Goal: Task Accomplishment & Management: Manage account settings

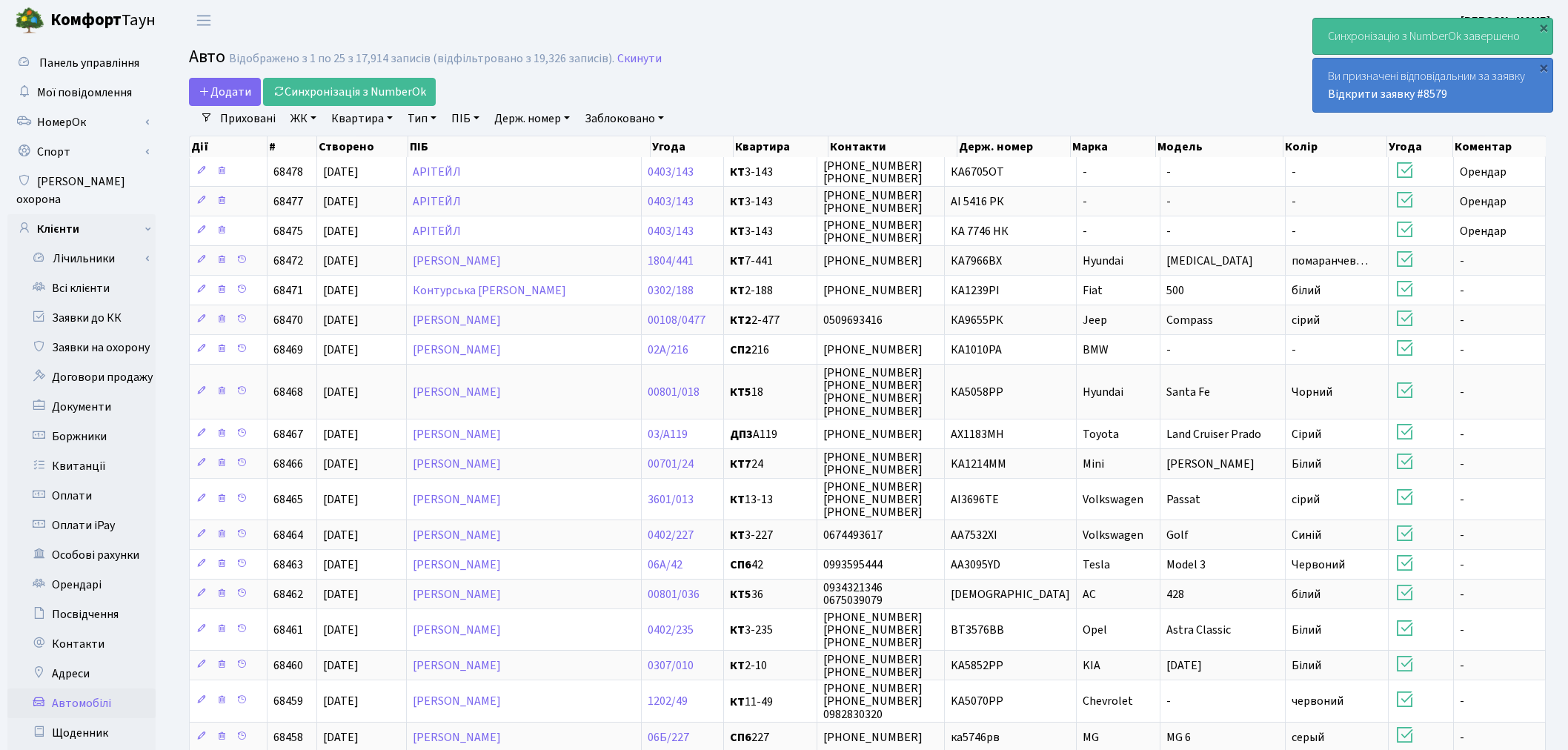
select select "25"
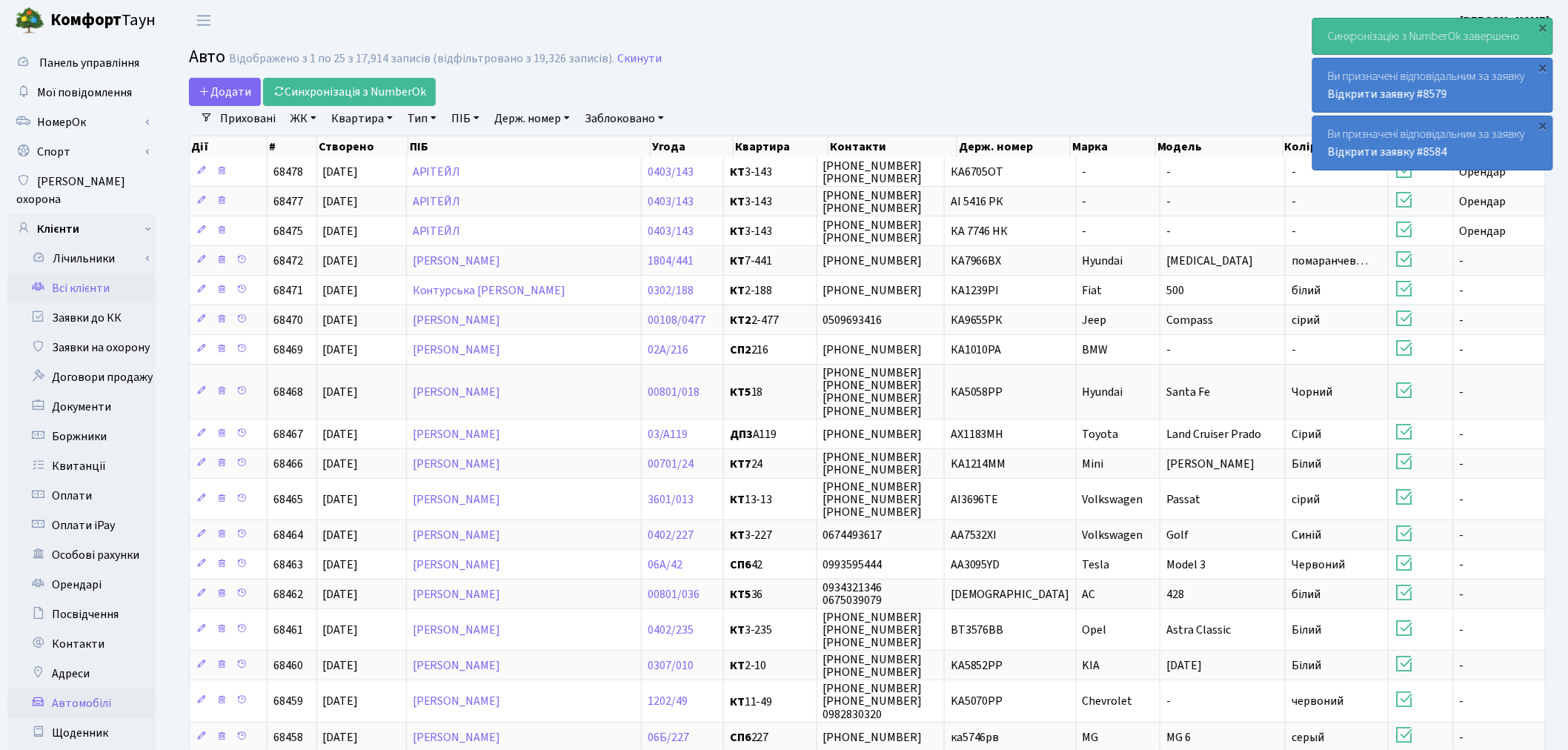
click at [102, 274] on link "Всі клієнти" at bounding box center [82, 288] width 148 height 30
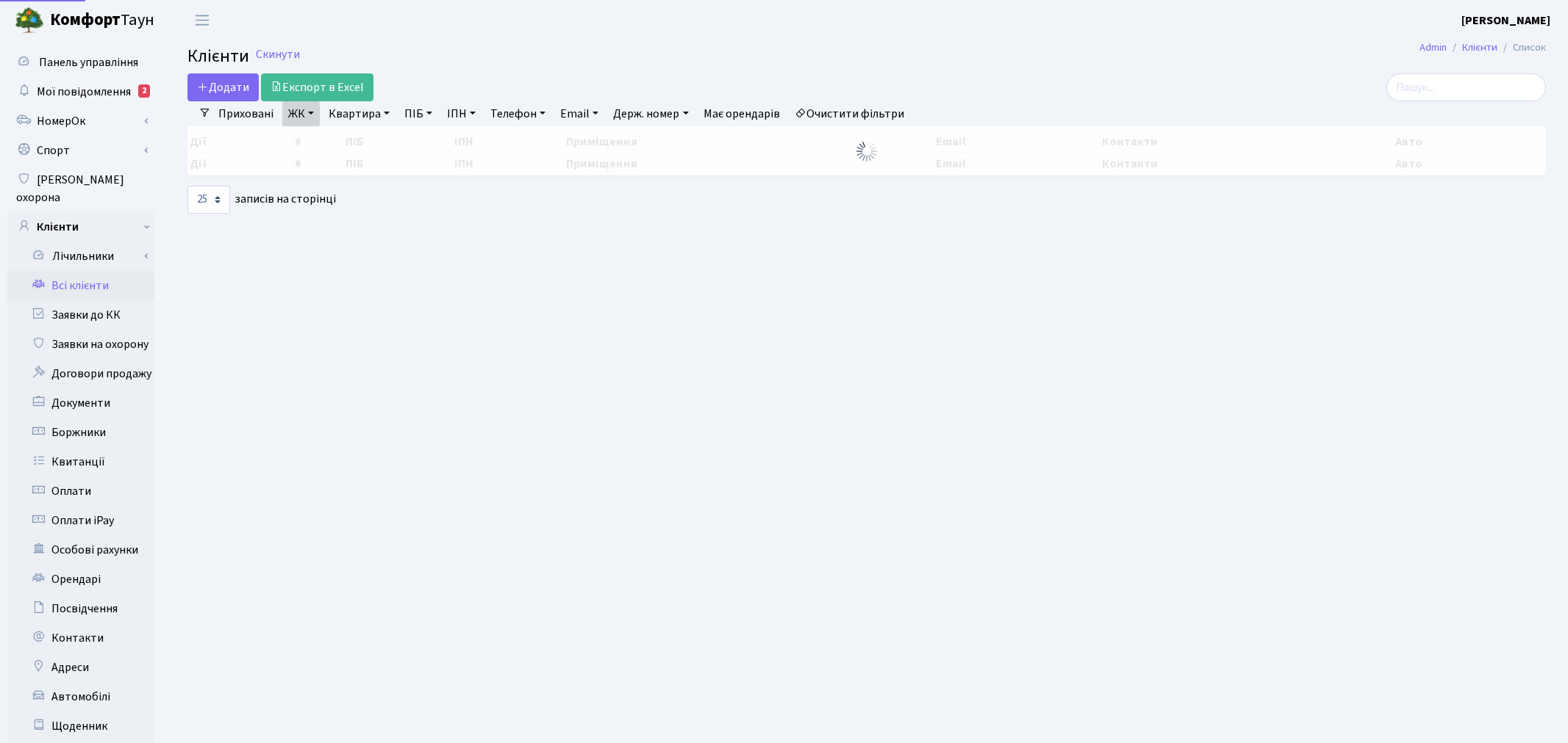
select select "25"
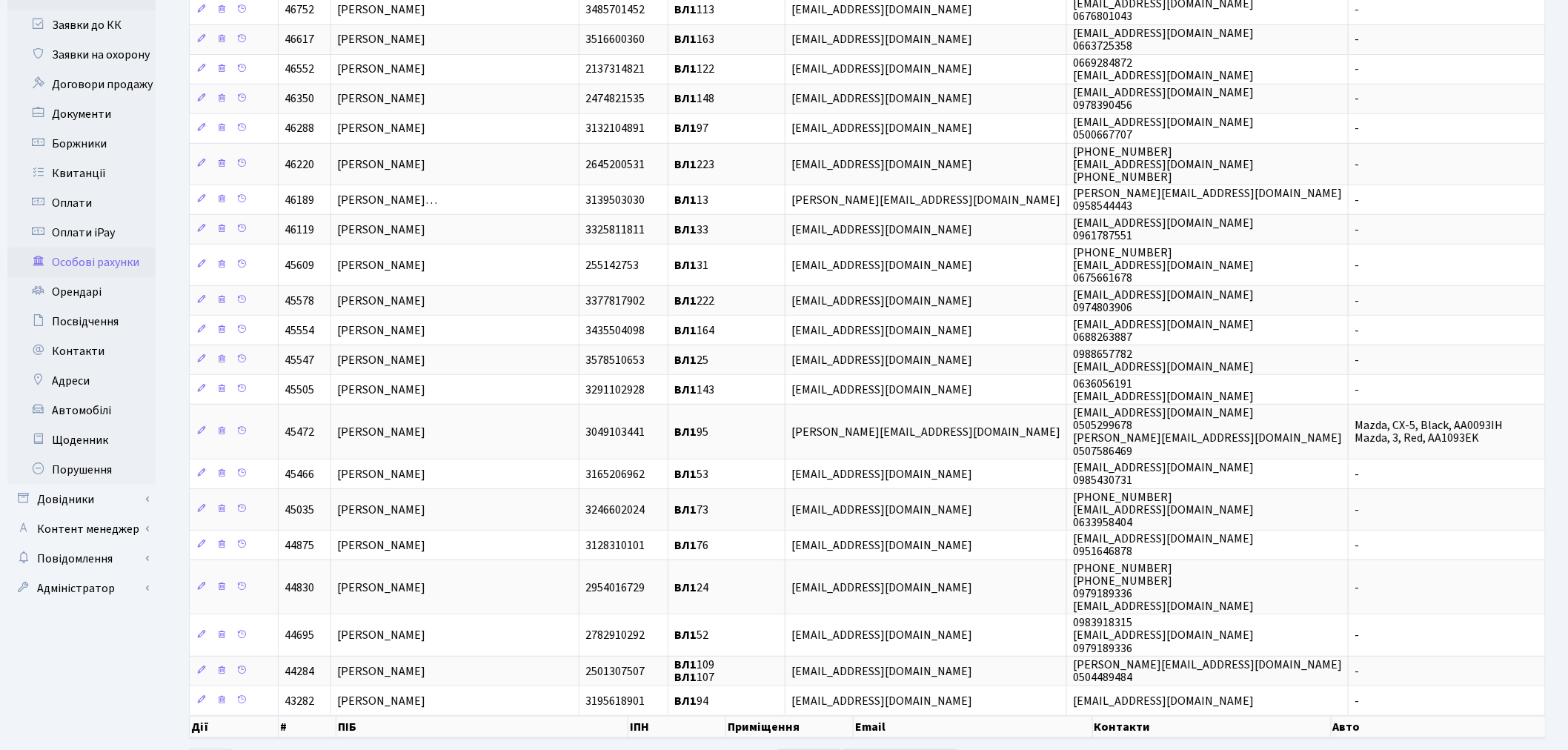
scroll to position [350, 0]
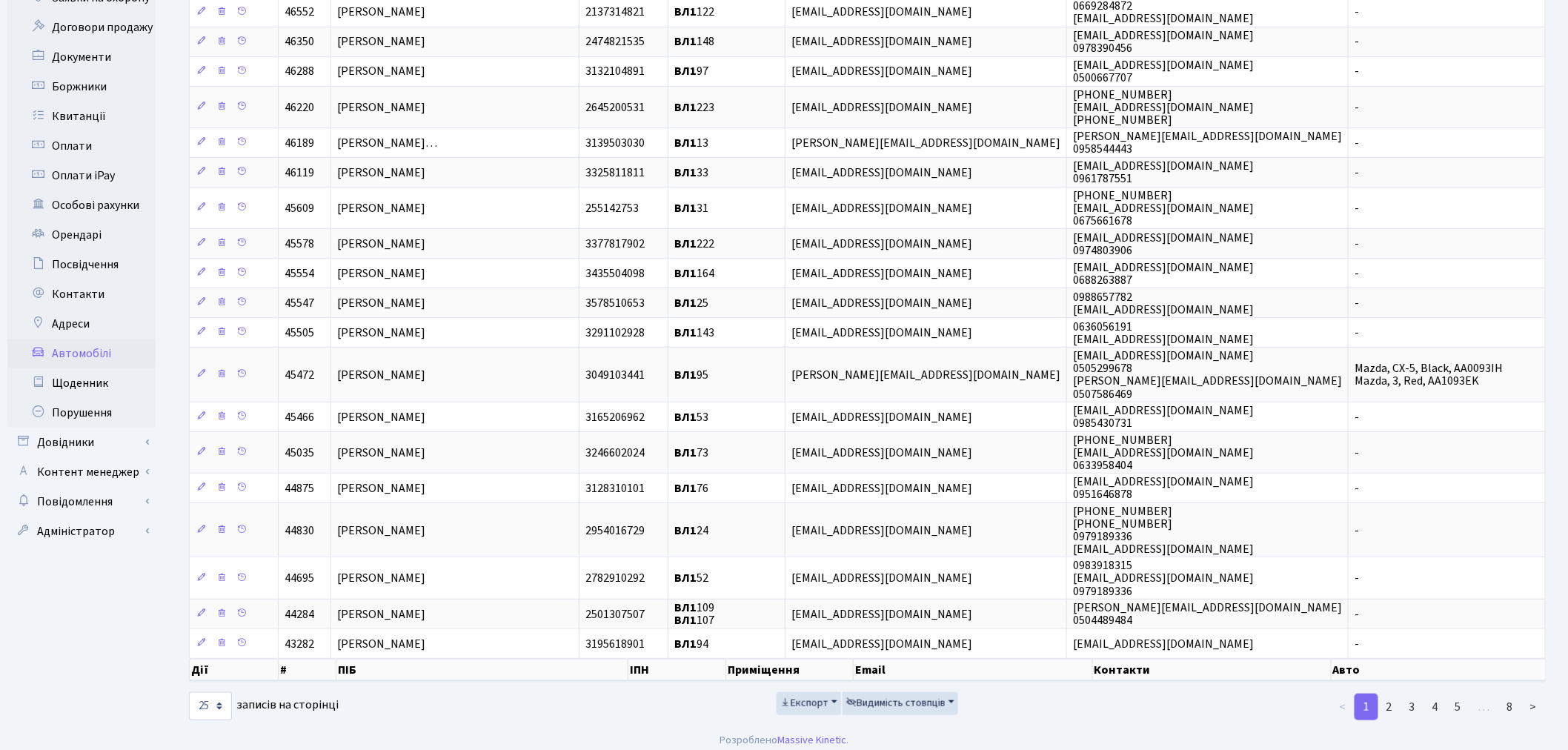
click at [114, 338] on link "Автомобілі" at bounding box center [82, 353] width 148 height 30
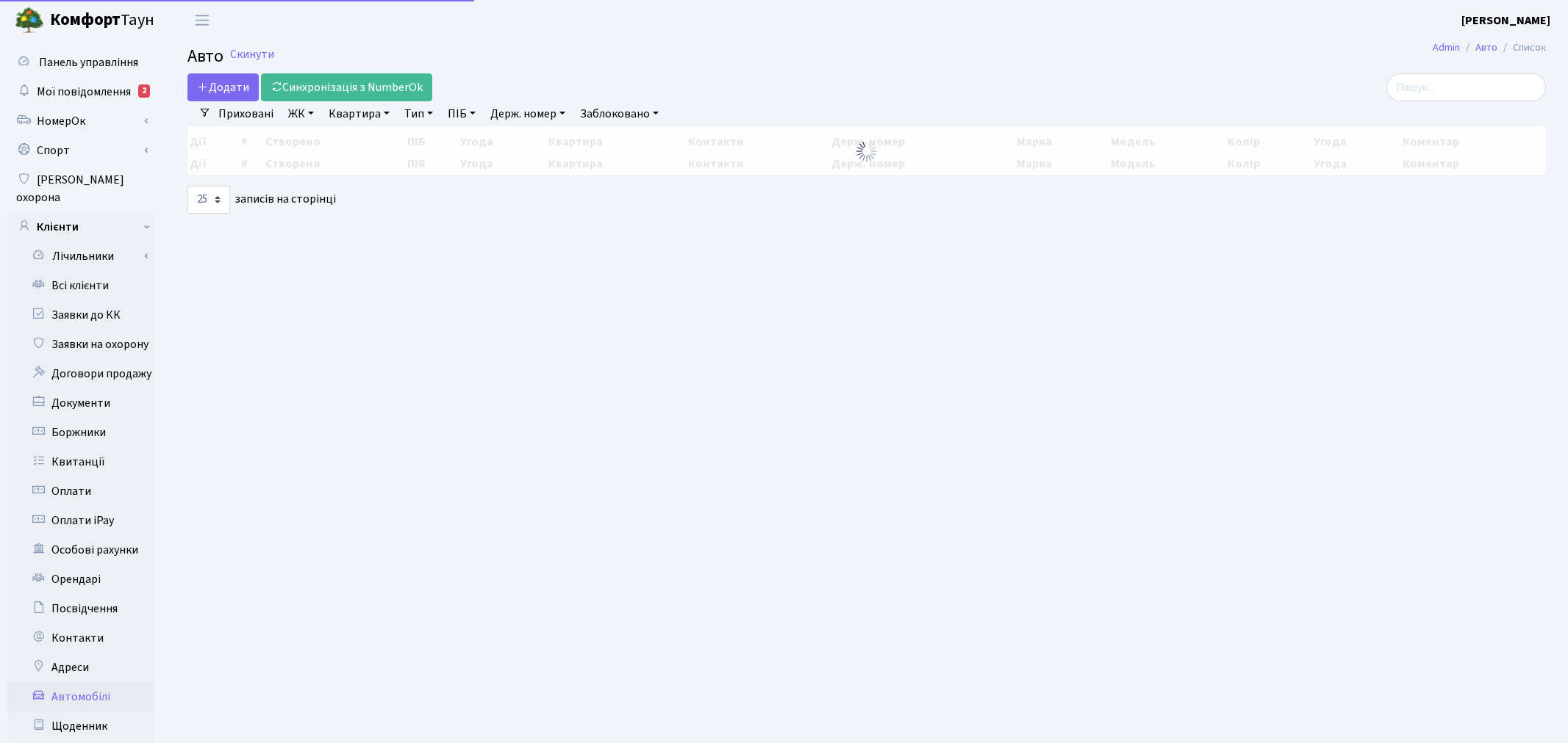
select select "25"
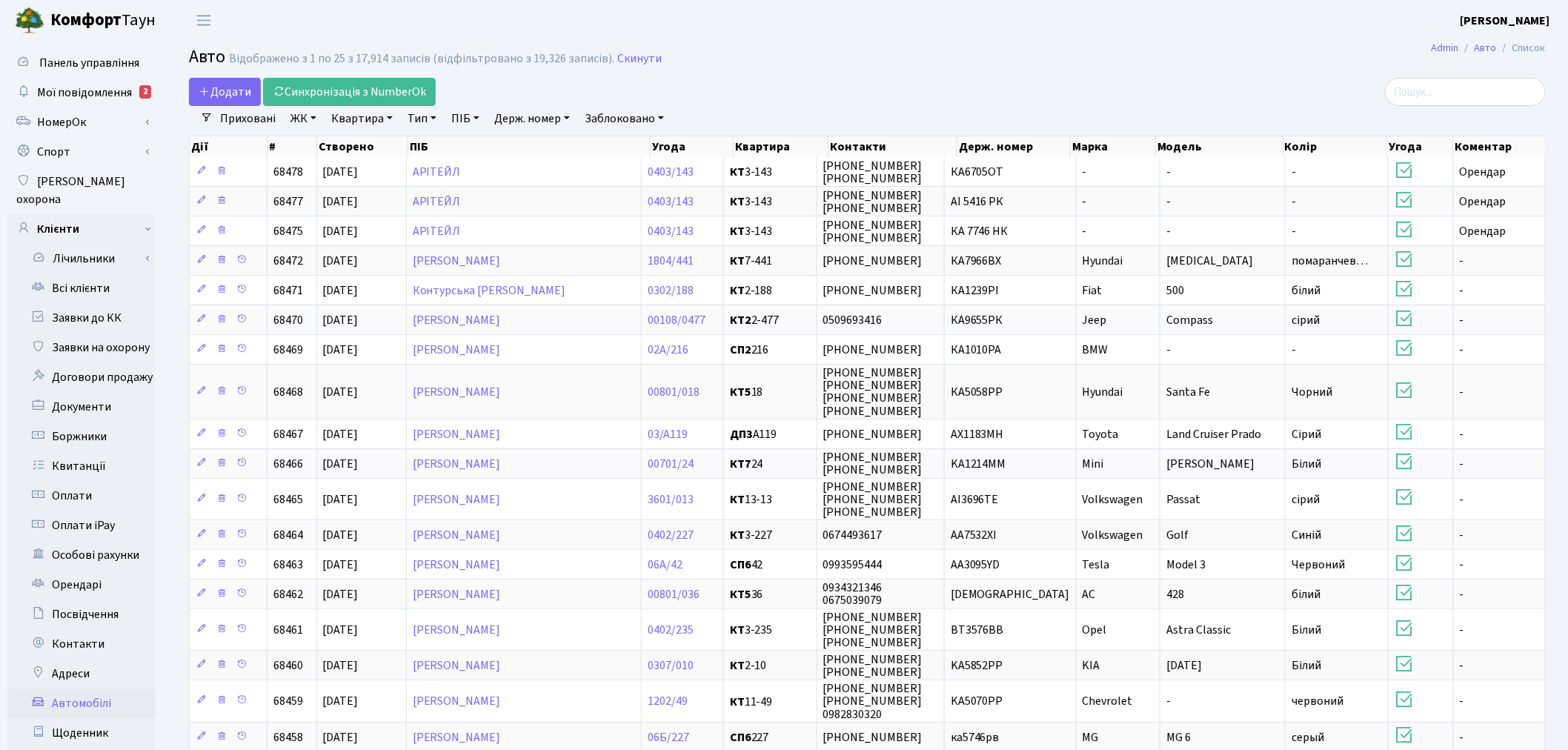
click at [530, 115] on link "Держ. номер" at bounding box center [532, 118] width 87 height 25
click at [535, 144] on input "text" at bounding box center [533, 147] width 87 height 28
type input "7244"
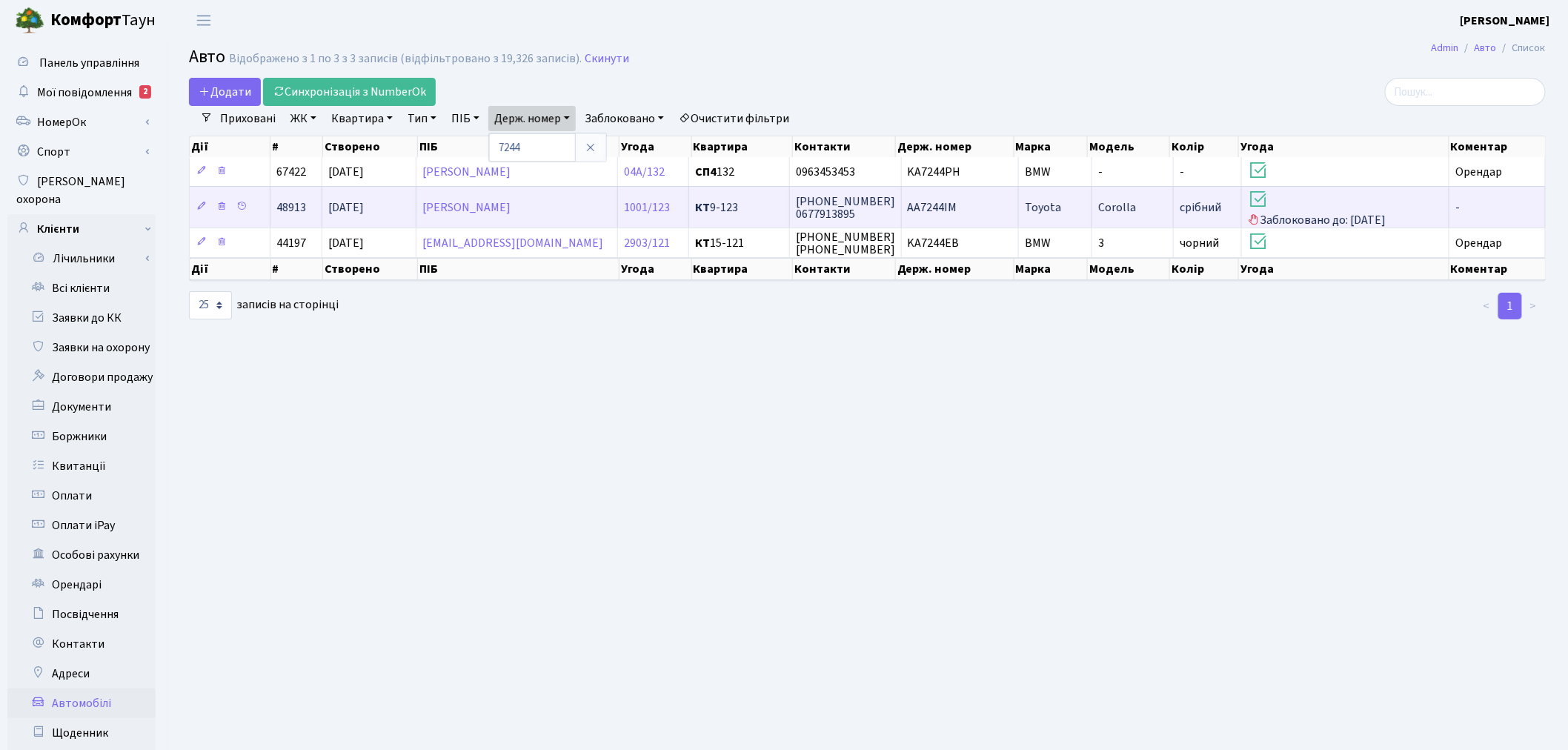
click at [1042, 205] on span "Toyota" at bounding box center [1043, 207] width 37 height 16
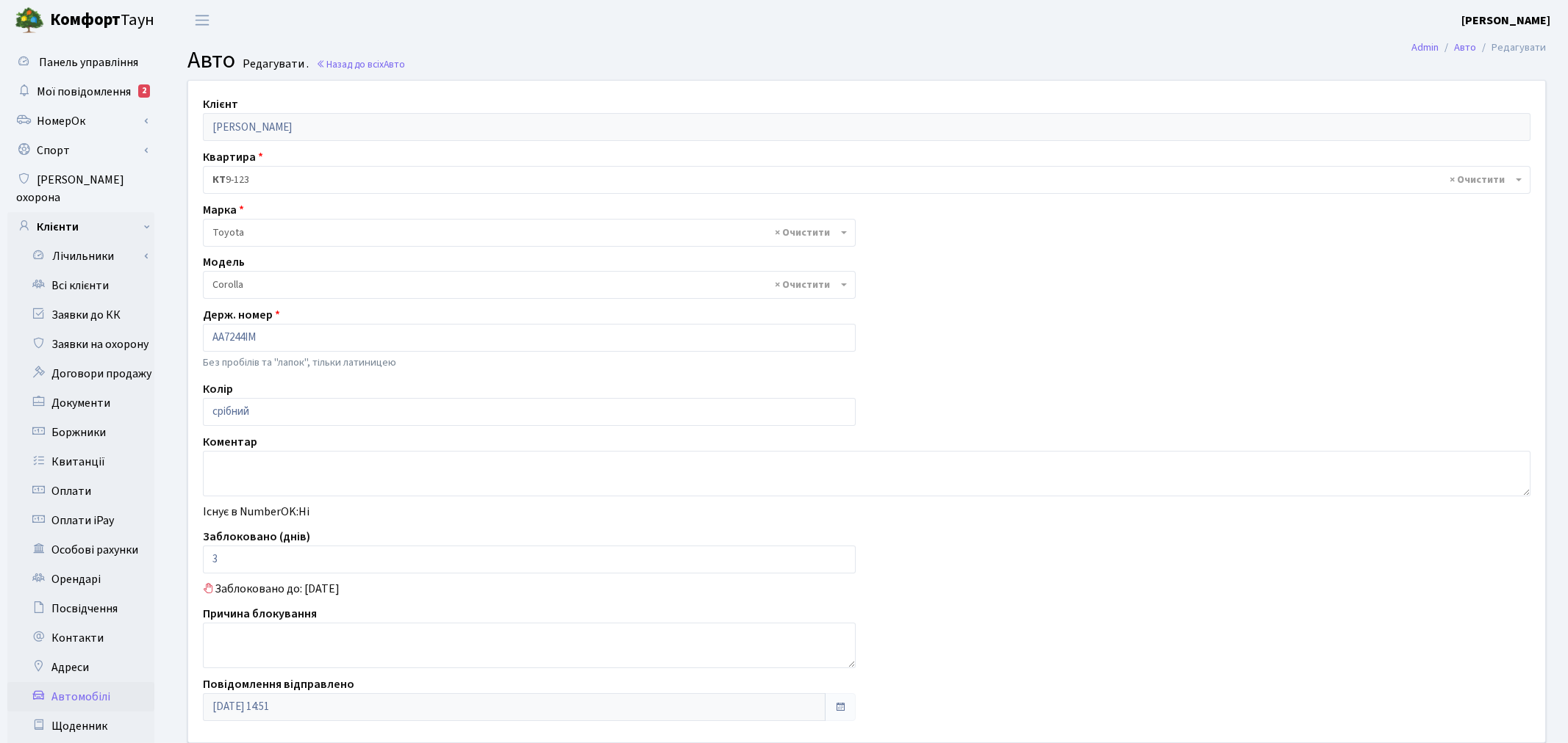
select select "2314"
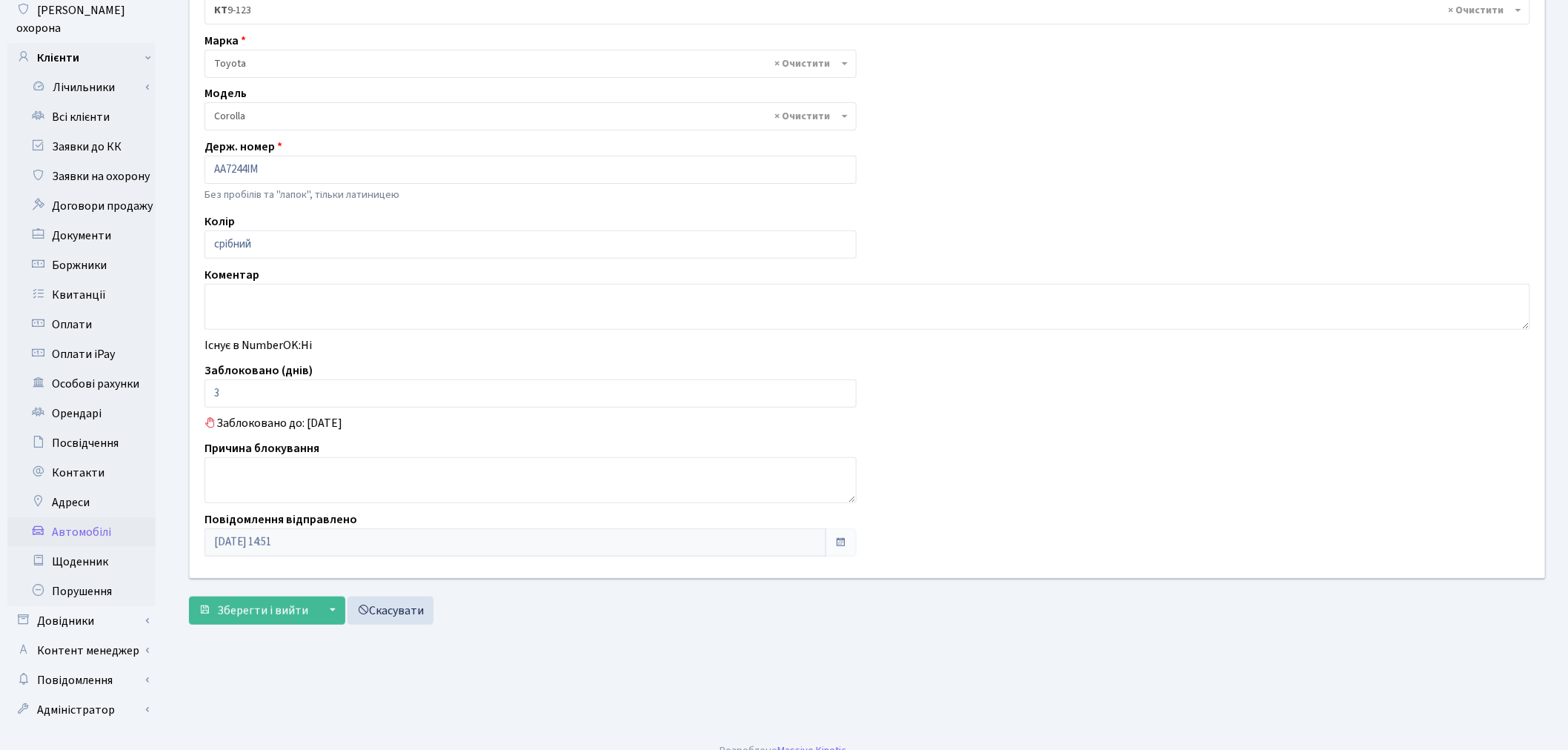
scroll to position [172, 0]
click at [286, 285] on textarea at bounding box center [867, 307] width 1326 height 46
type textarea "Інвалідність 3 група надали документ"
drag, startPoint x: 293, startPoint y: 384, endPoint x: 187, endPoint y: 378, distance: 106.2
click at [189, 379] on div "Клієнт Леонова Вікторія Леонідівна Квартира - <b>КТ</b>&nbsp;&nbsp;&nbsp;&nbsp;…" at bounding box center [867, 243] width 1378 height 668
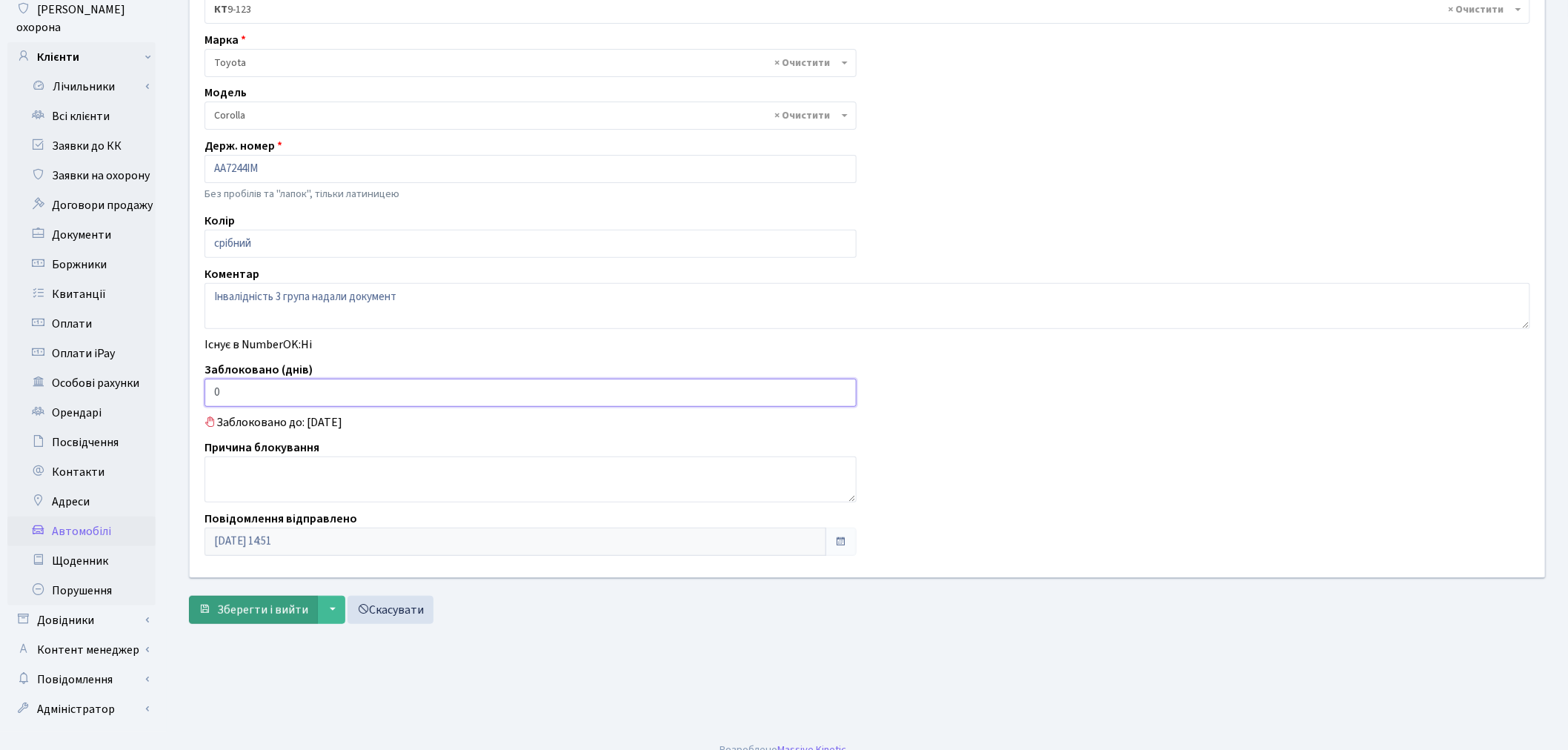
type input "0"
click at [283, 615] on span "Зберегти і вийти" at bounding box center [262, 610] width 91 height 16
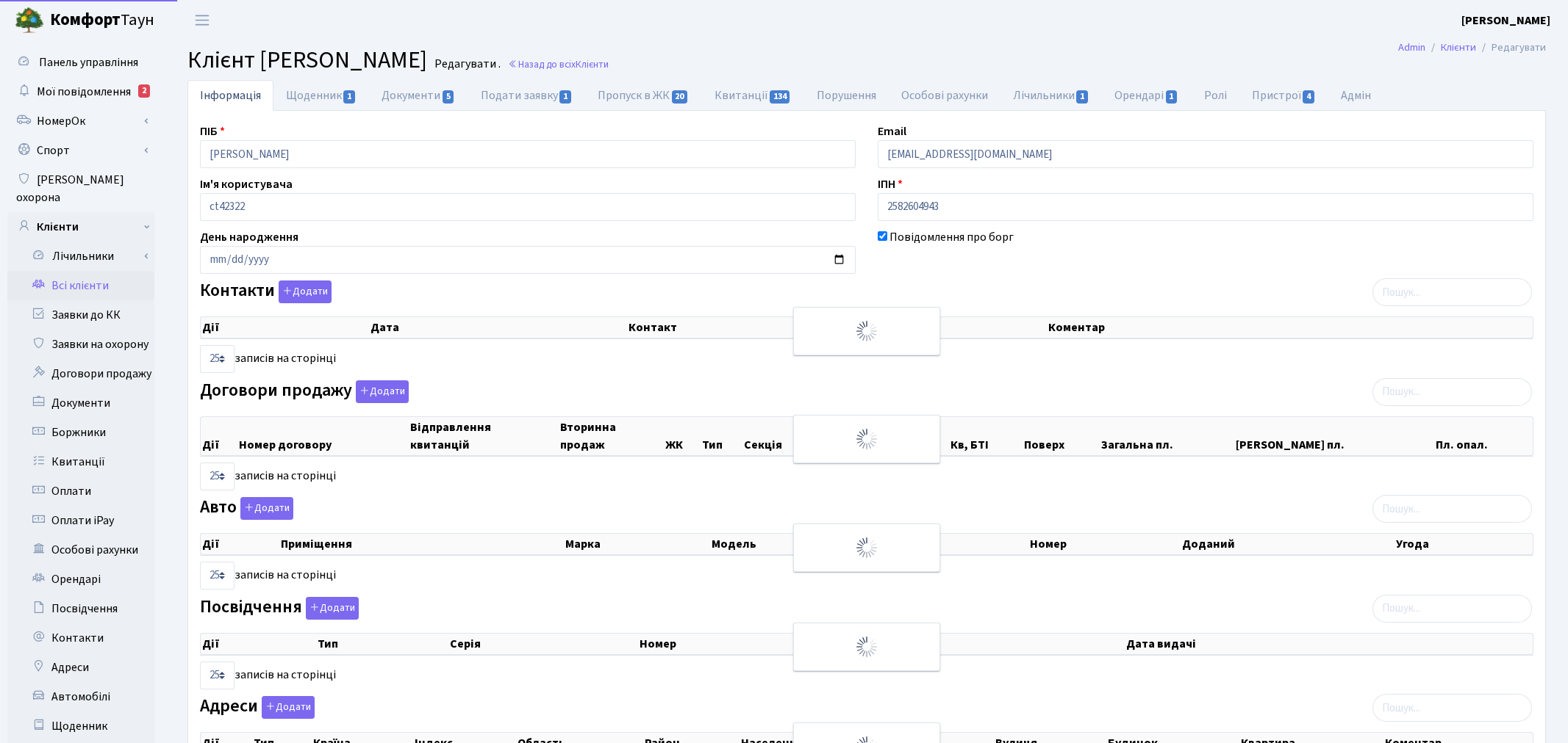
select select "25"
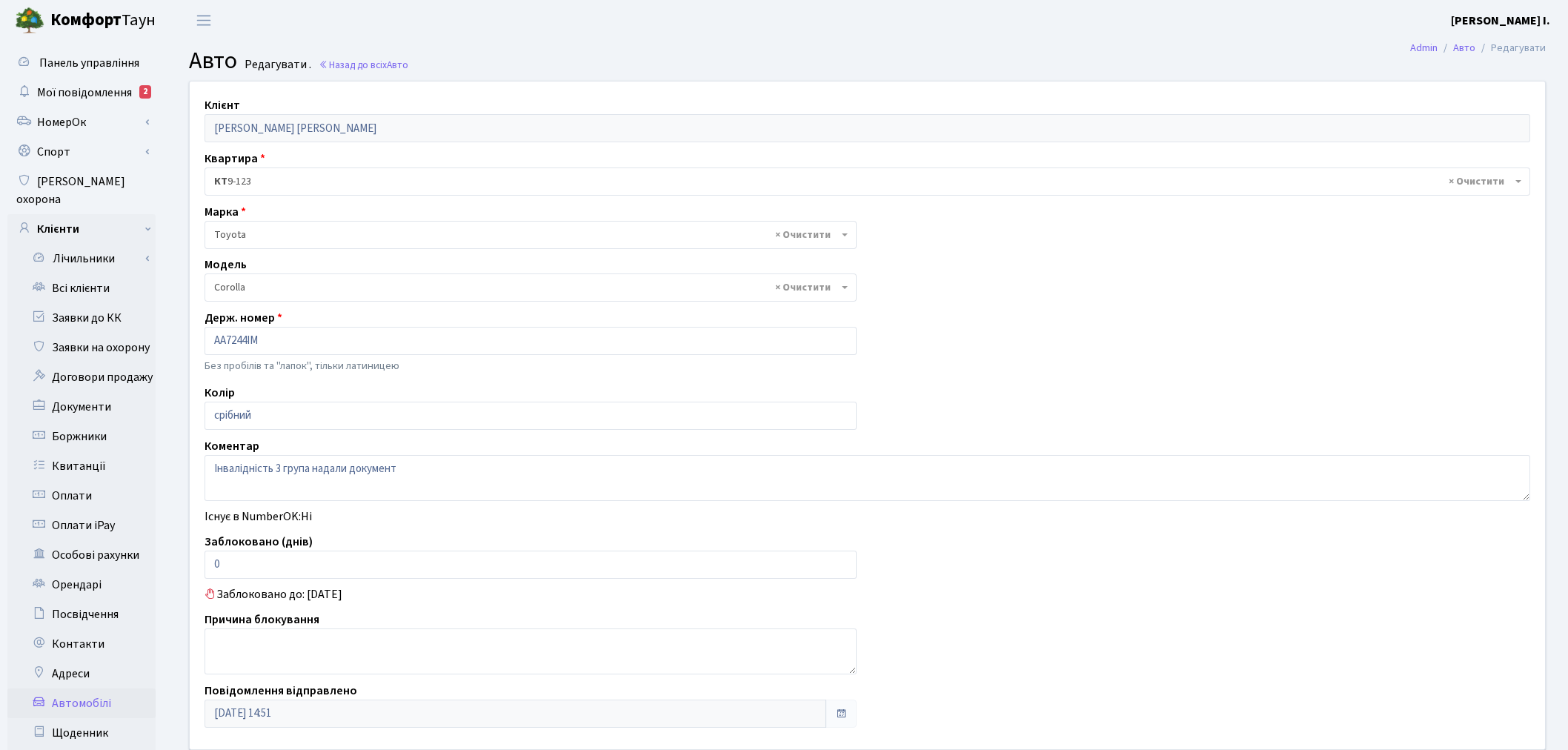
select select "2314"
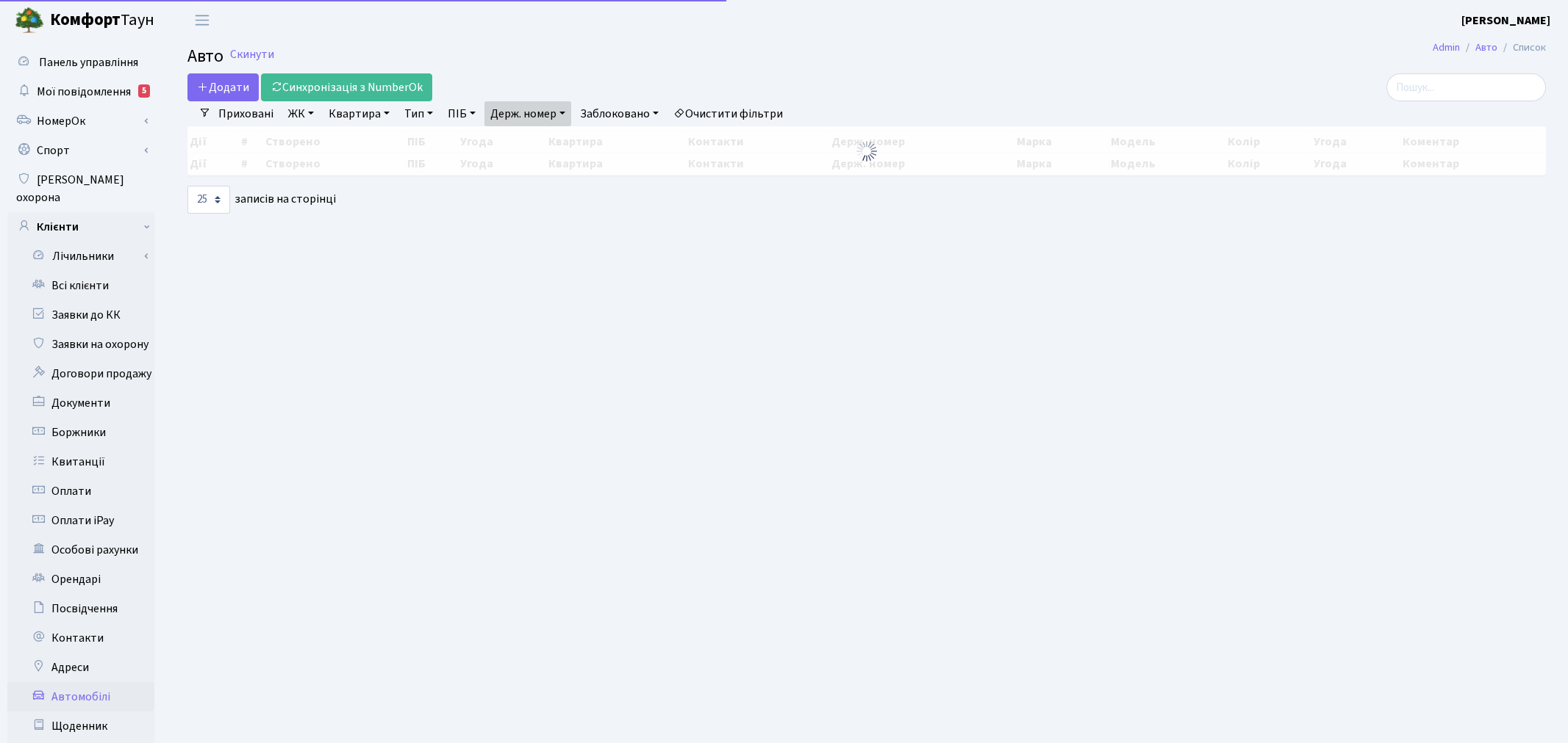
select select "25"
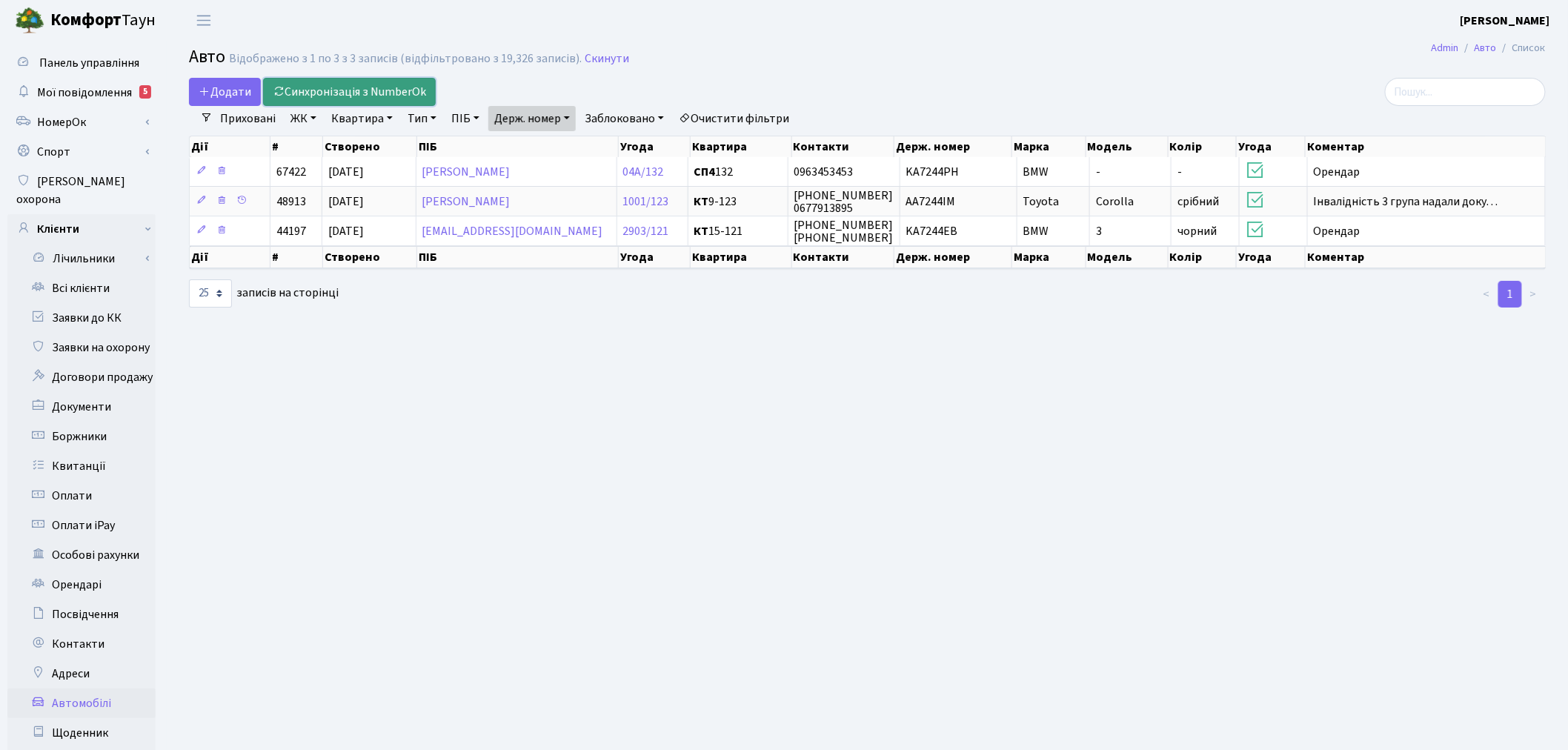
click at [393, 83] on link "Синхронізація з NumberOk" at bounding box center [350, 91] width 173 height 28
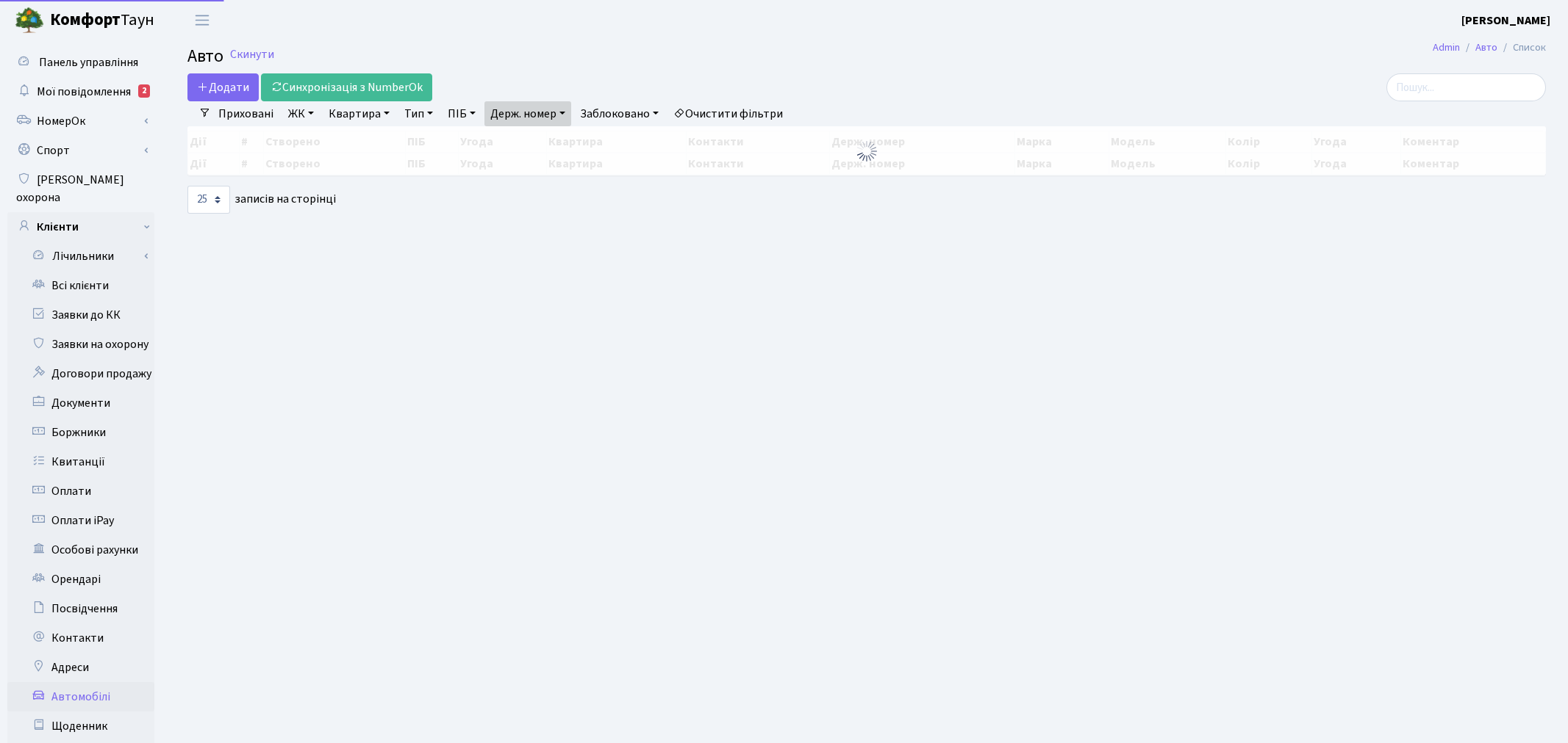
select select "25"
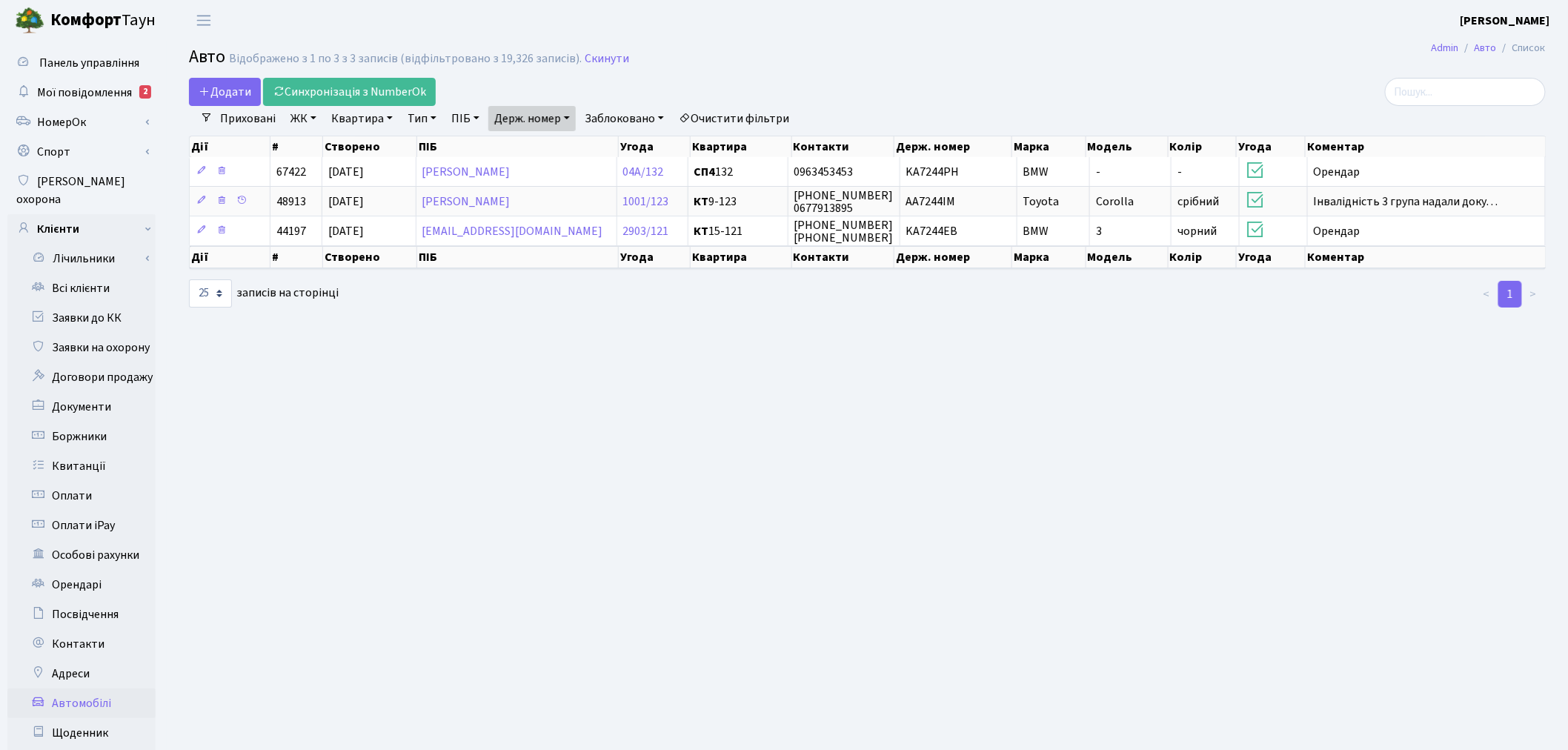
click at [741, 119] on link "Очистити фільтри" at bounding box center [734, 118] width 122 height 25
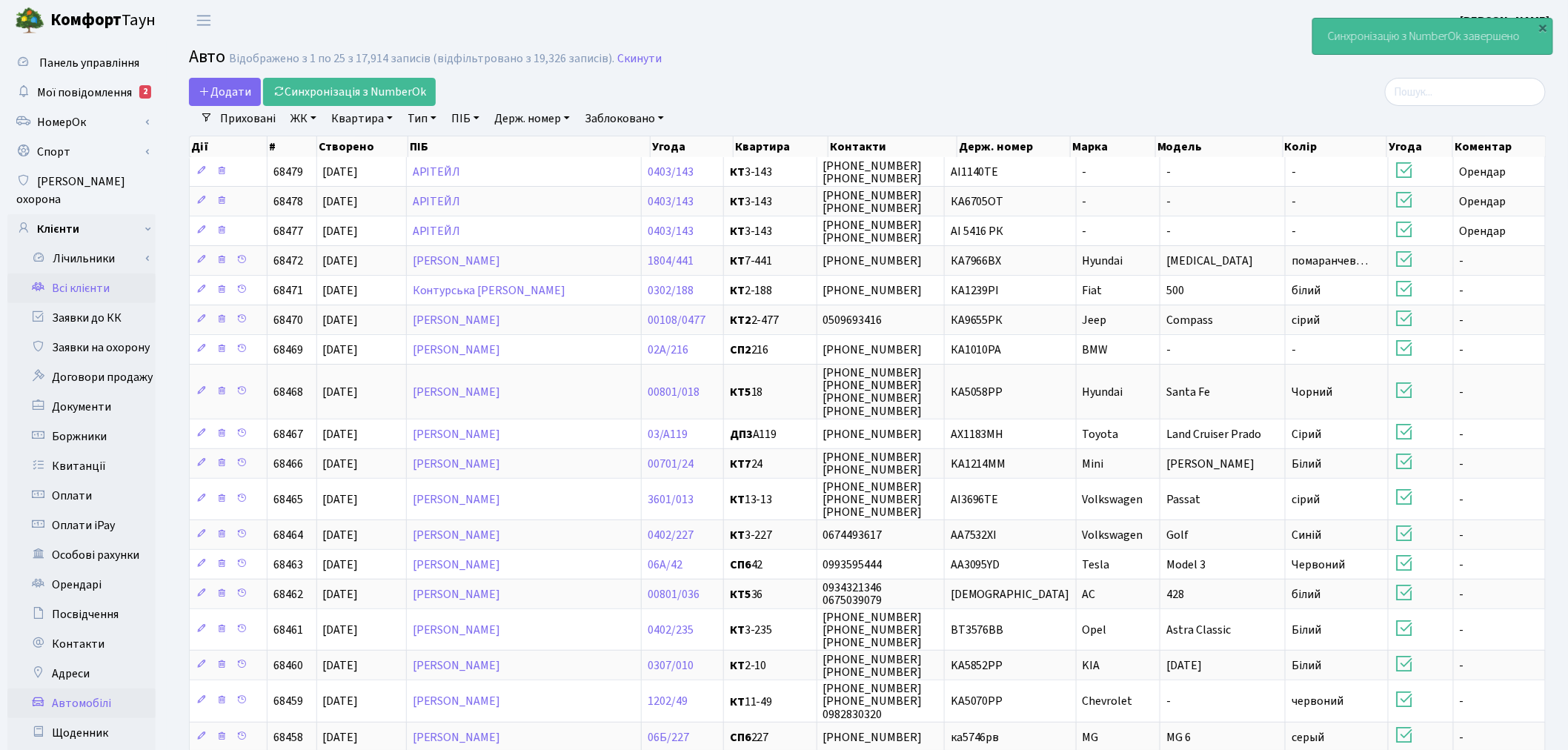
click at [42, 274] on link "Всі клієнти" at bounding box center [82, 288] width 148 height 30
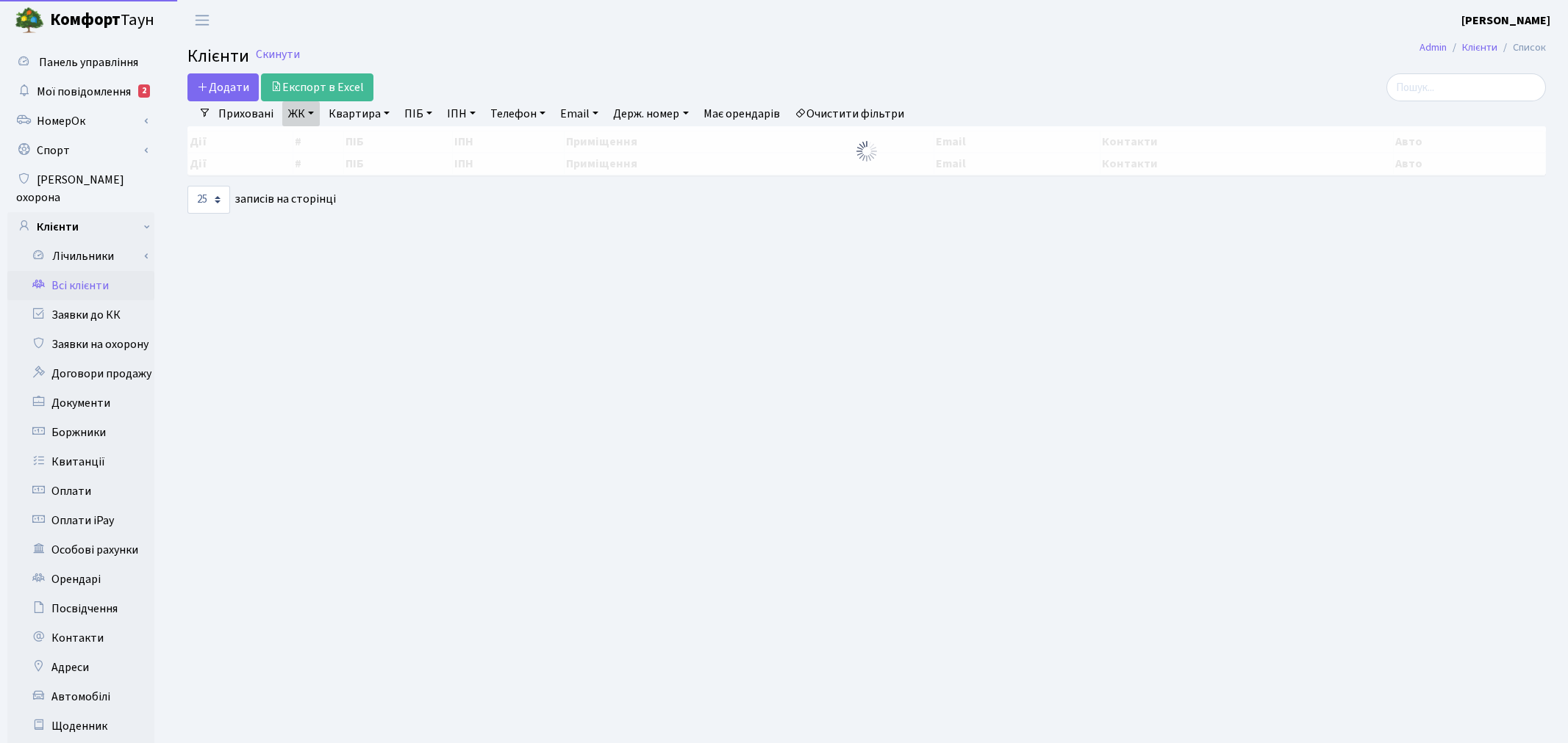
select select "25"
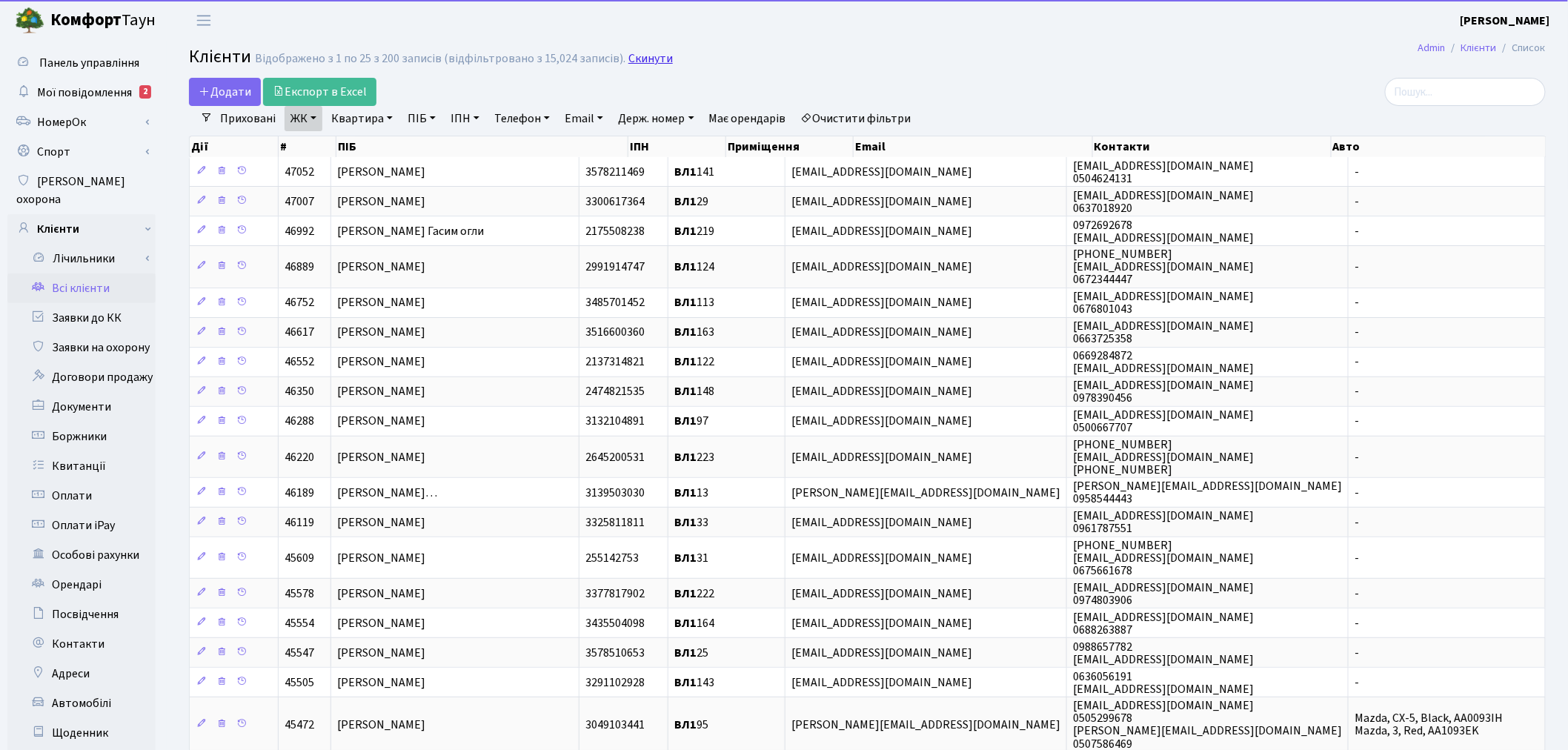
click at [629, 60] on link "Скинути" at bounding box center [651, 59] width 44 height 14
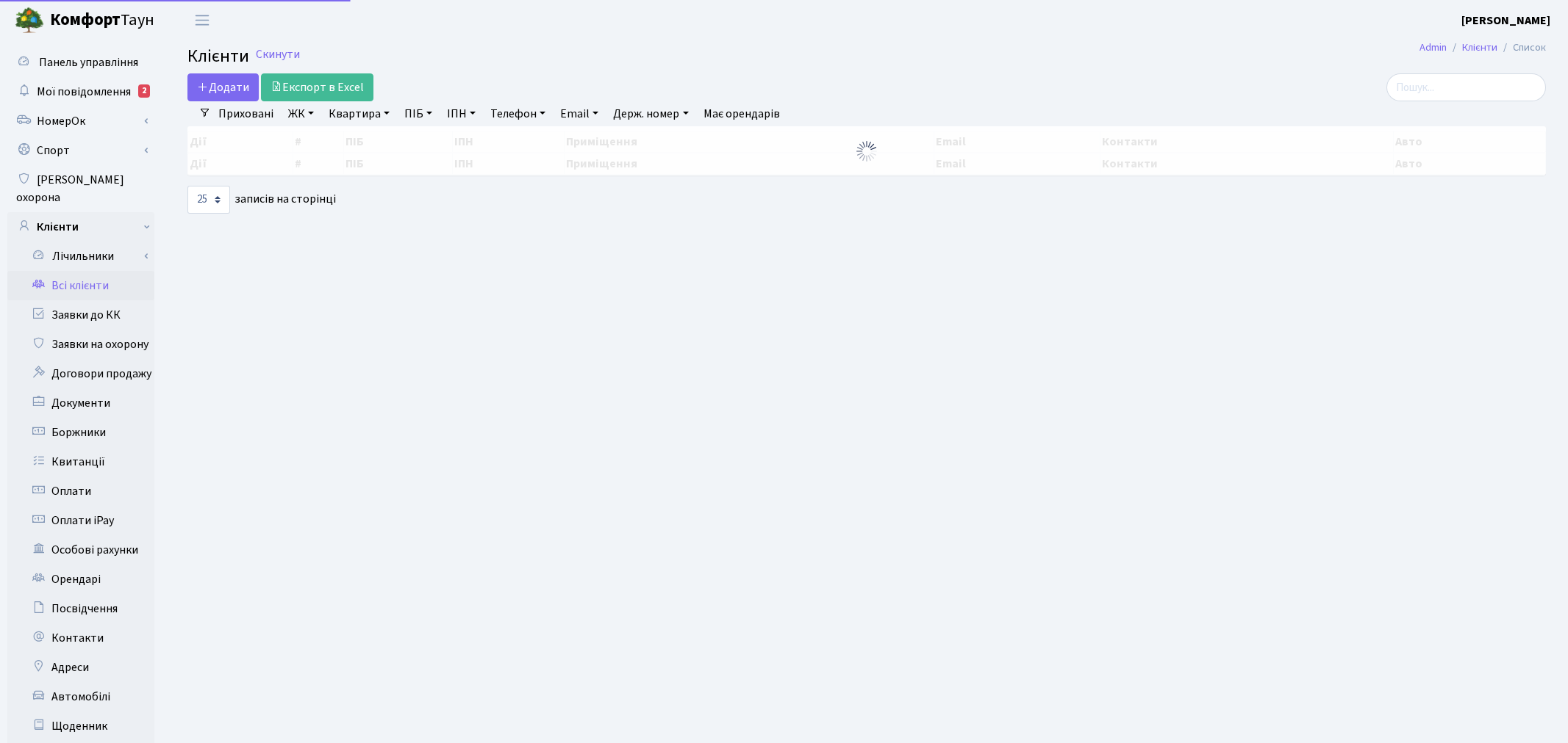
select select "25"
click at [1449, 90] on input "search" at bounding box center [1453, 87] width 159 height 28
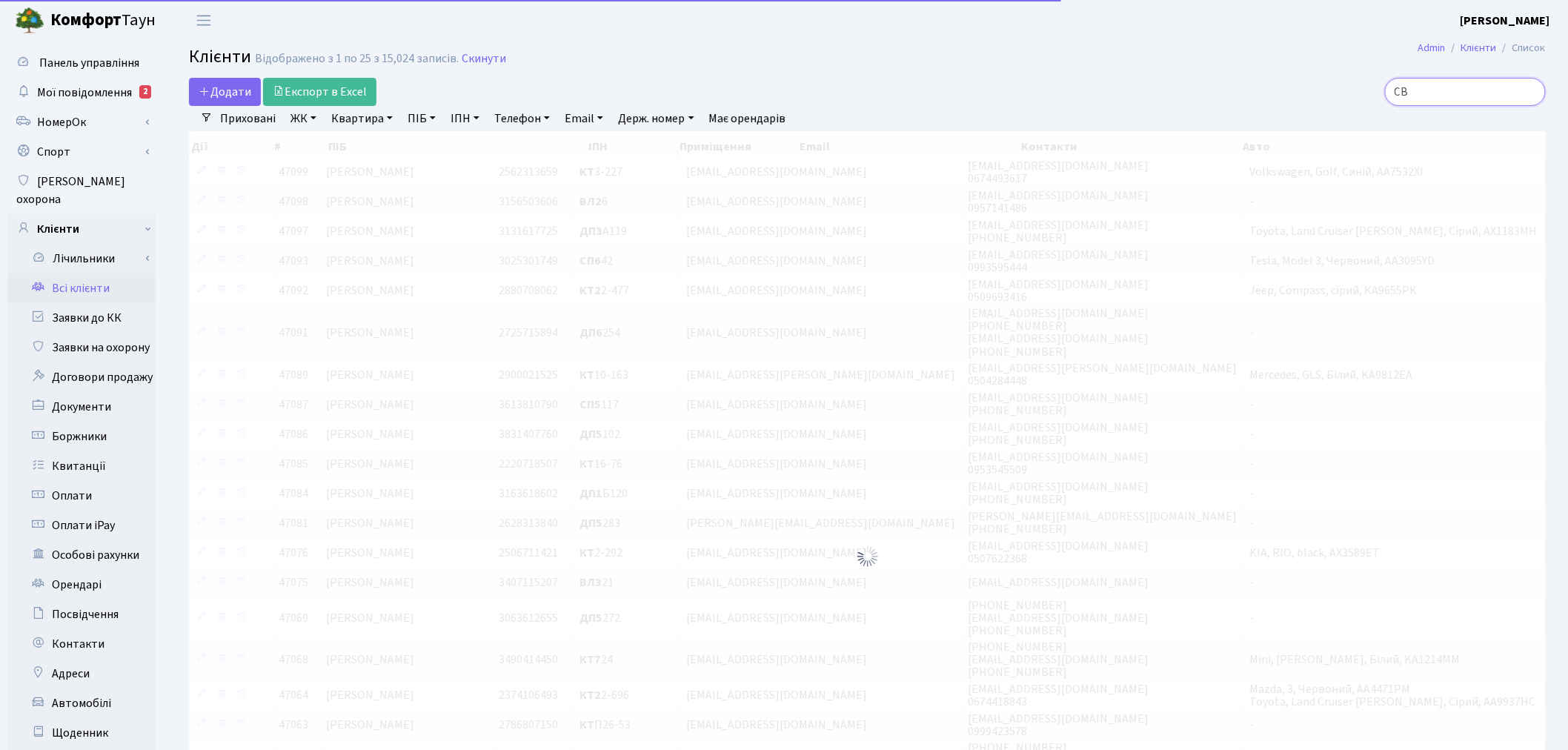
type input "C"
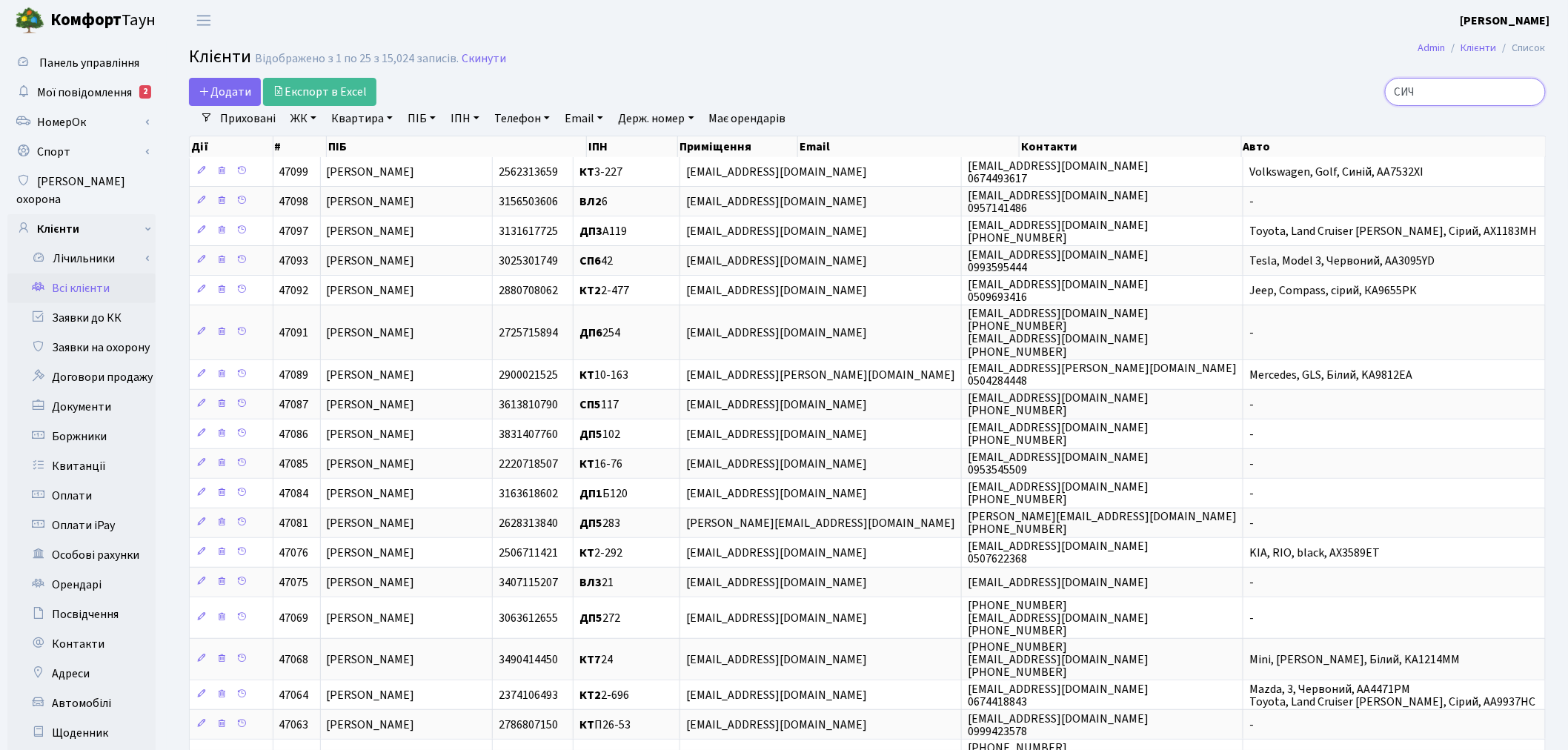
type input "СИЧ"
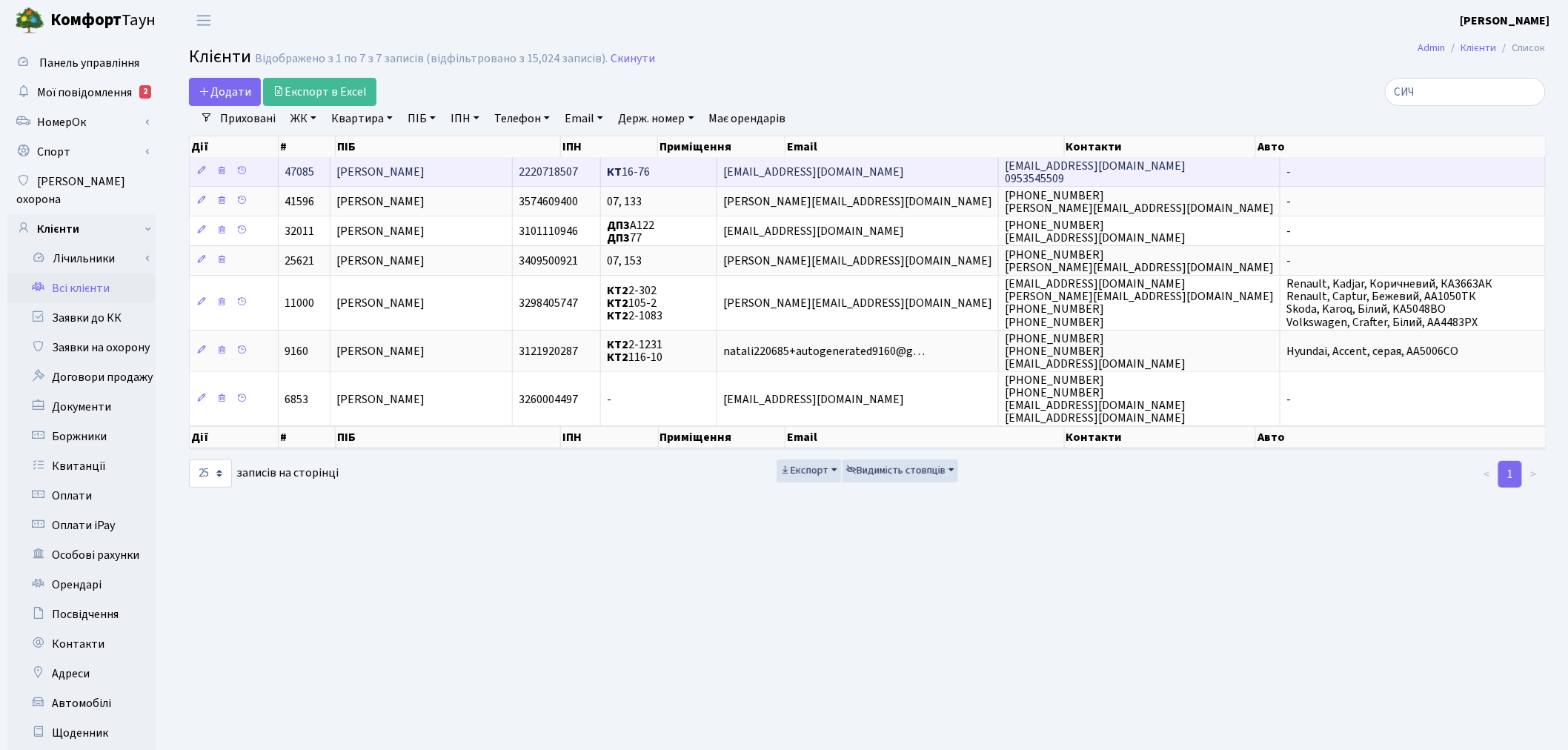
click at [939, 173] on td "Olyasich19@gmail.com" at bounding box center [858, 171] width 282 height 29
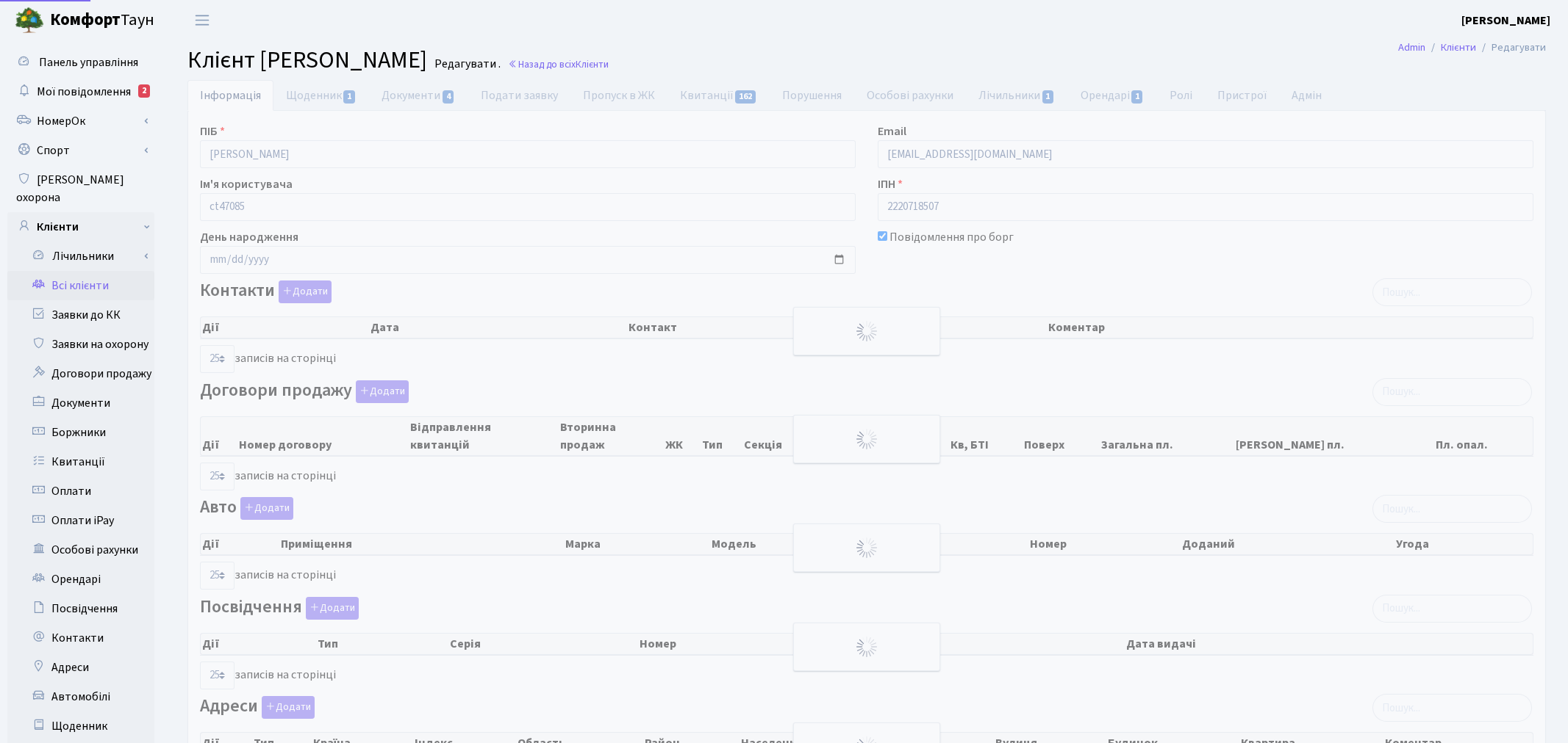
select select "25"
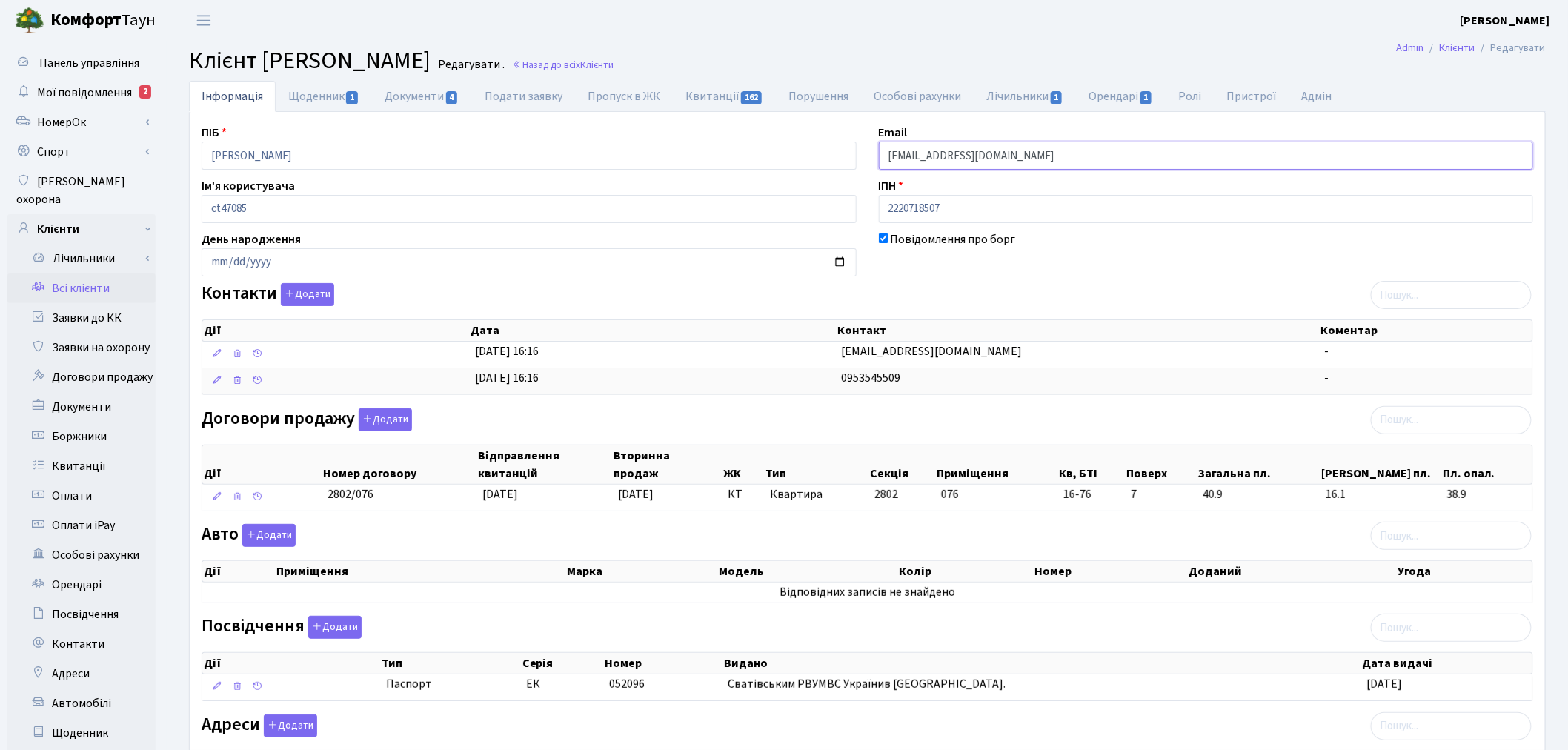
click at [1008, 157] on input "[EMAIL_ADDRESS][DOMAIN_NAME]" at bounding box center [1207, 155] width 656 height 28
click at [1018, 154] on input "[EMAIL_ADDRESS][DOMAIN_NAME]" at bounding box center [1207, 155] width 656 height 28
drag, startPoint x: 1031, startPoint y: 153, endPoint x: 824, endPoint y: 151, distance: 207.0
click at [824, 151] on div "ПІБ [PERSON_NAME] Email [EMAIL_ADDRESS][DOMAIN_NAME] Ім'я користувача ct47085 І…" at bounding box center [867, 468] width 1355 height 688
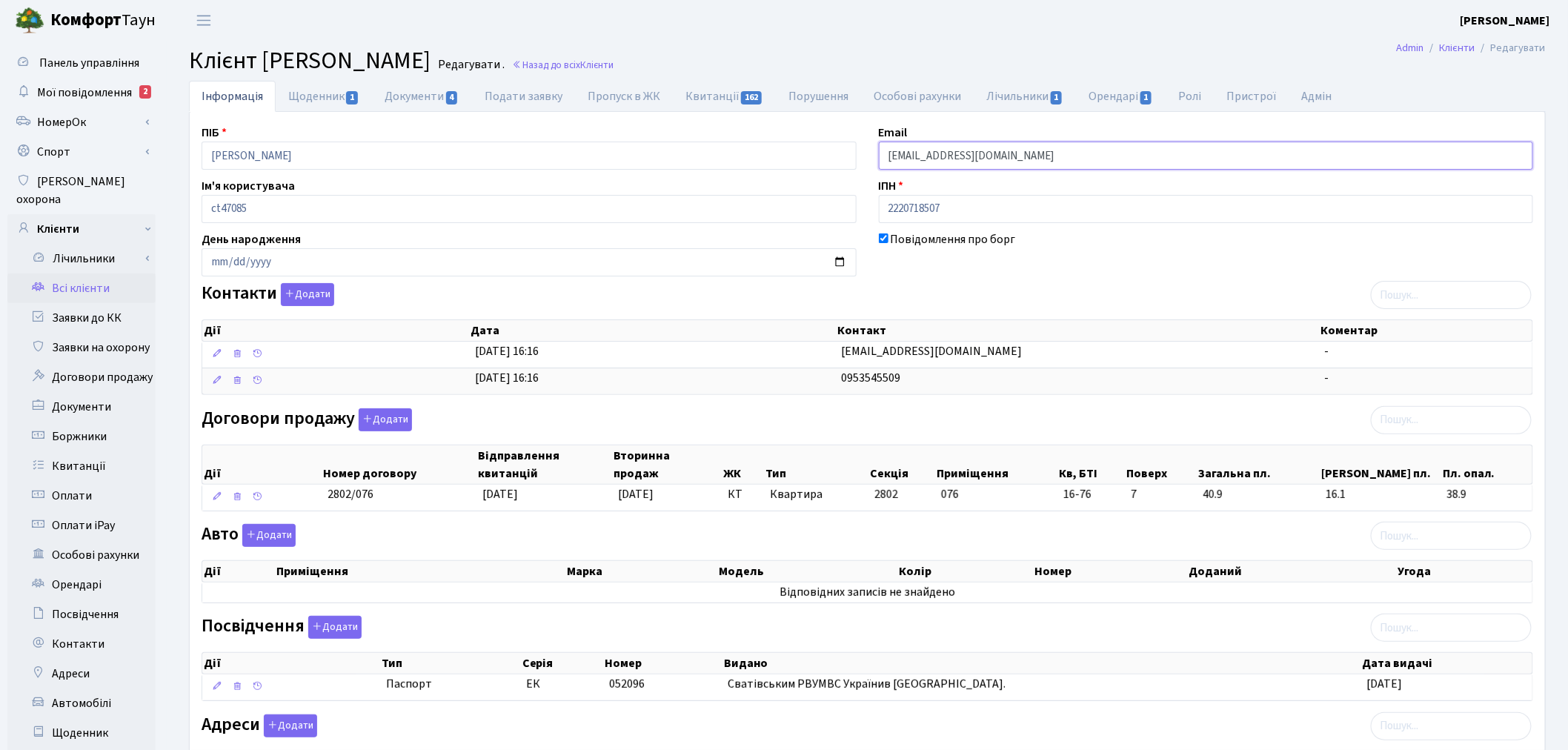
paste input "[PERSON_NAME]"
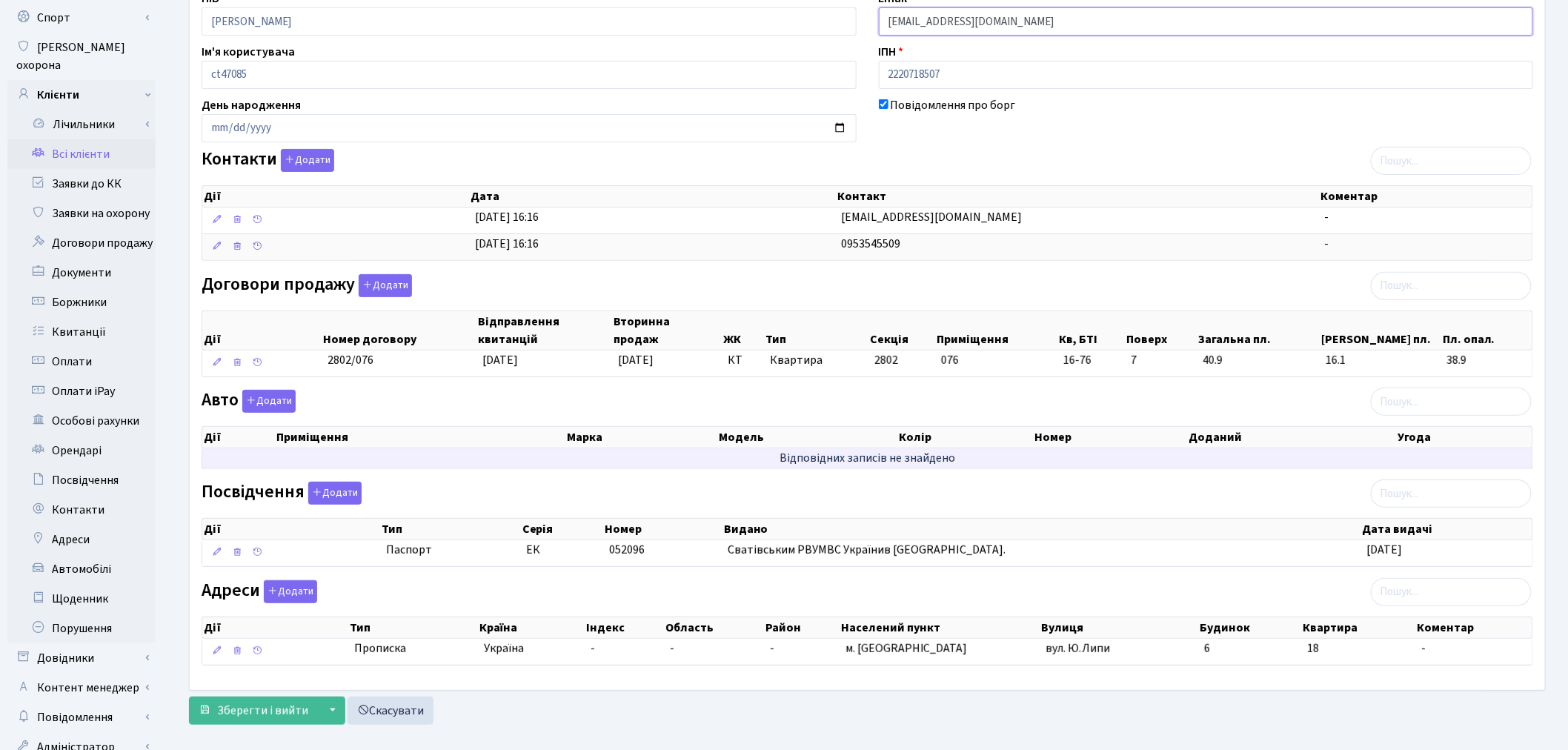
scroll to position [172, 0]
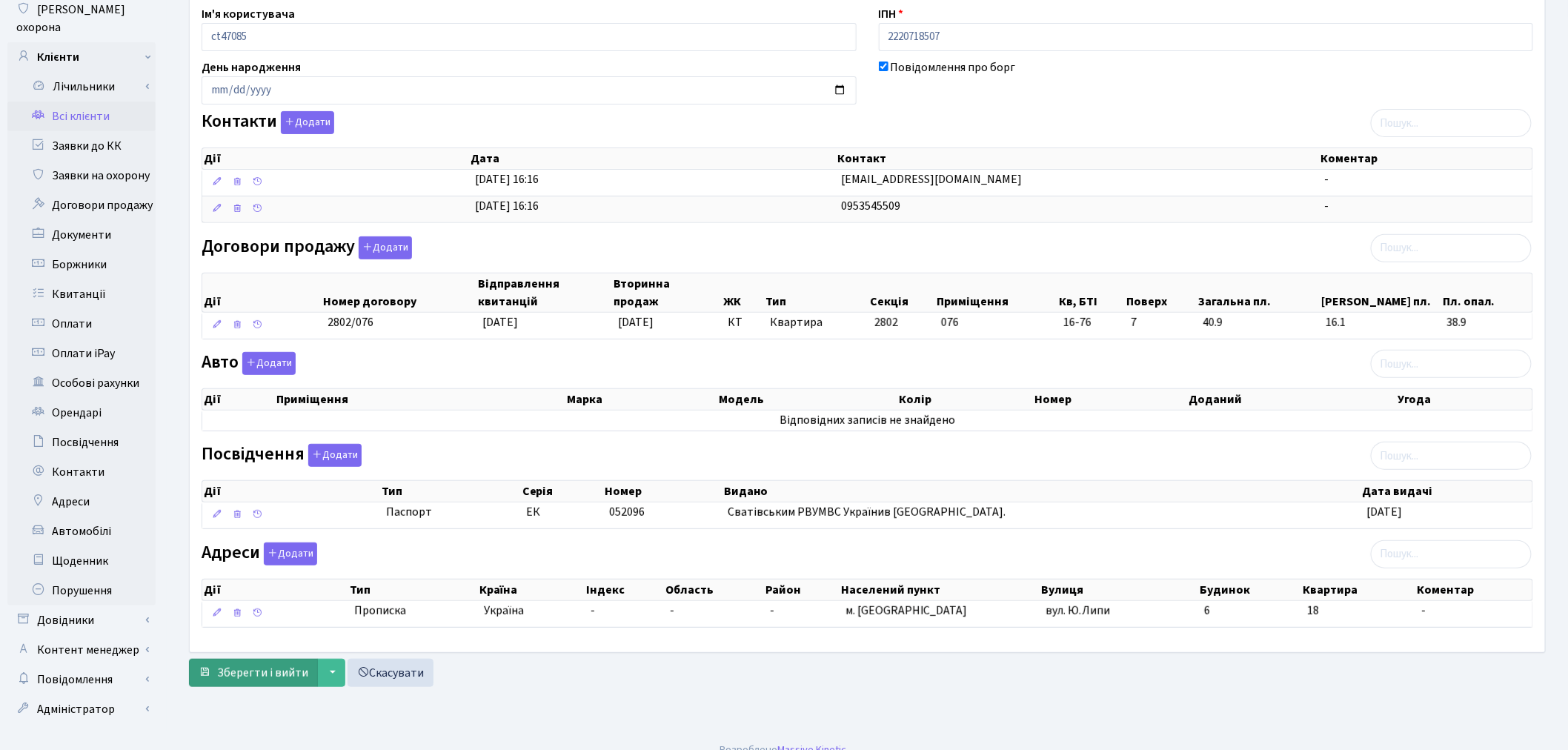
type input "[EMAIL_ADDRESS][DOMAIN_NAME]"
click at [232, 682] on span "Зберегти і вийти" at bounding box center [262, 673] width 91 height 16
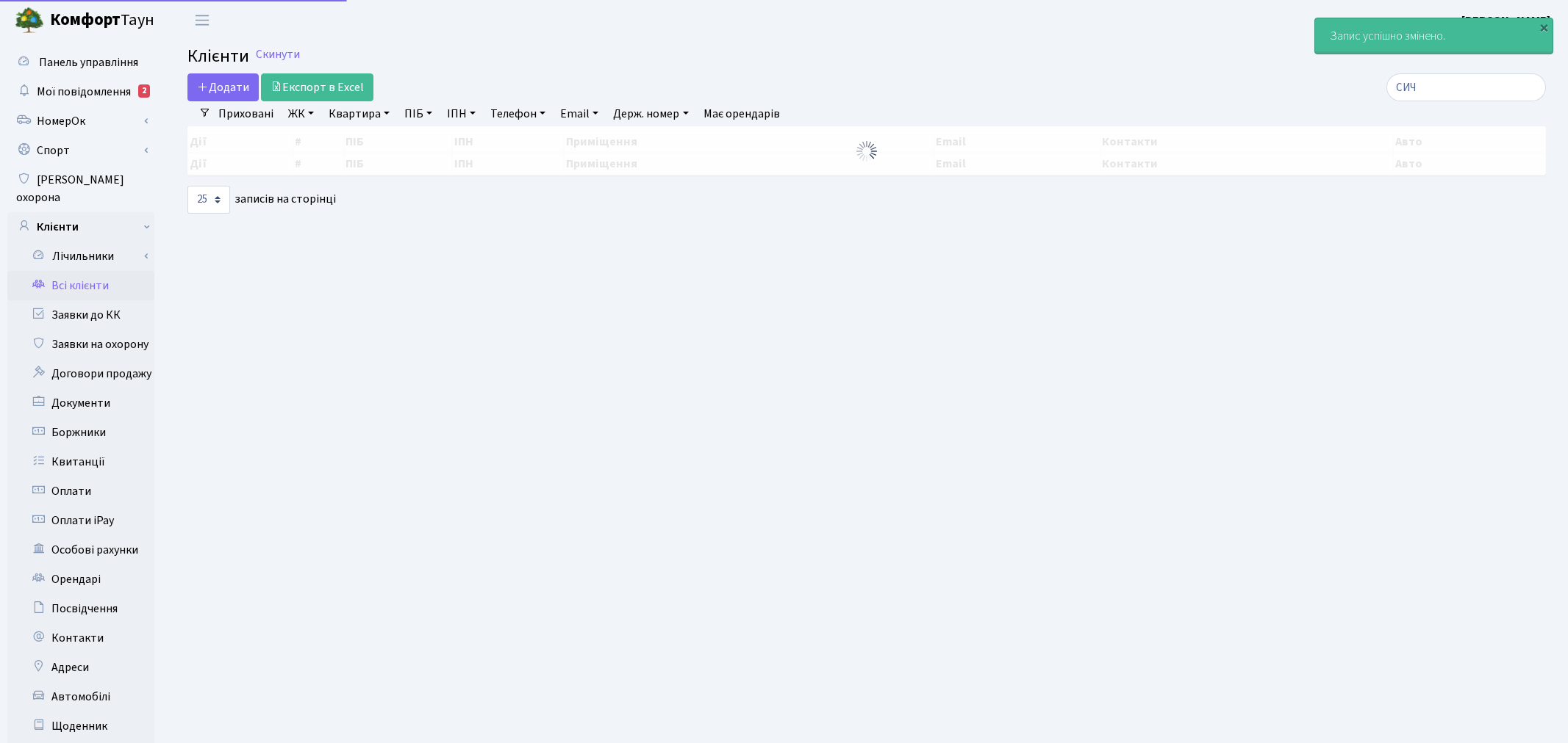
select select "25"
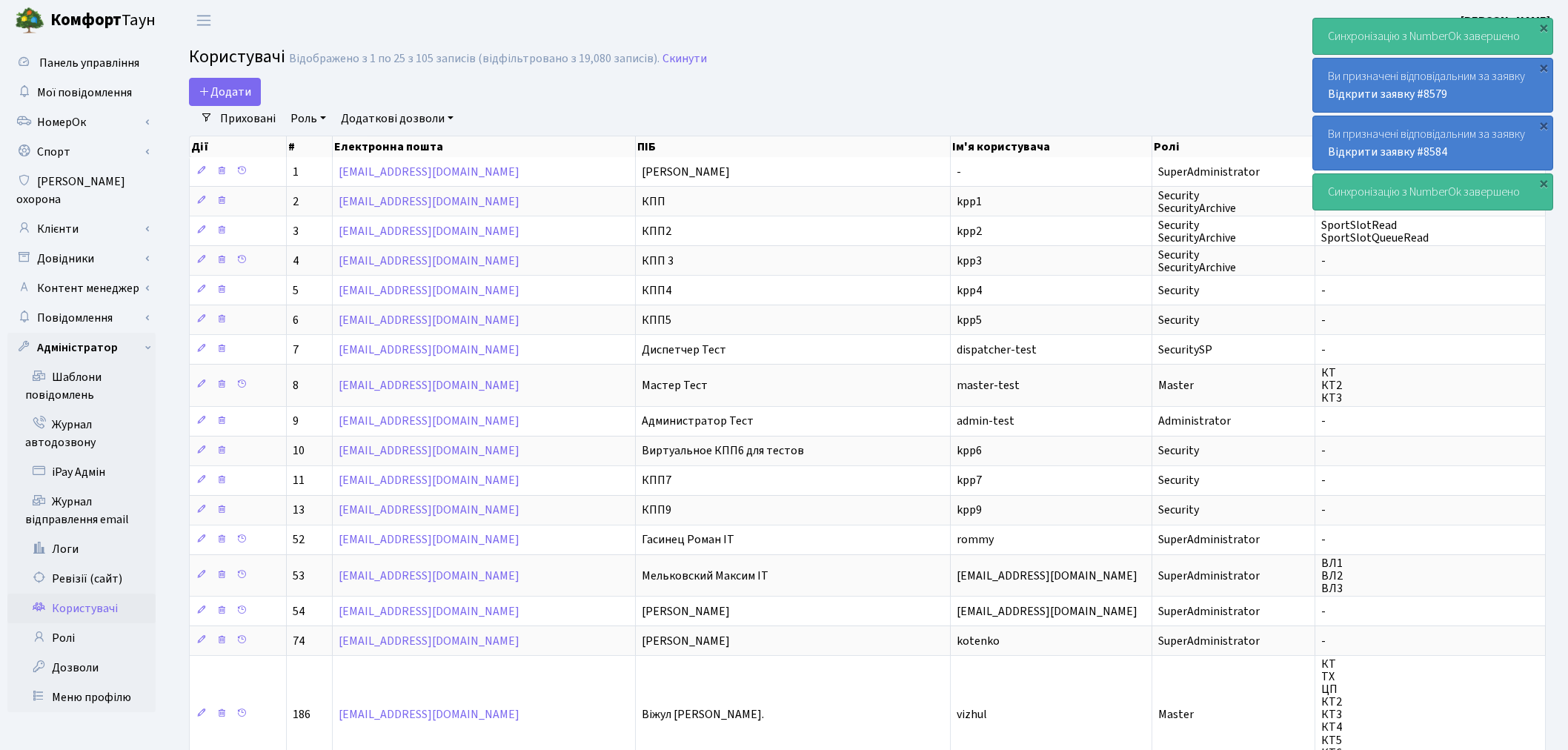
select select "25"
click at [114, 216] on link "Клієнти" at bounding box center [82, 229] width 148 height 30
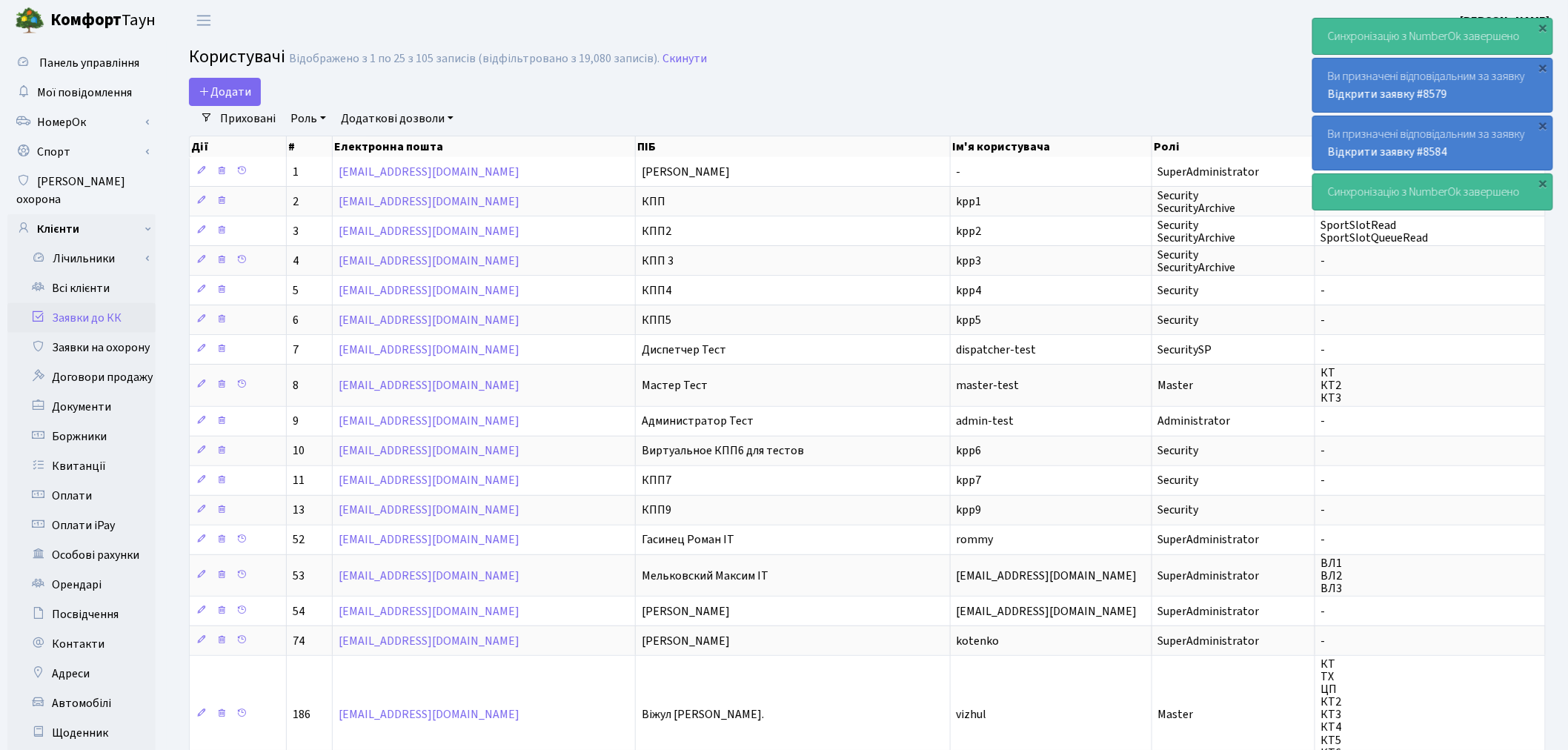
click at [113, 303] on link "Заявки до КК" at bounding box center [82, 317] width 148 height 30
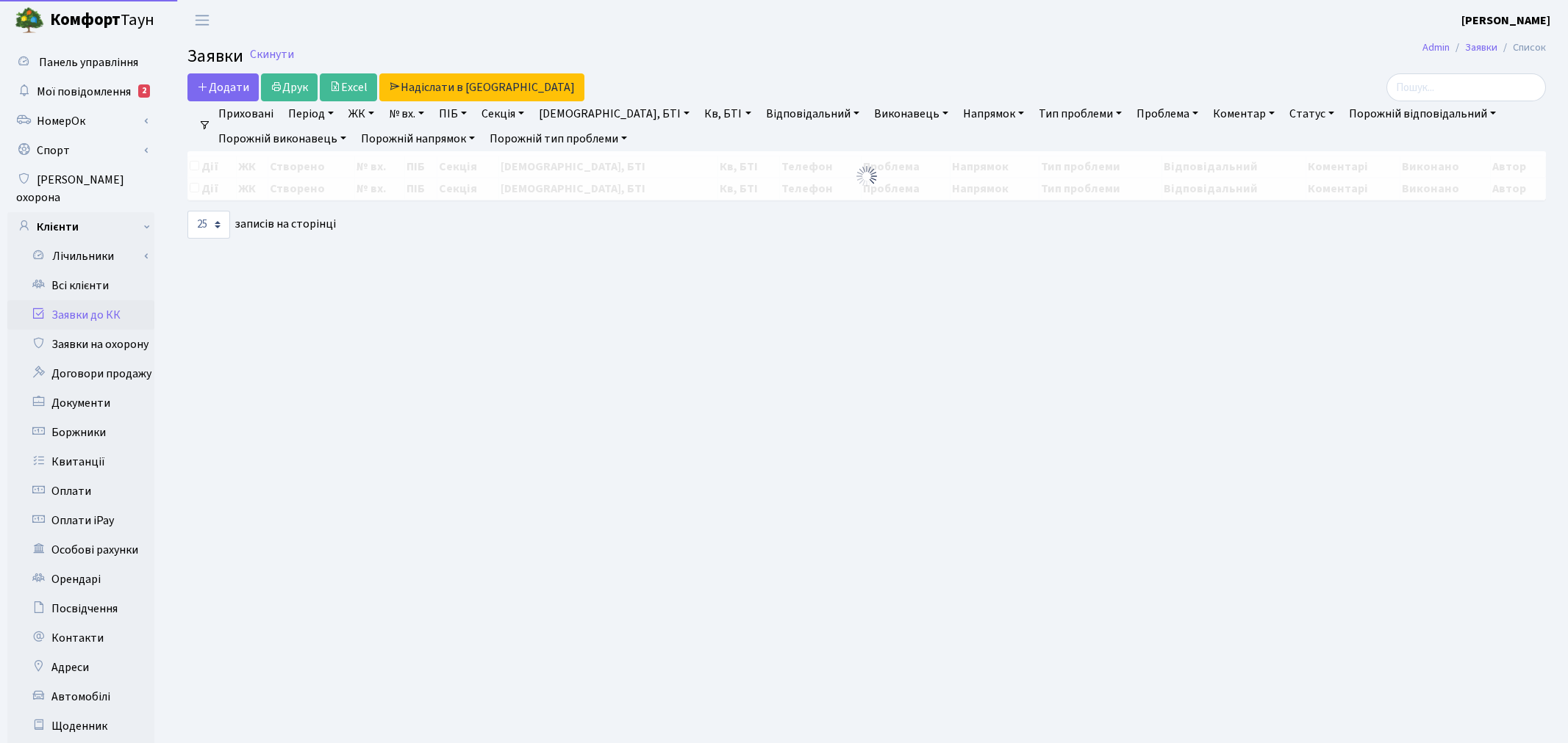
select select "25"
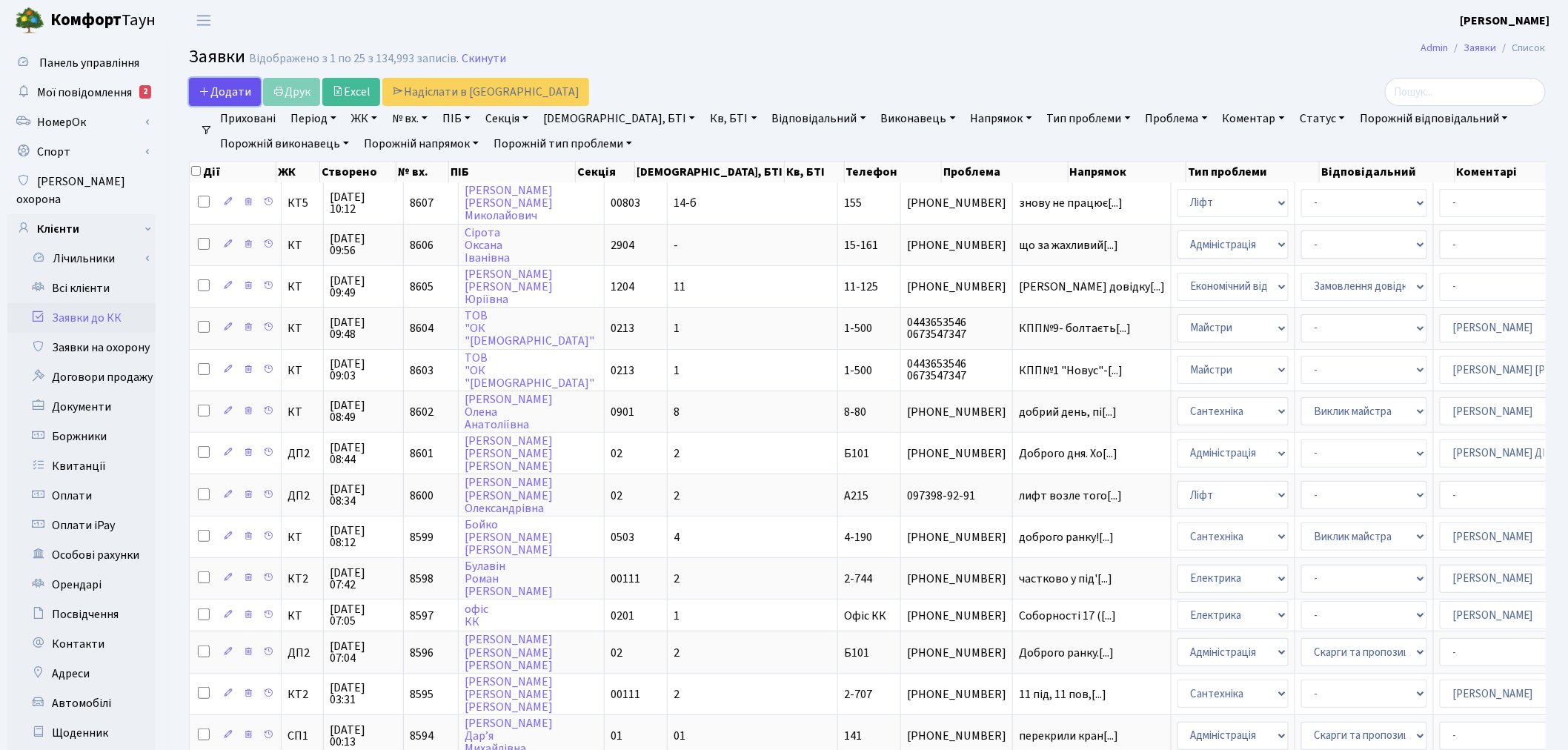
click at [249, 93] on span "Додати" at bounding box center [225, 91] width 53 height 16
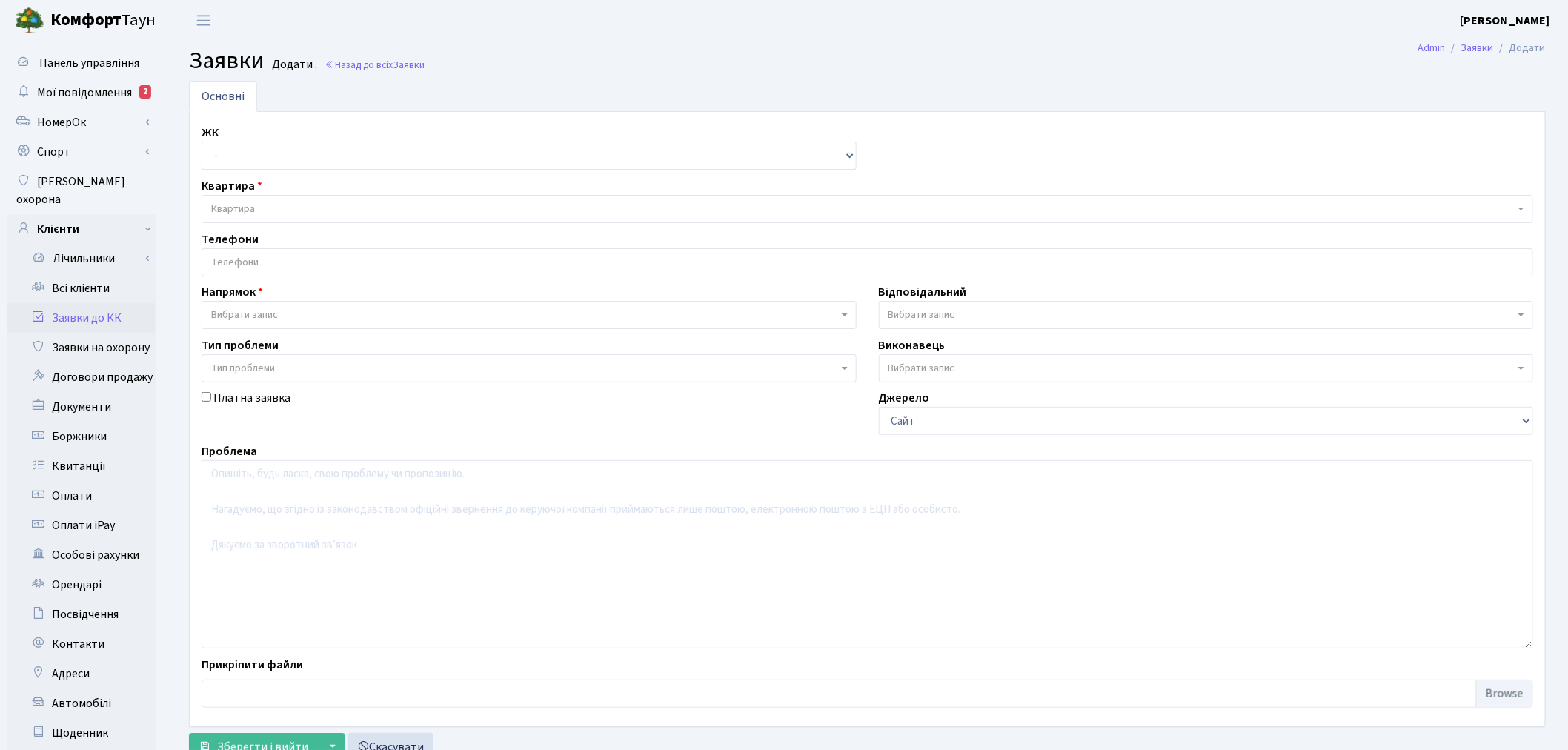
click at [89, 309] on link "Заявки до КК" at bounding box center [82, 317] width 148 height 30
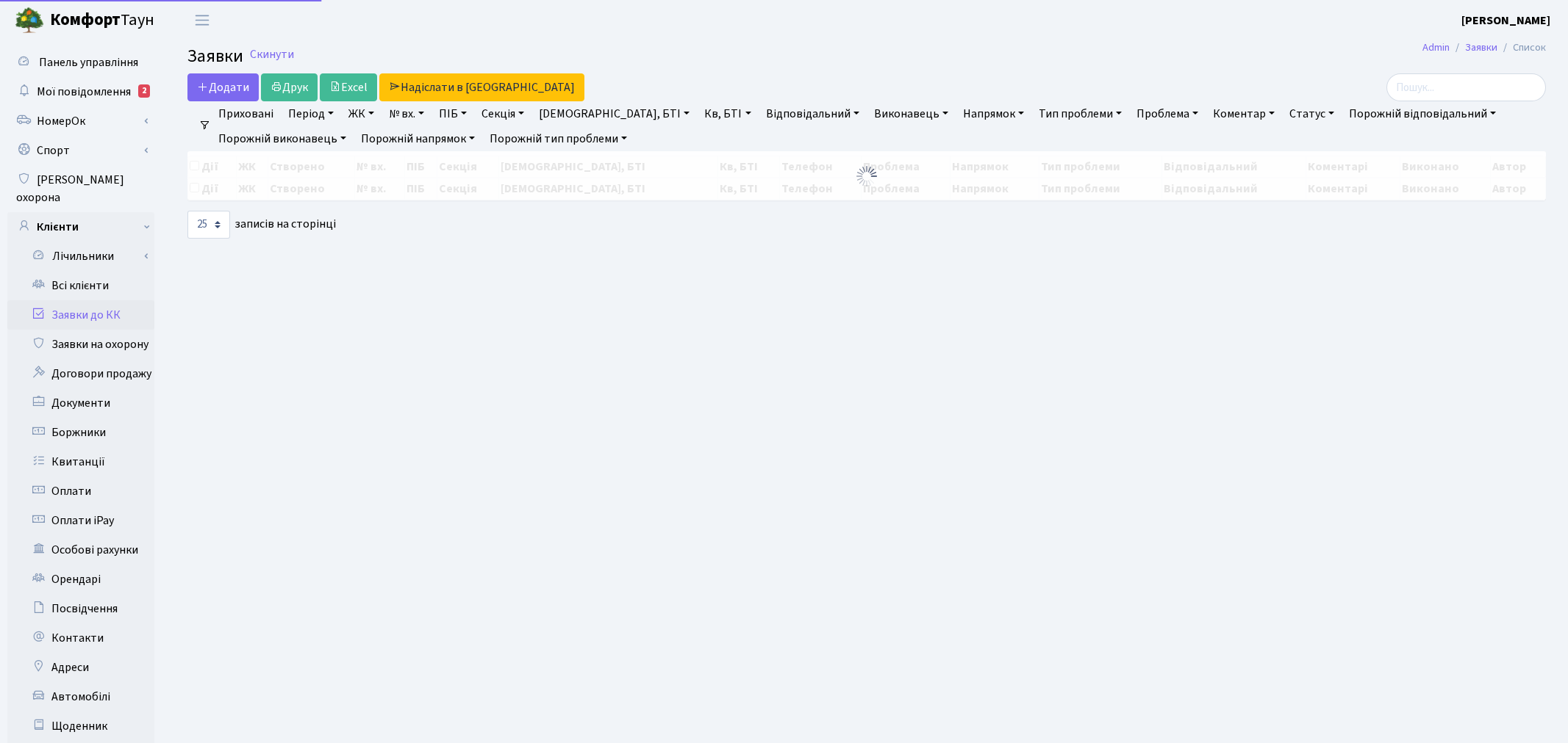
select select
select select "25"
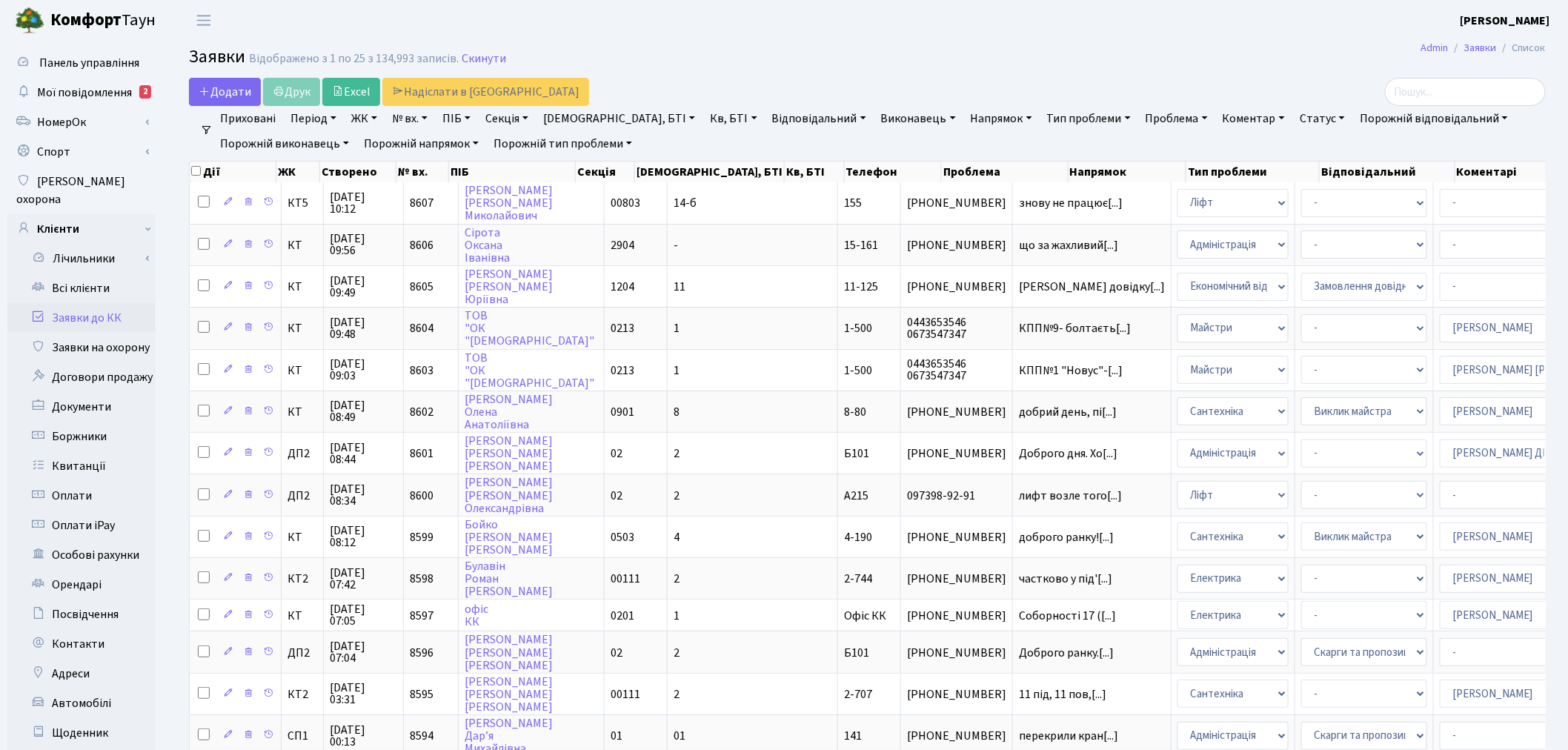
click at [363, 117] on link "ЖК" at bounding box center [363, 118] width 37 height 25
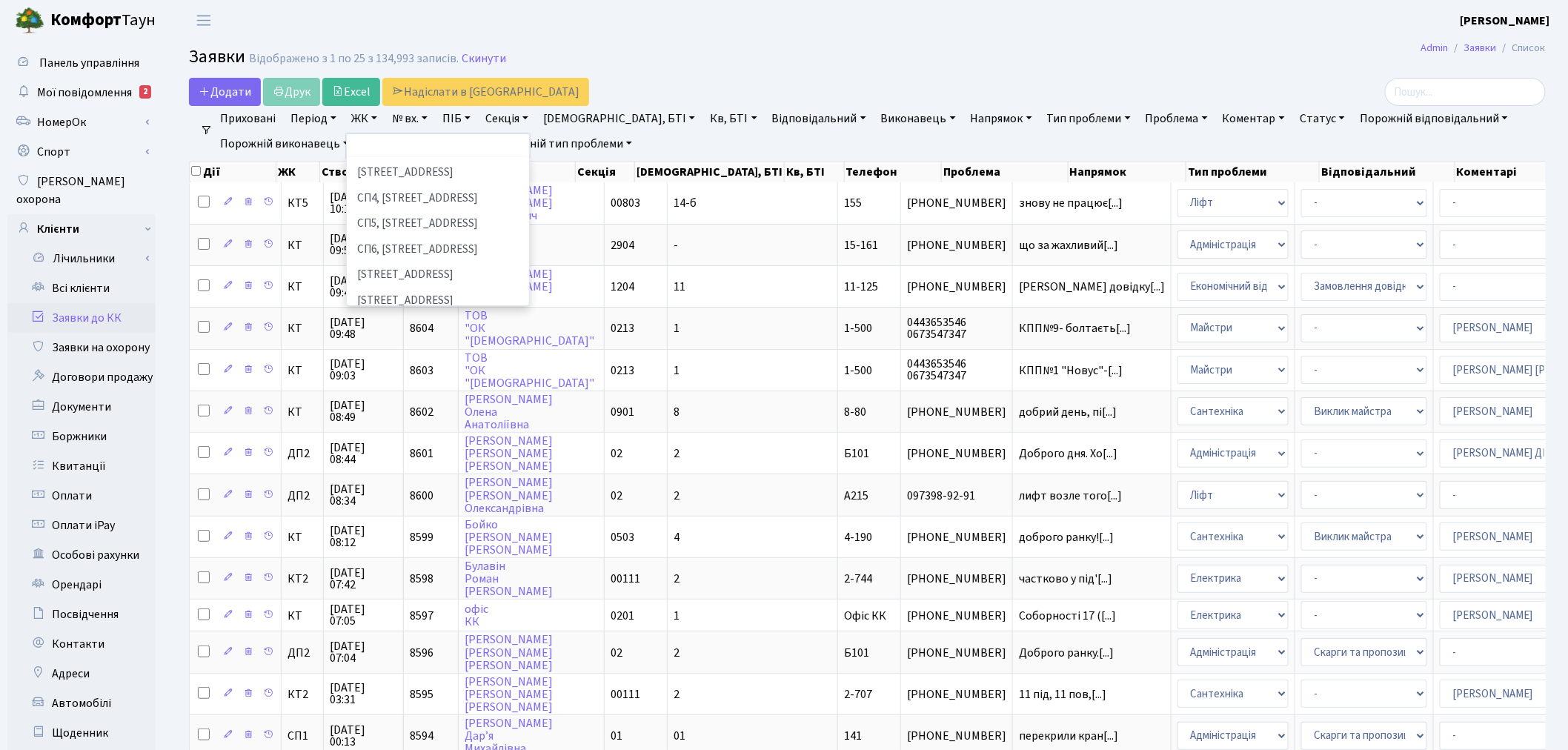
scroll to position [329, 0]
click at [422, 262] on li "[STREET_ADDRESS]" at bounding box center [437, 274] width 180 height 26
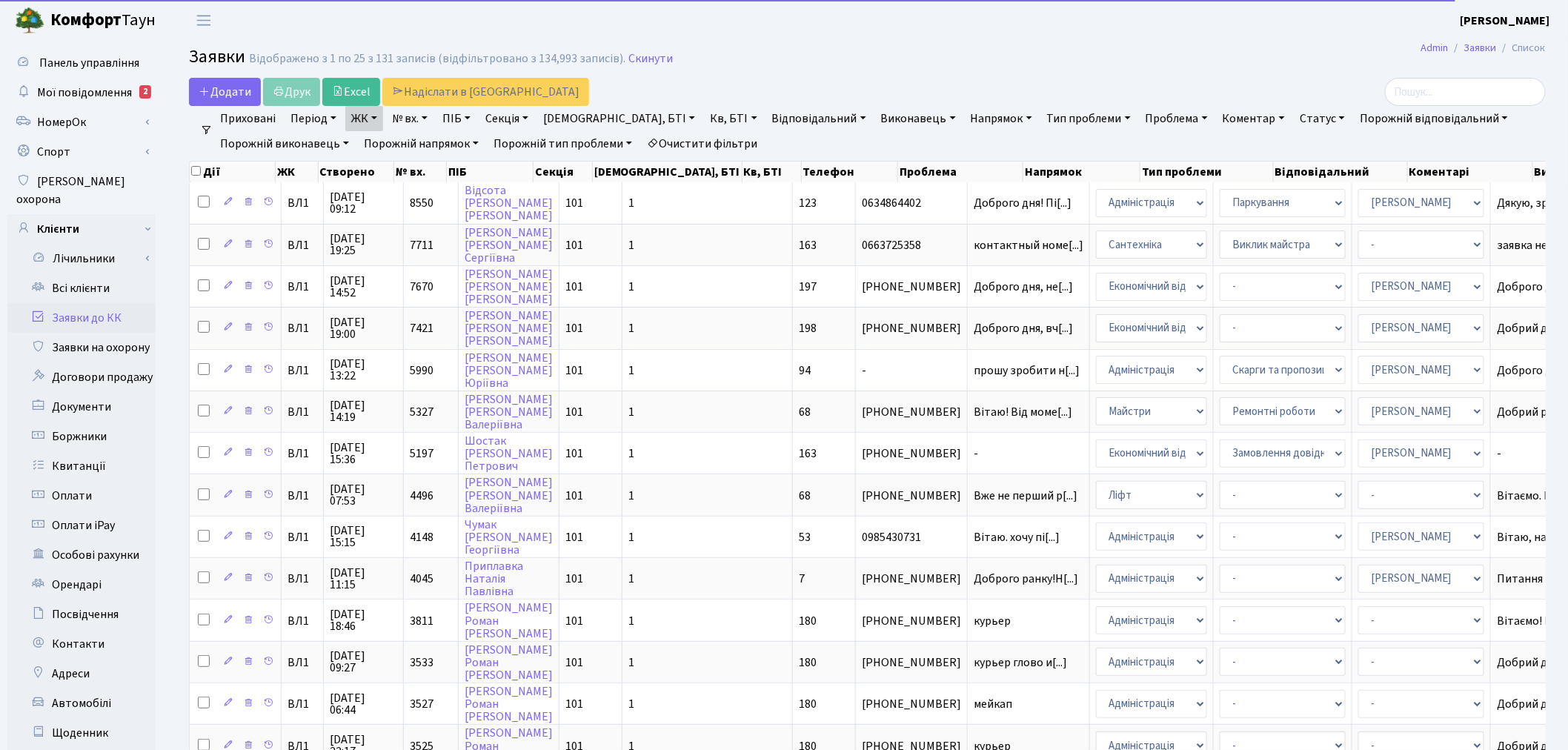
click at [366, 119] on link "ЖК" at bounding box center [363, 118] width 37 height 25
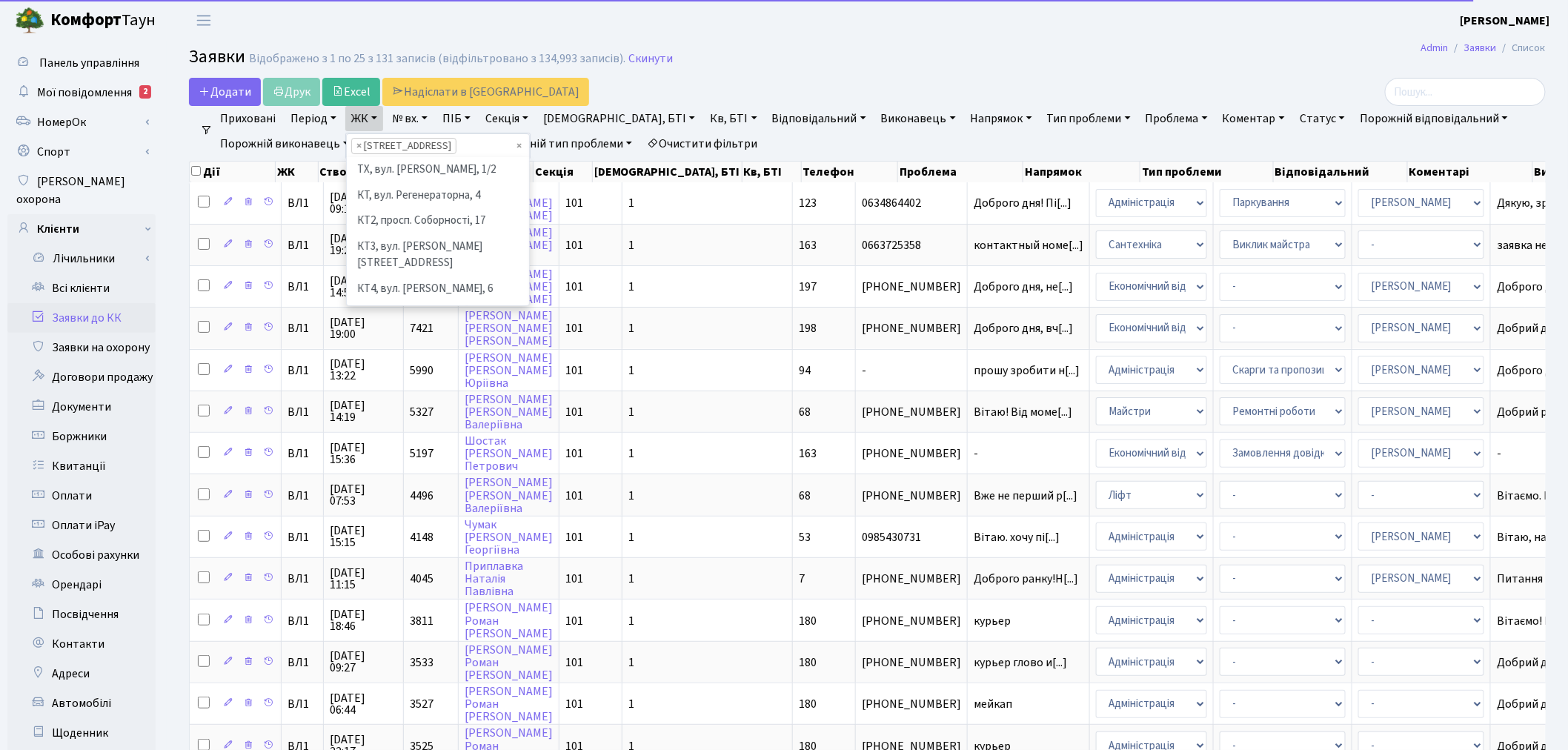
scroll to position [358, 0]
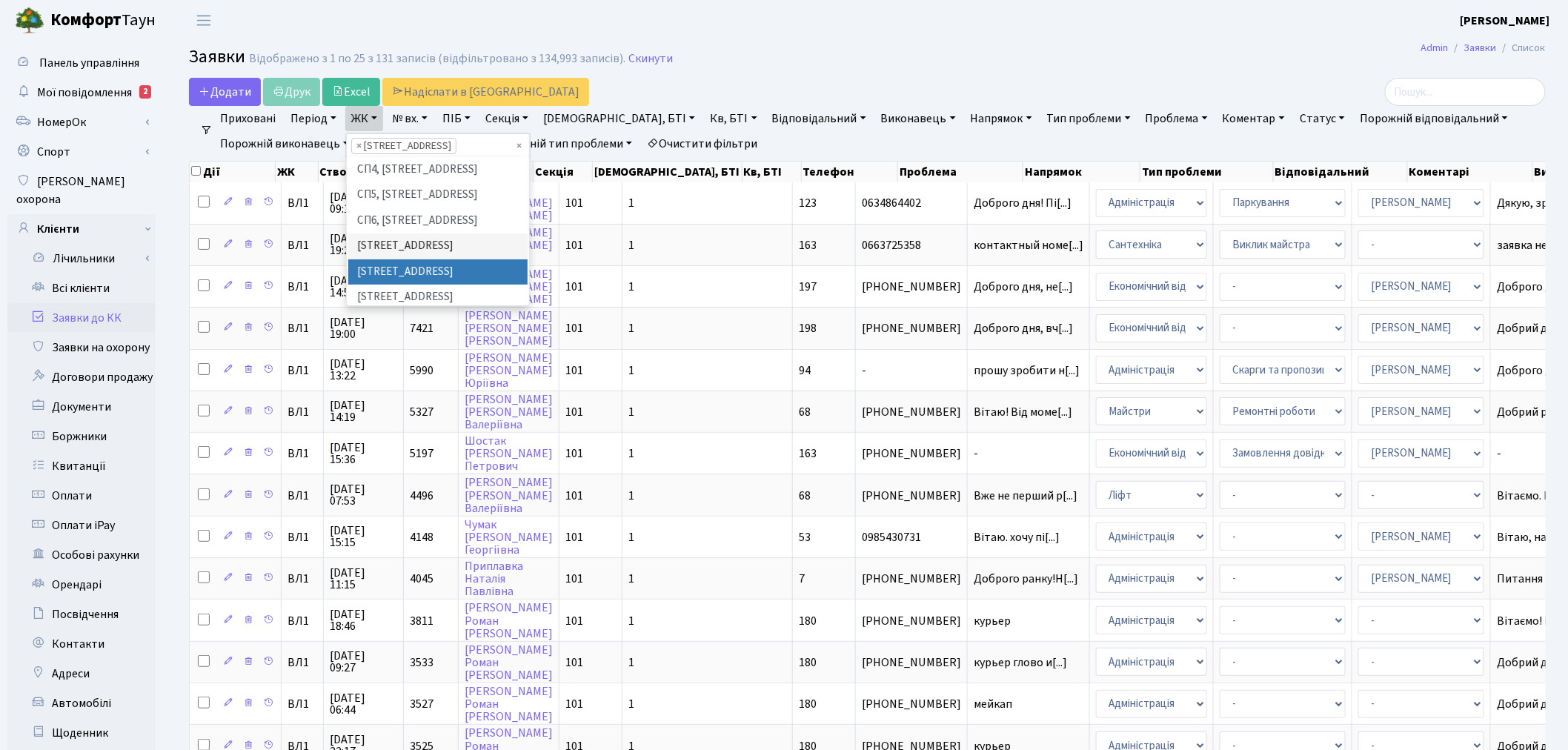
click at [404, 260] on li "[STREET_ADDRESS]" at bounding box center [437, 272] width 180 height 26
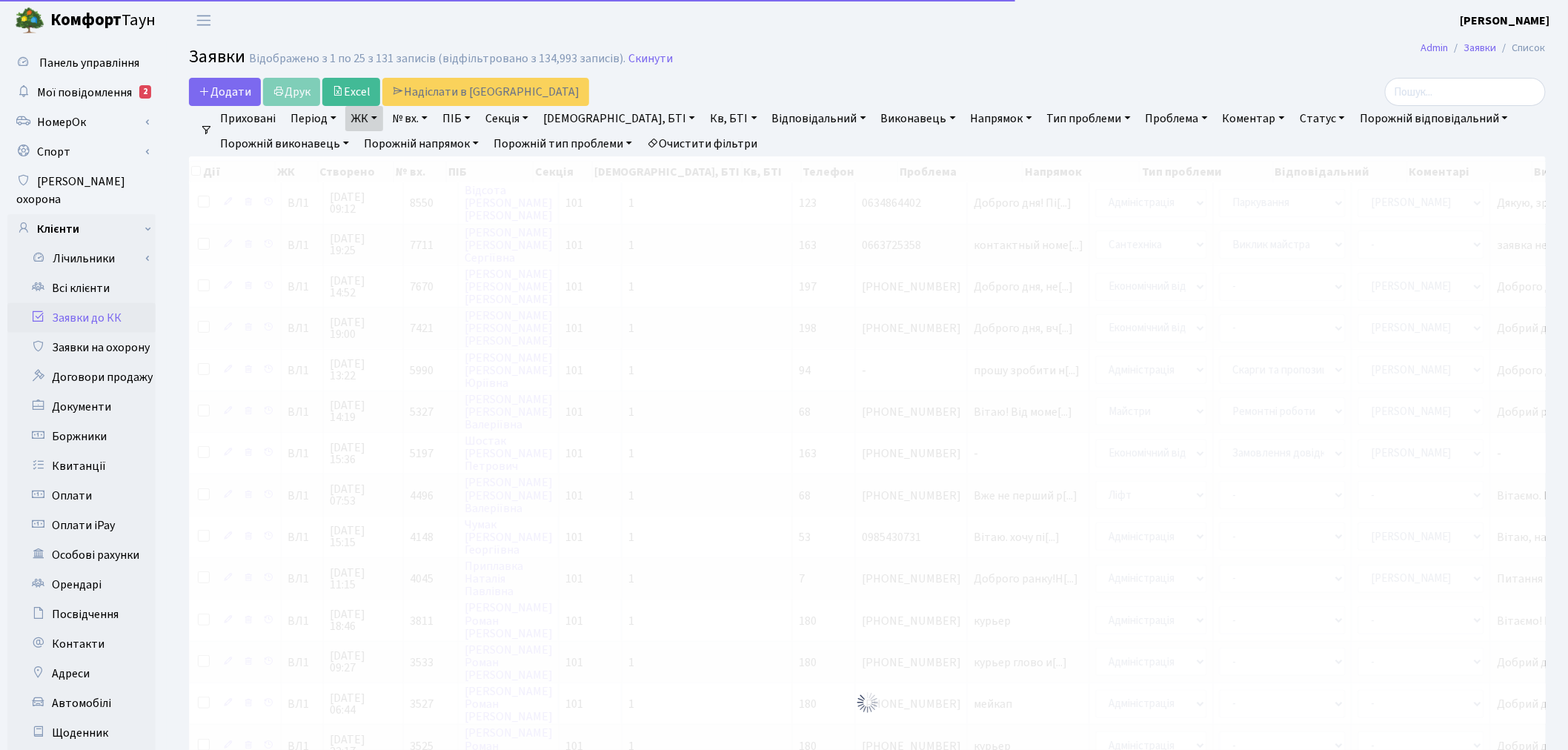
click at [363, 126] on link "ЖК" at bounding box center [363, 118] width 37 height 25
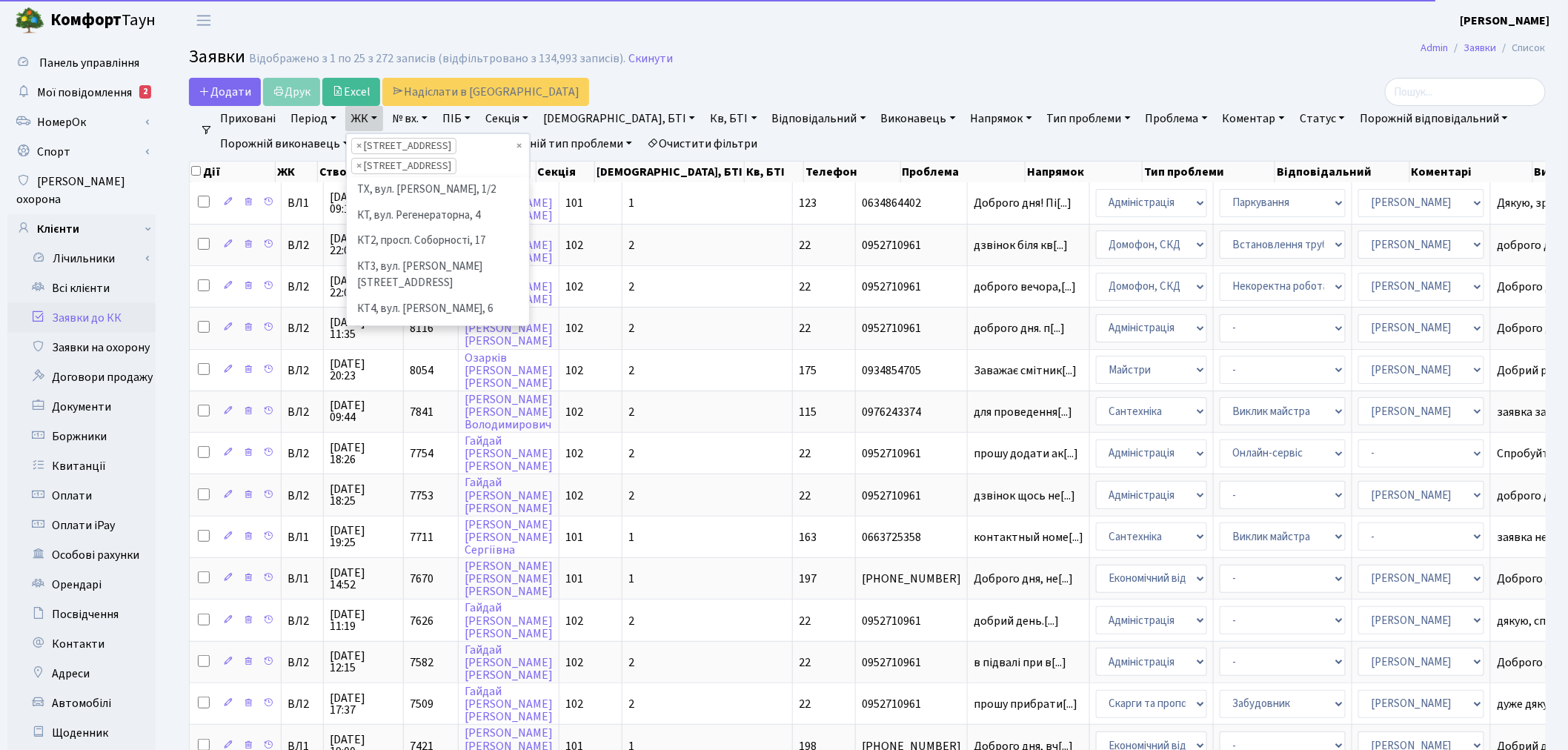
scroll to position [383, 0]
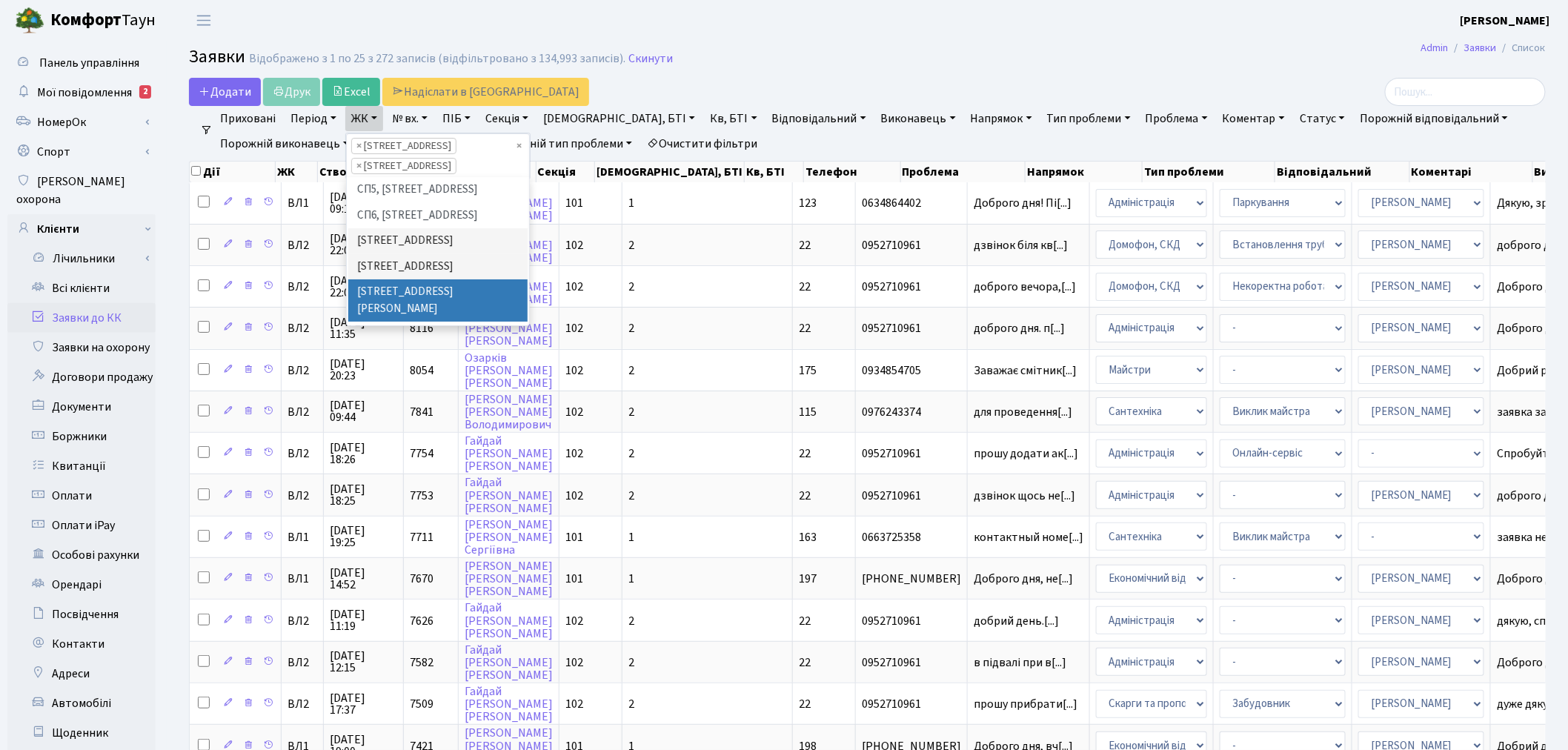
click at [386, 280] on li "[STREET_ADDRESS][PERSON_NAME]" at bounding box center [437, 301] width 180 height 42
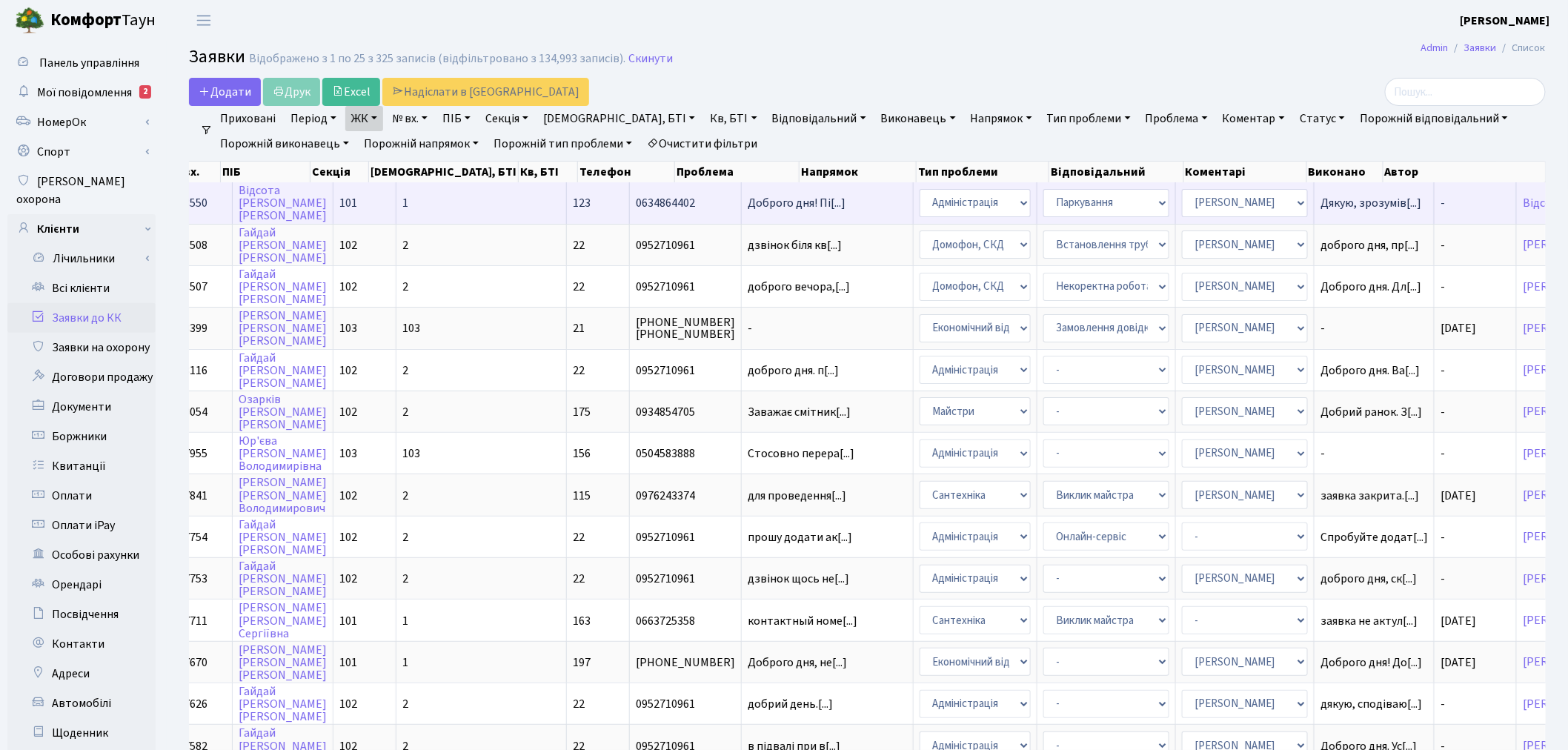
click at [1435, 199] on td "-" at bounding box center [1477, 203] width 83 height 40
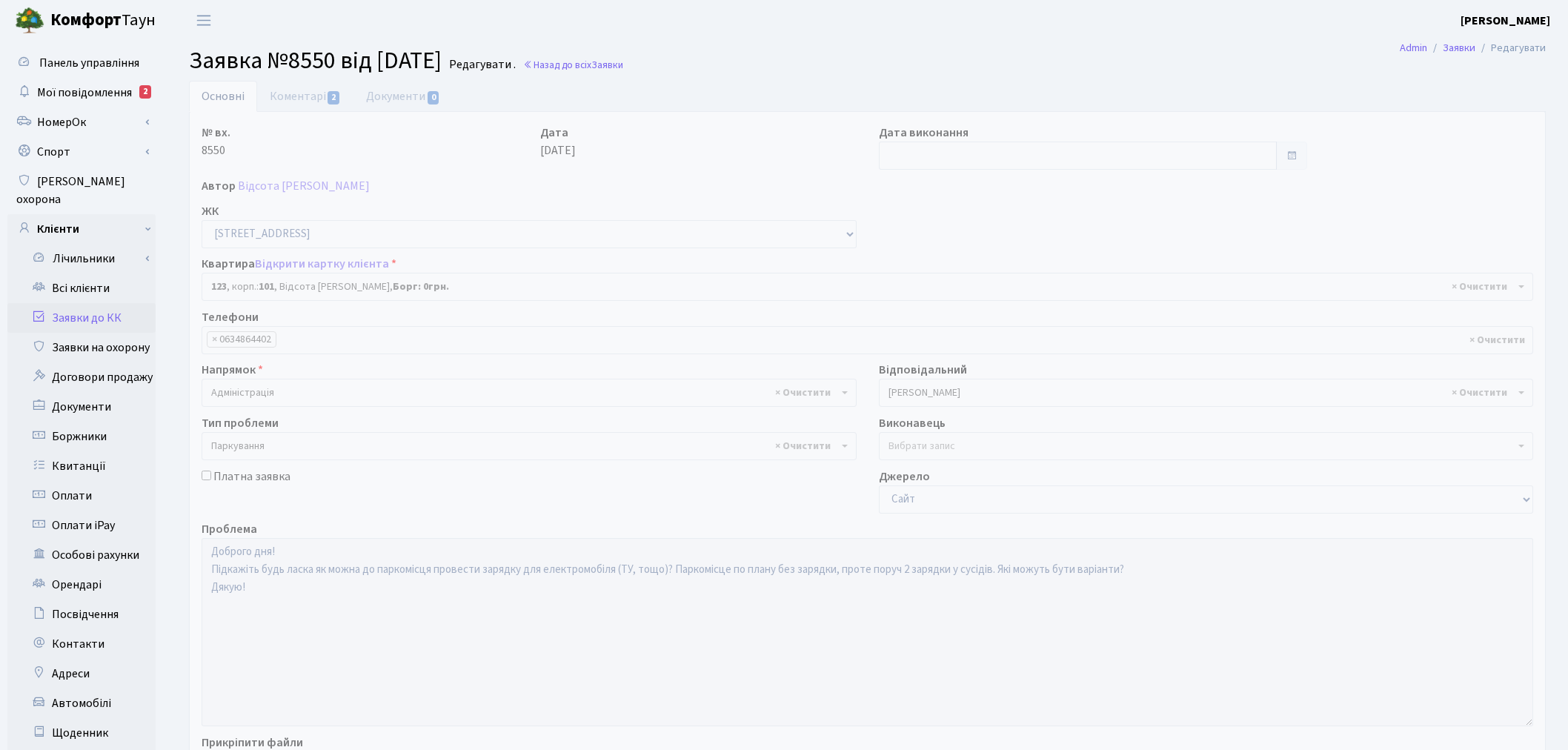
select select "37696"
select select "66"
click at [925, 151] on input "text" at bounding box center [1078, 155] width 399 height 28
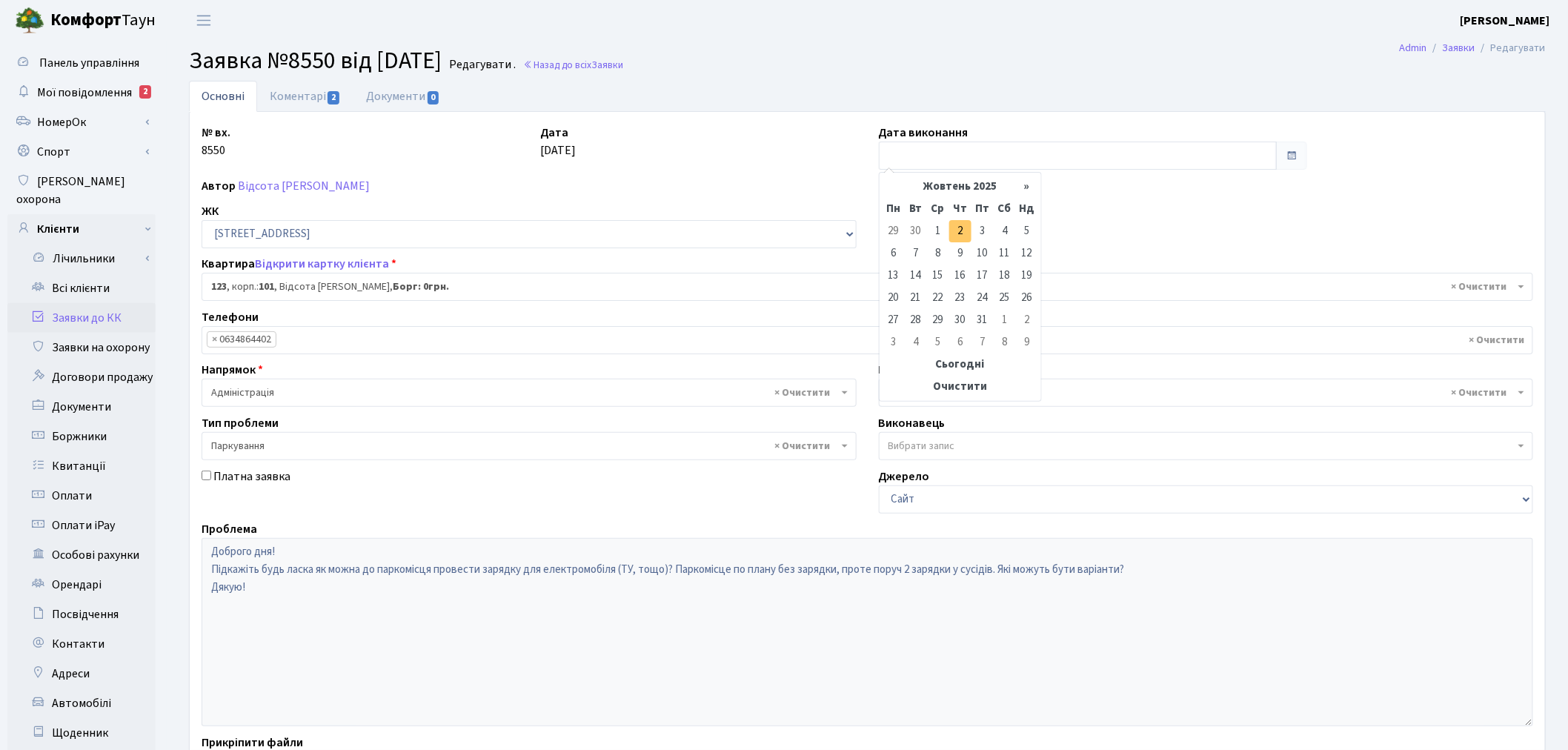
click at [959, 235] on td "2" at bounding box center [960, 231] width 22 height 22
type input "02.10.2025"
drag, startPoint x: 986, startPoint y: 163, endPoint x: 736, endPoint y: 148, distance: 250.4
click at [737, 149] on div "№ вх. 8550 Дата 01.10.2025 Дата виконання 02.10.2025 Автор Відсота Дмитро Олекс…" at bounding box center [867, 458] width 1355 height 668
click at [1005, 160] on input "02.10.2025" at bounding box center [1078, 155] width 399 height 28
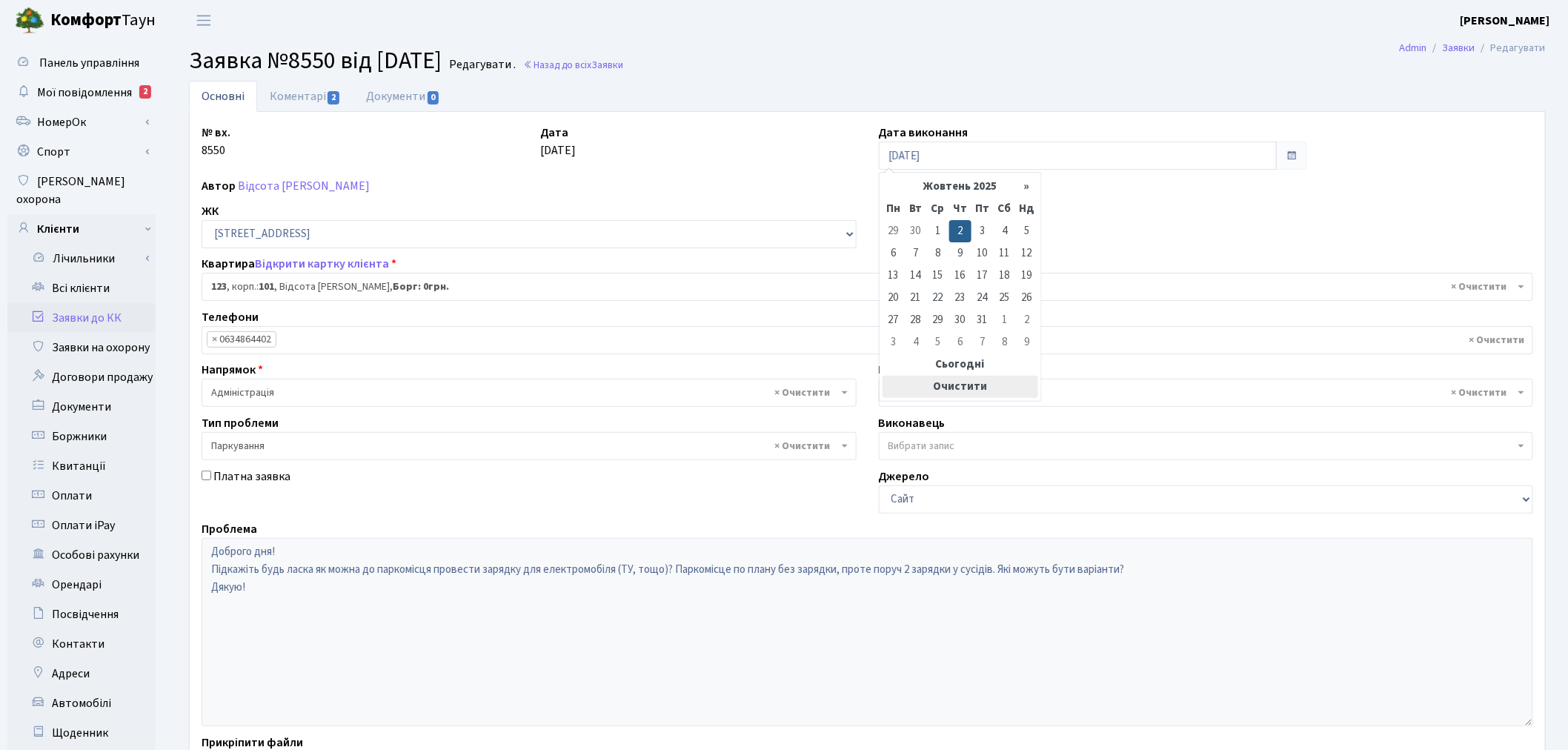
click at [974, 381] on th "Очистити" at bounding box center [960, 387] width 156 height 22
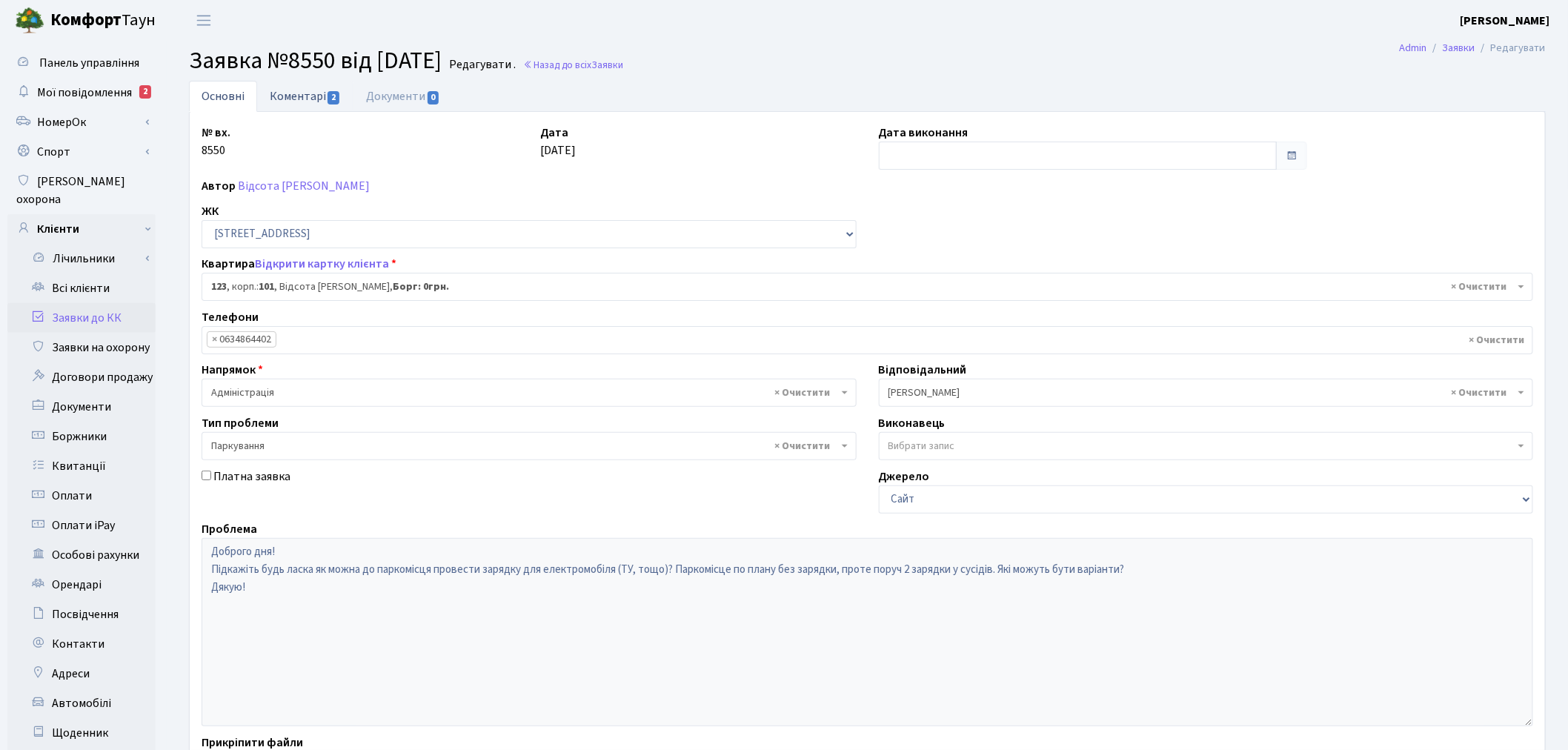
click at [322, 99] on link "Коментарі 2" at bounding box center [306, 96] width 96 height 31
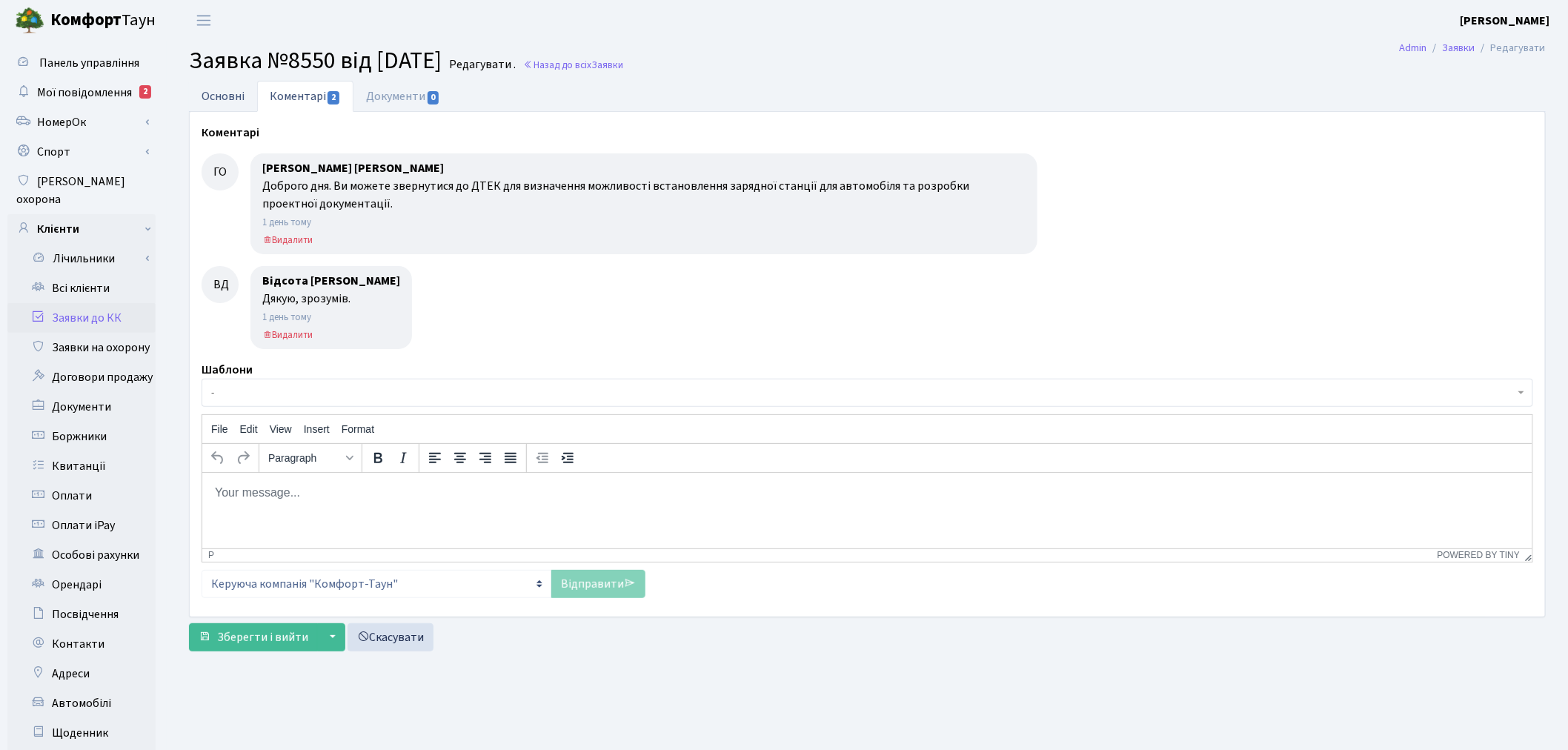
click at [228, 92] on link "Основні" at bounding box center [223, 96] width 68 height 31
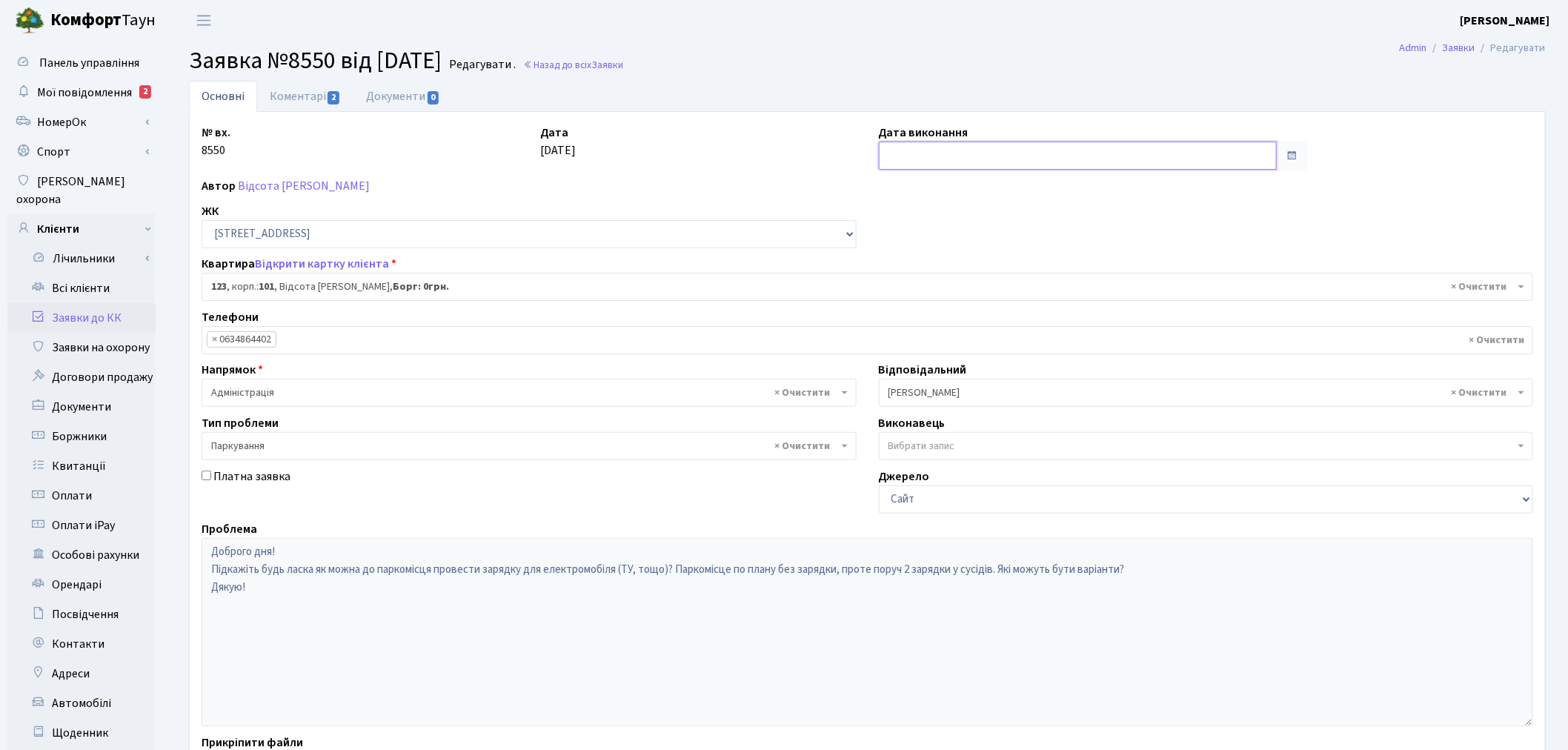
click at [989, 158] on input "text" at bounding box center [1078, 155] width 399 height 28
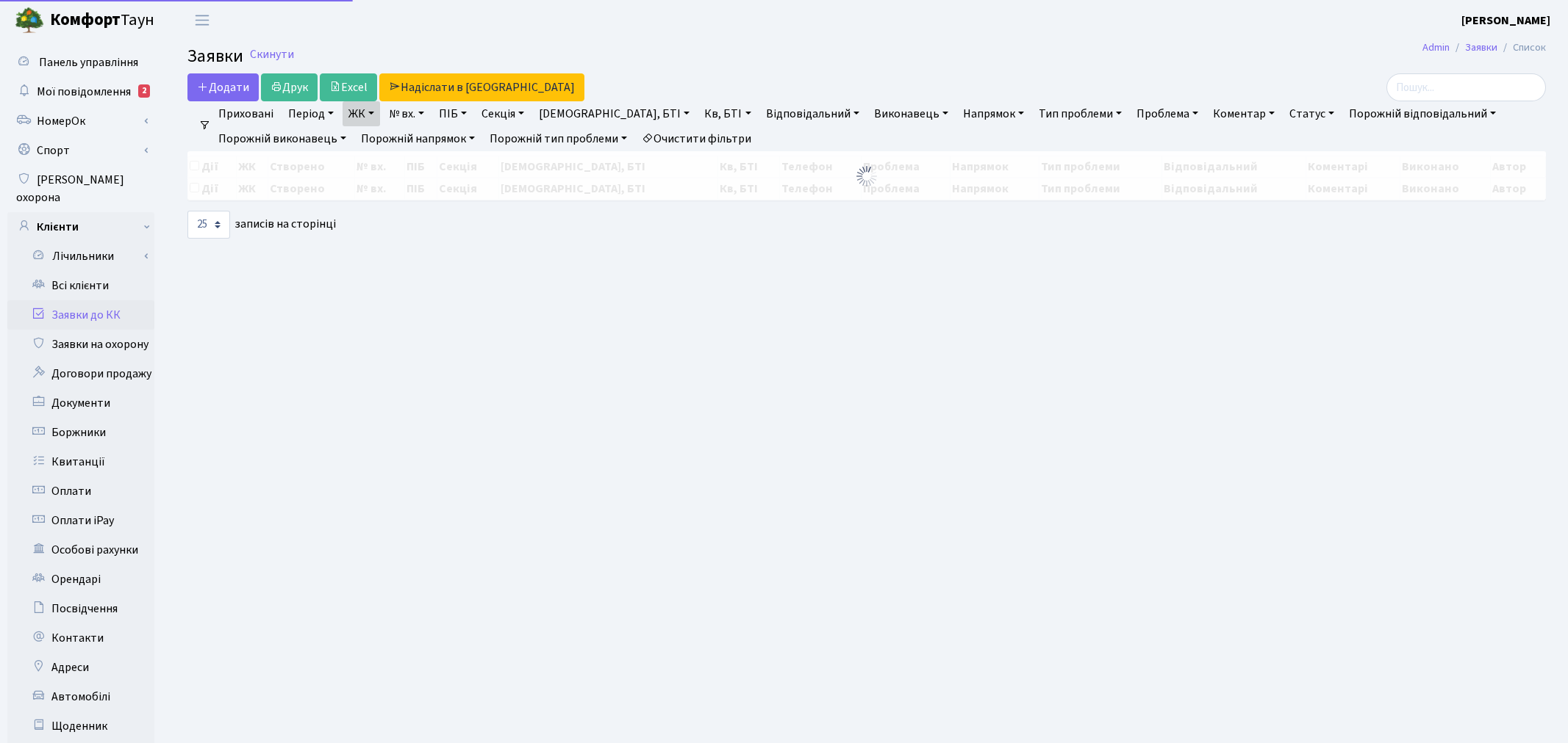
select select "25"
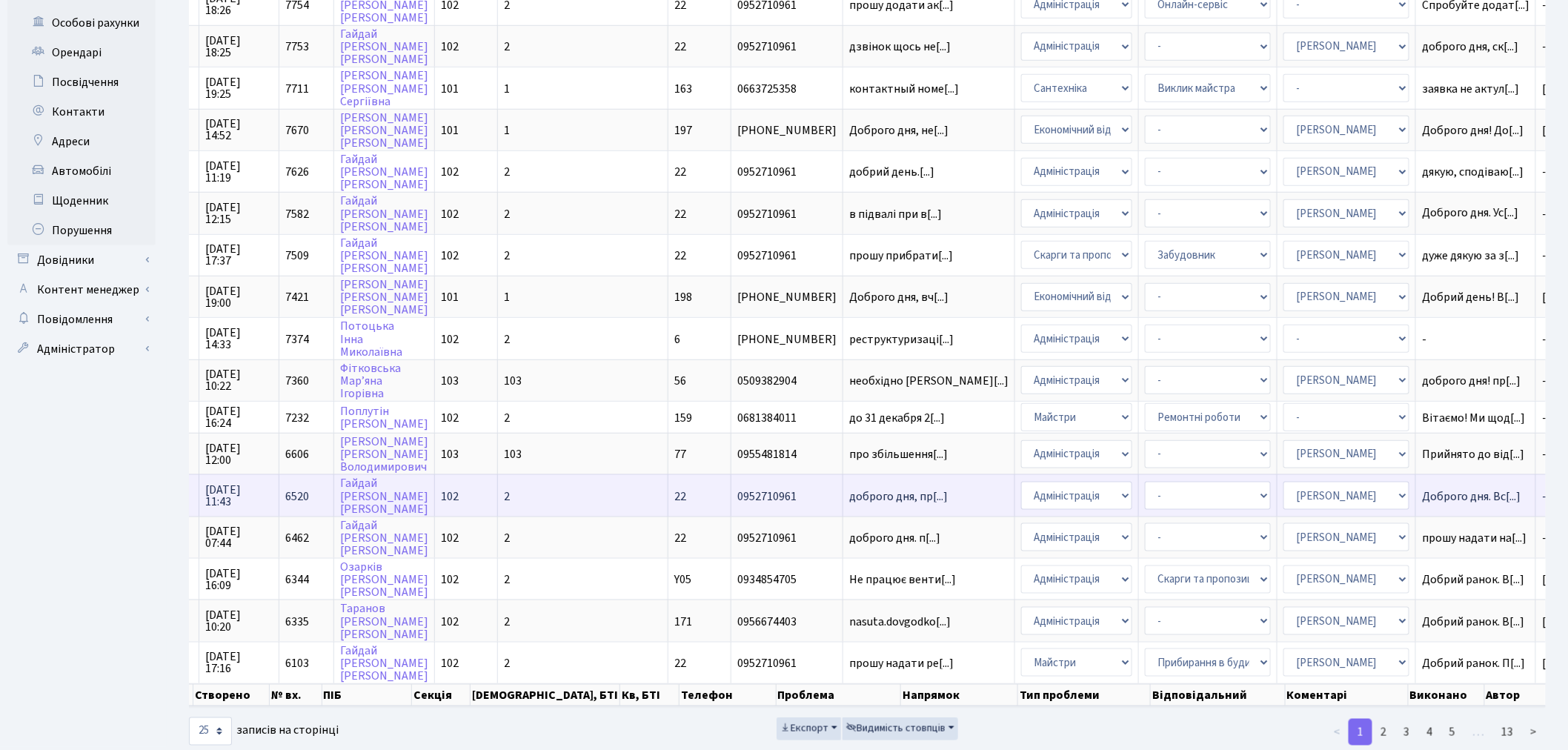
scroll to position [539, 0]
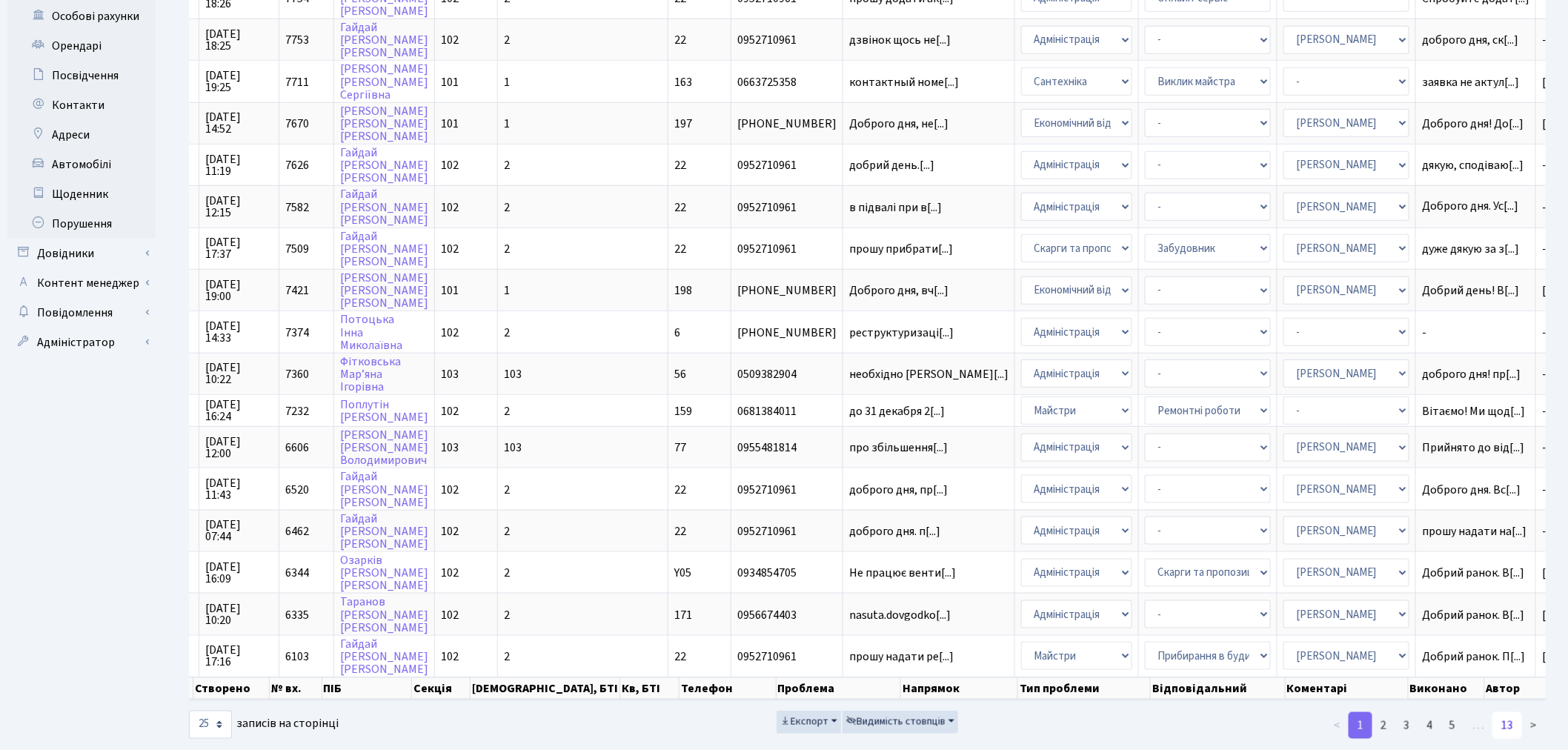
click at [1520, 712] on link "13" at bounding box center [1507, 726] width 30 height 27
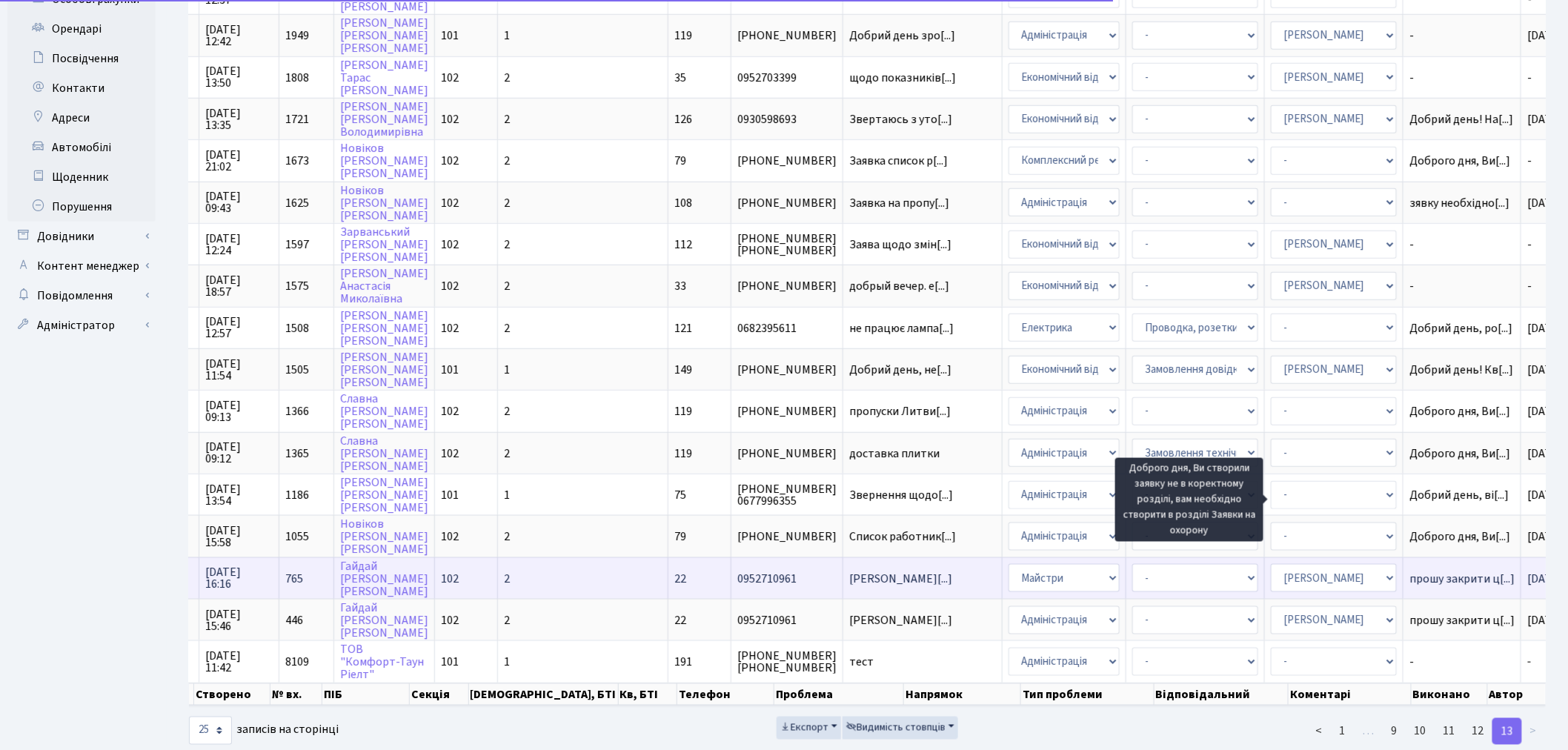
scroll to position [560, 0]
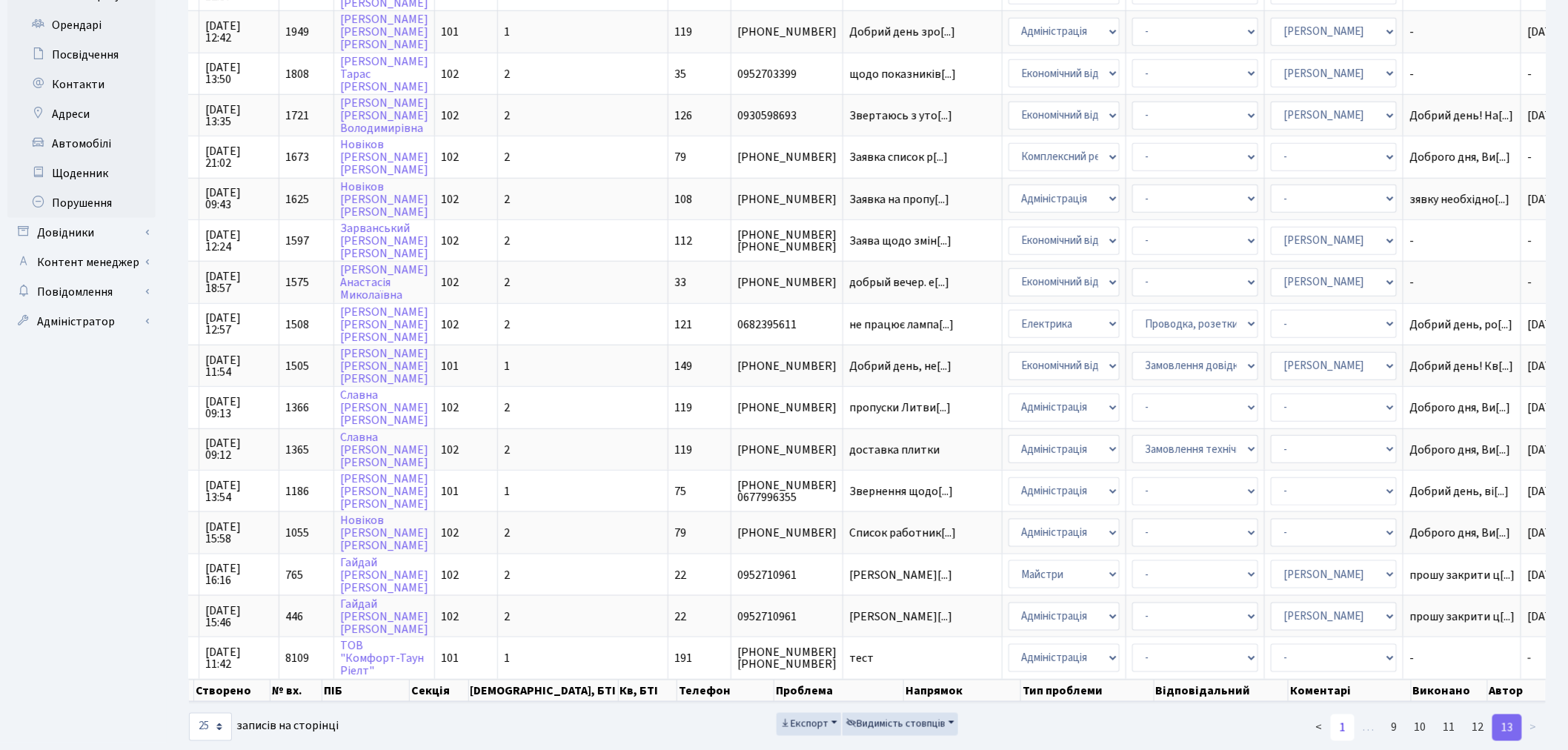
click at [1339, 714] on link "1" at bounding box center [1343, 728] width 24 height 27
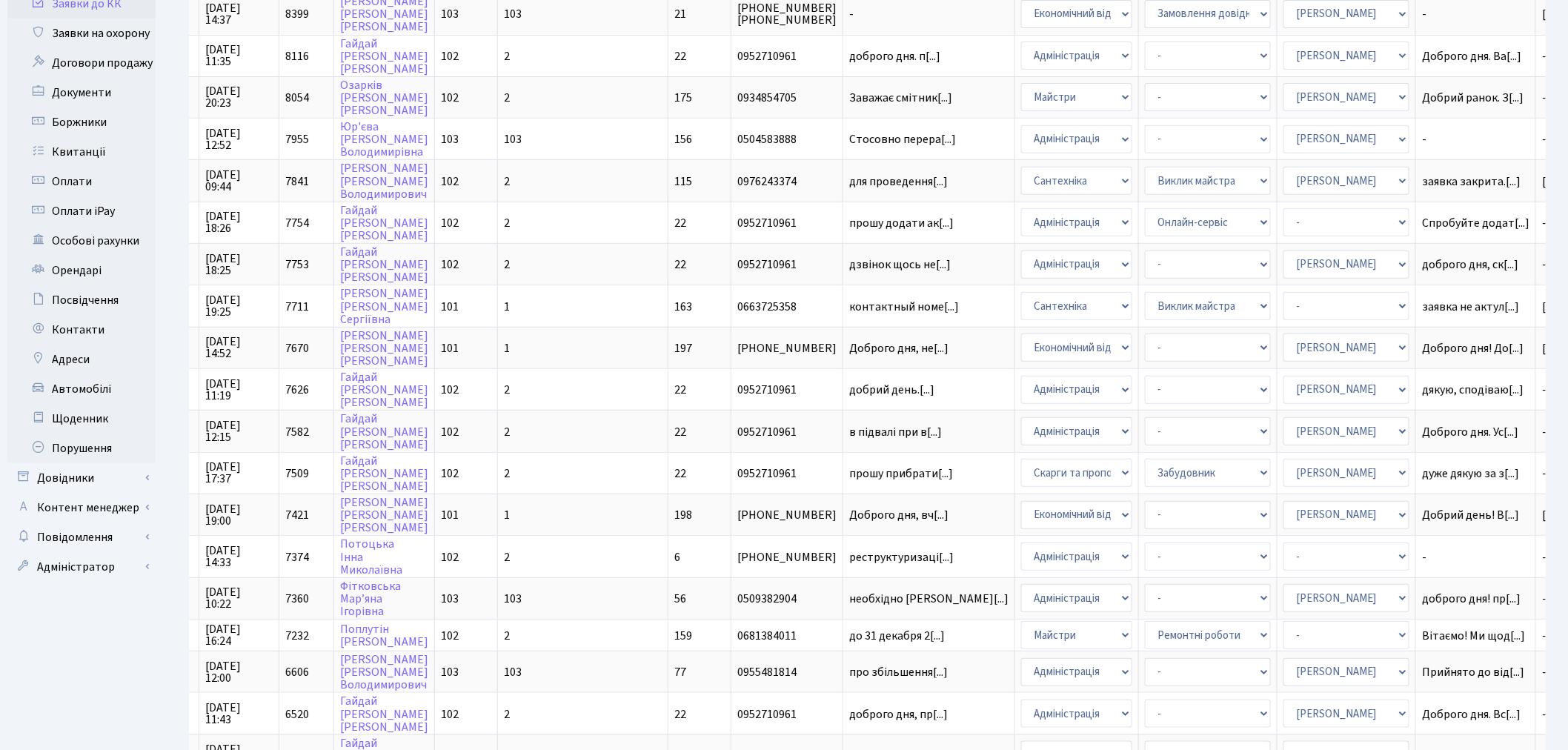
scroll to position [0, 0]
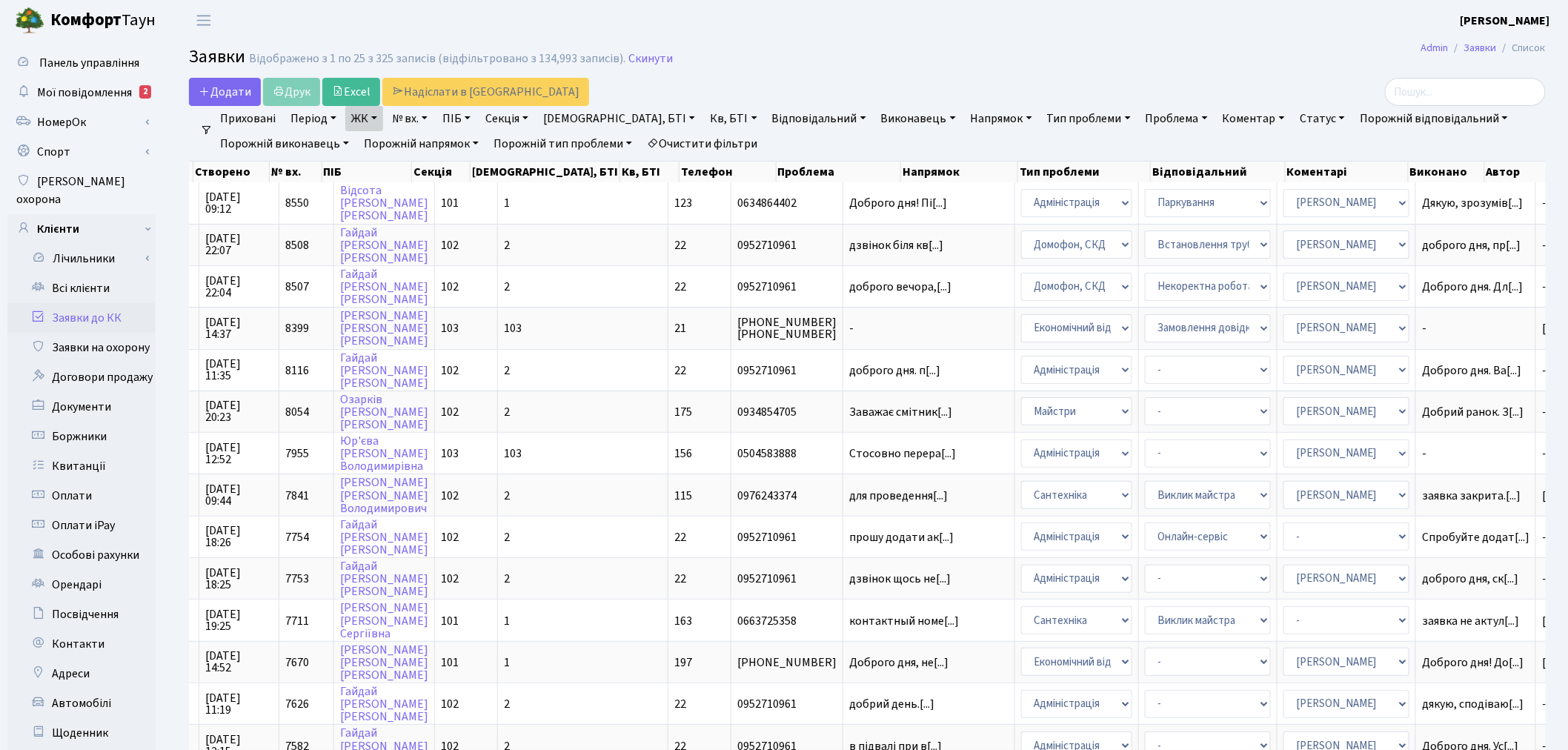
click at [1294, 115] on link "Статус" at bounding box center [1322, 118] width 57 height 25
click at [1295, 205] on link "Не виконано" at bounding box center [1354, 209] width 117 height 23
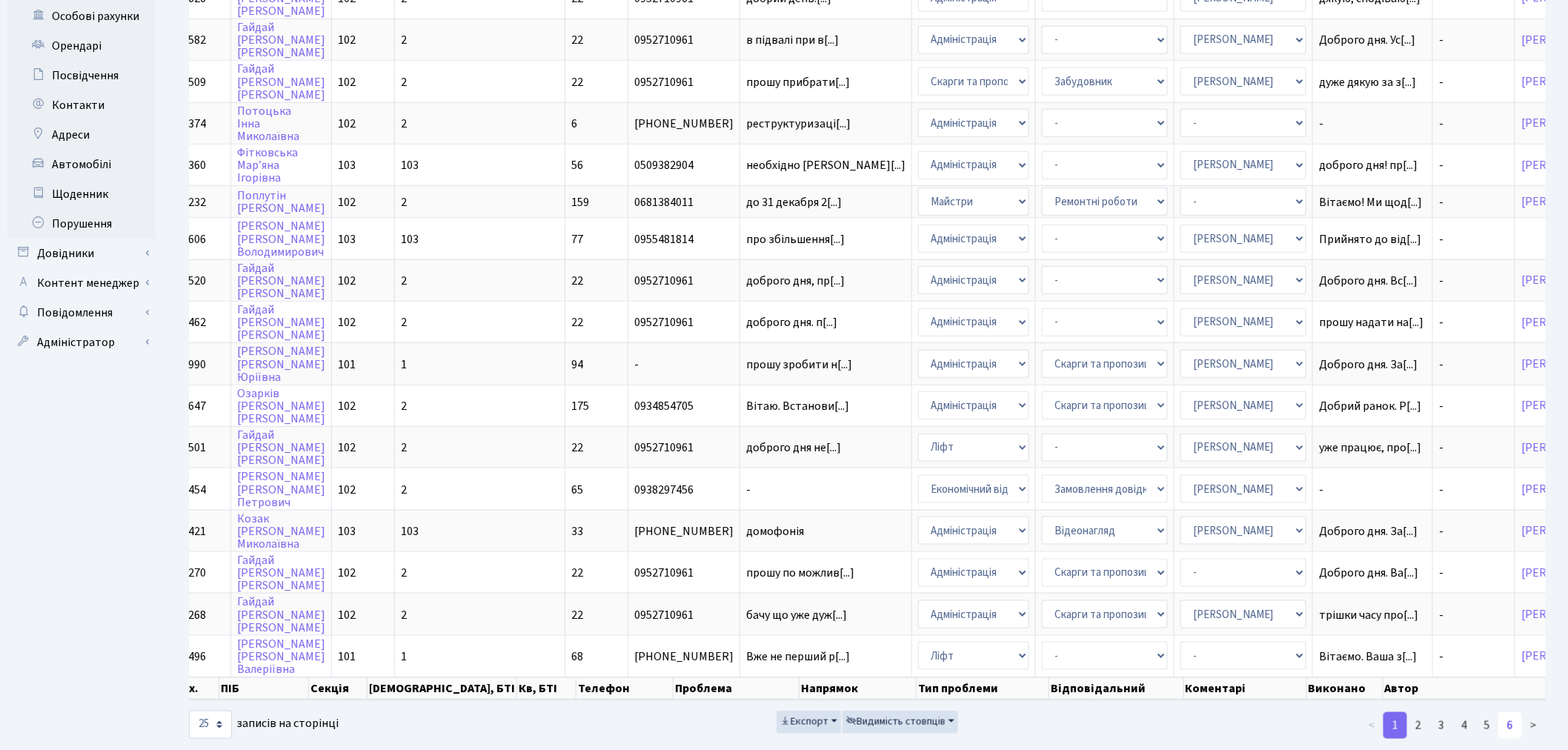
click at [1506, 712] on link "6" at bounding box center [1510, 726] width 24 height 27
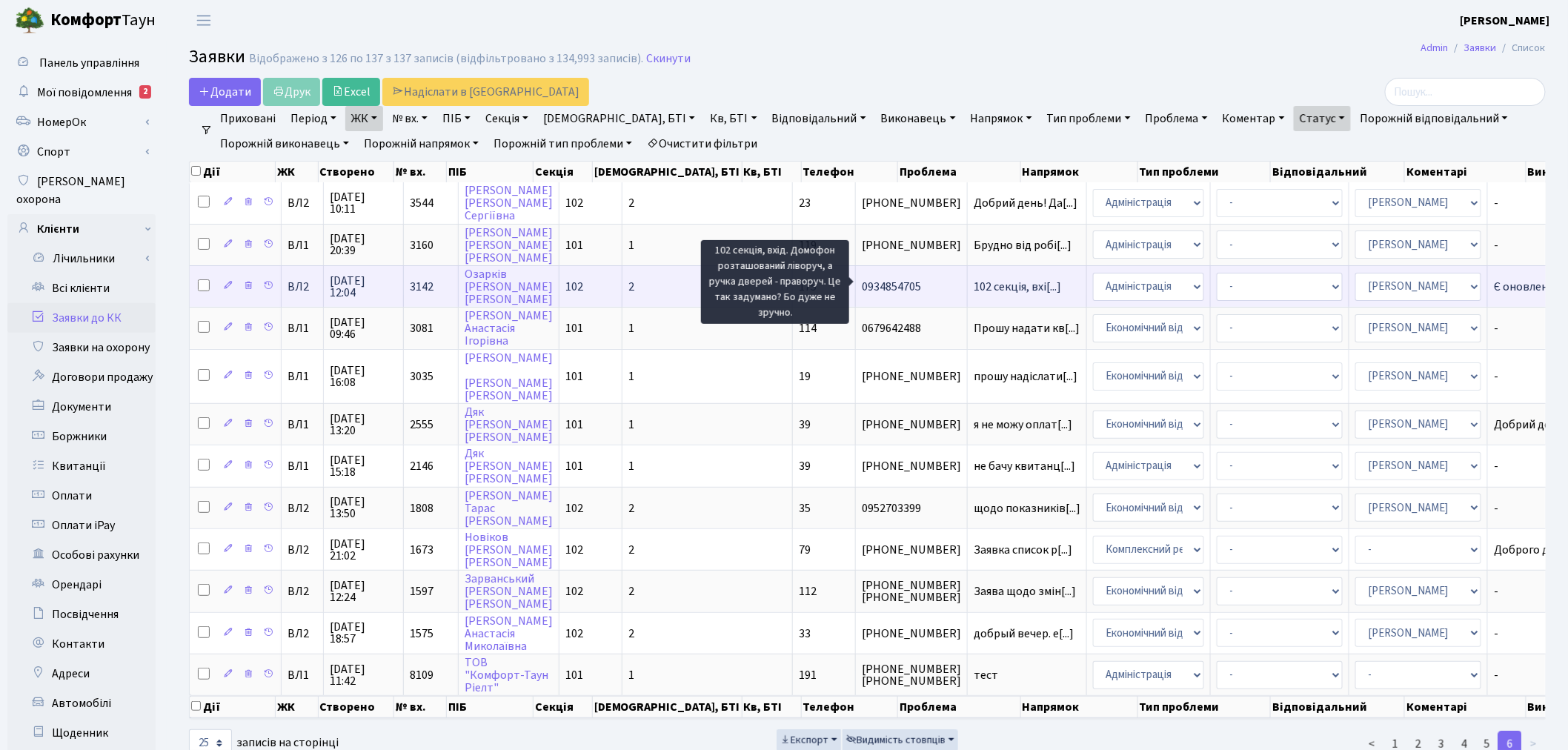
click at [974, 284] on span "102 секція, вхі[...]" at bounding box center [1017, 287] width 87 height 16
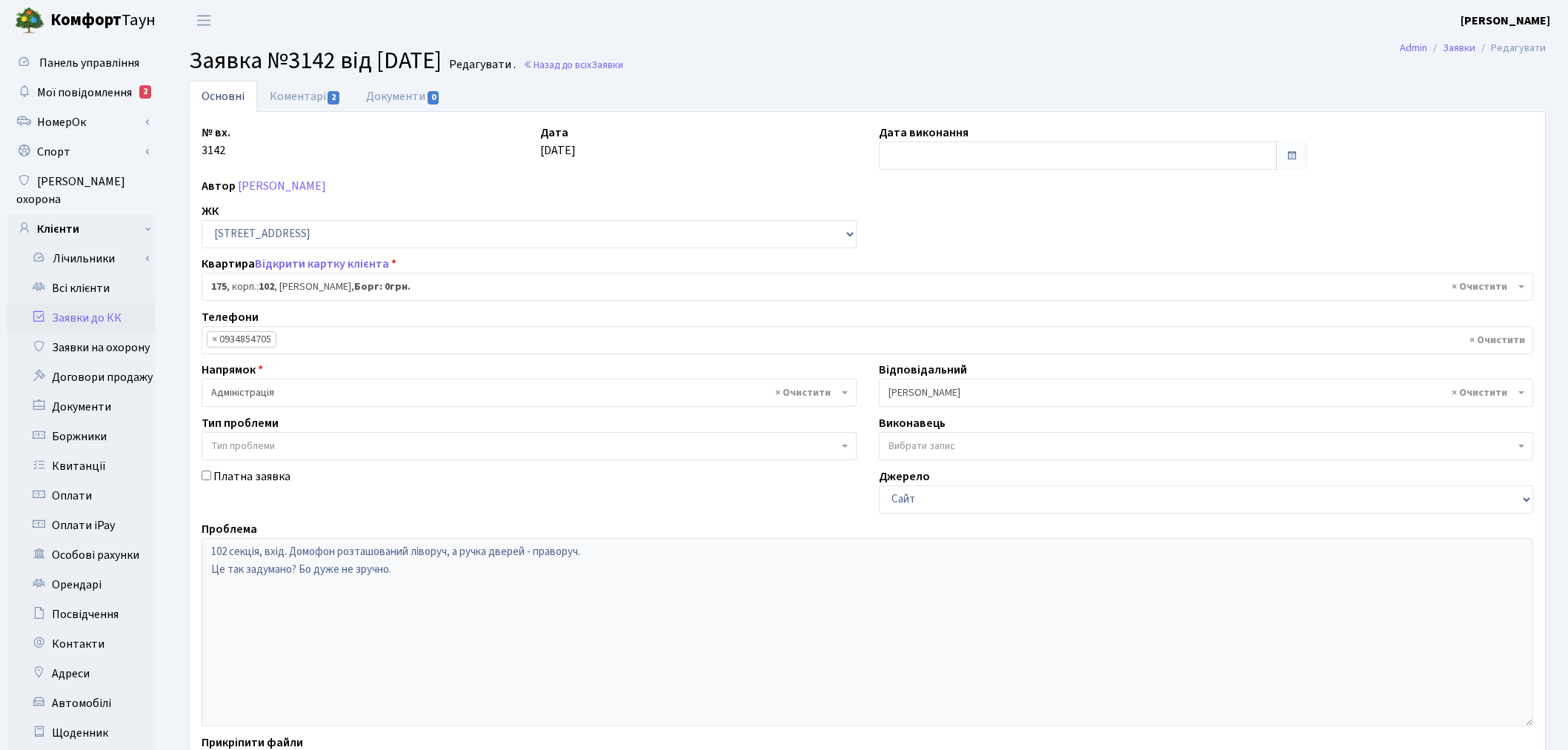
select select "38461"
click at [316, 100] on link "Коментарі 2" at bounding box center [306, 96] width 96 height 31
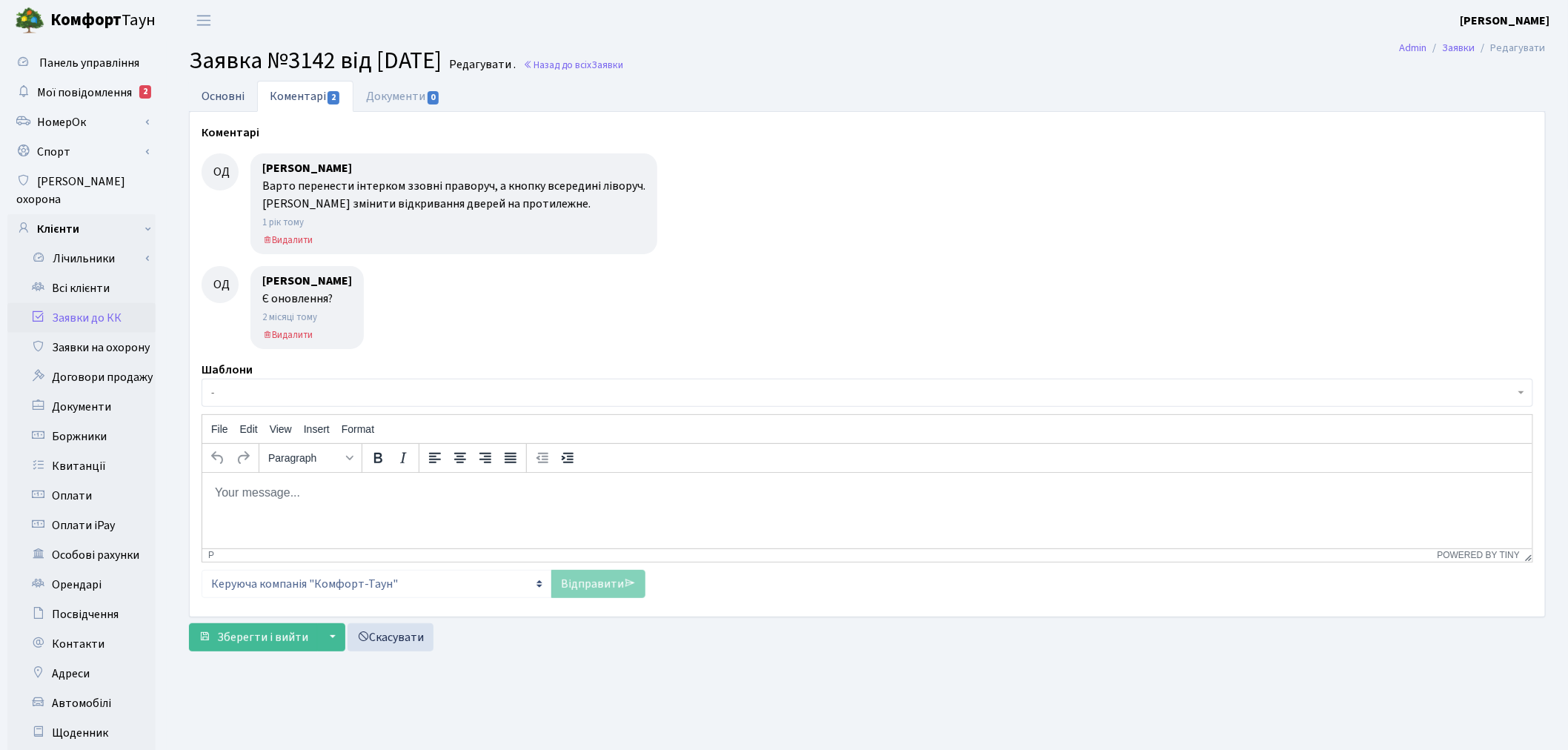
click at [218, 91] on link "Основні" at bounding box center [223, 96] width 68 height 31
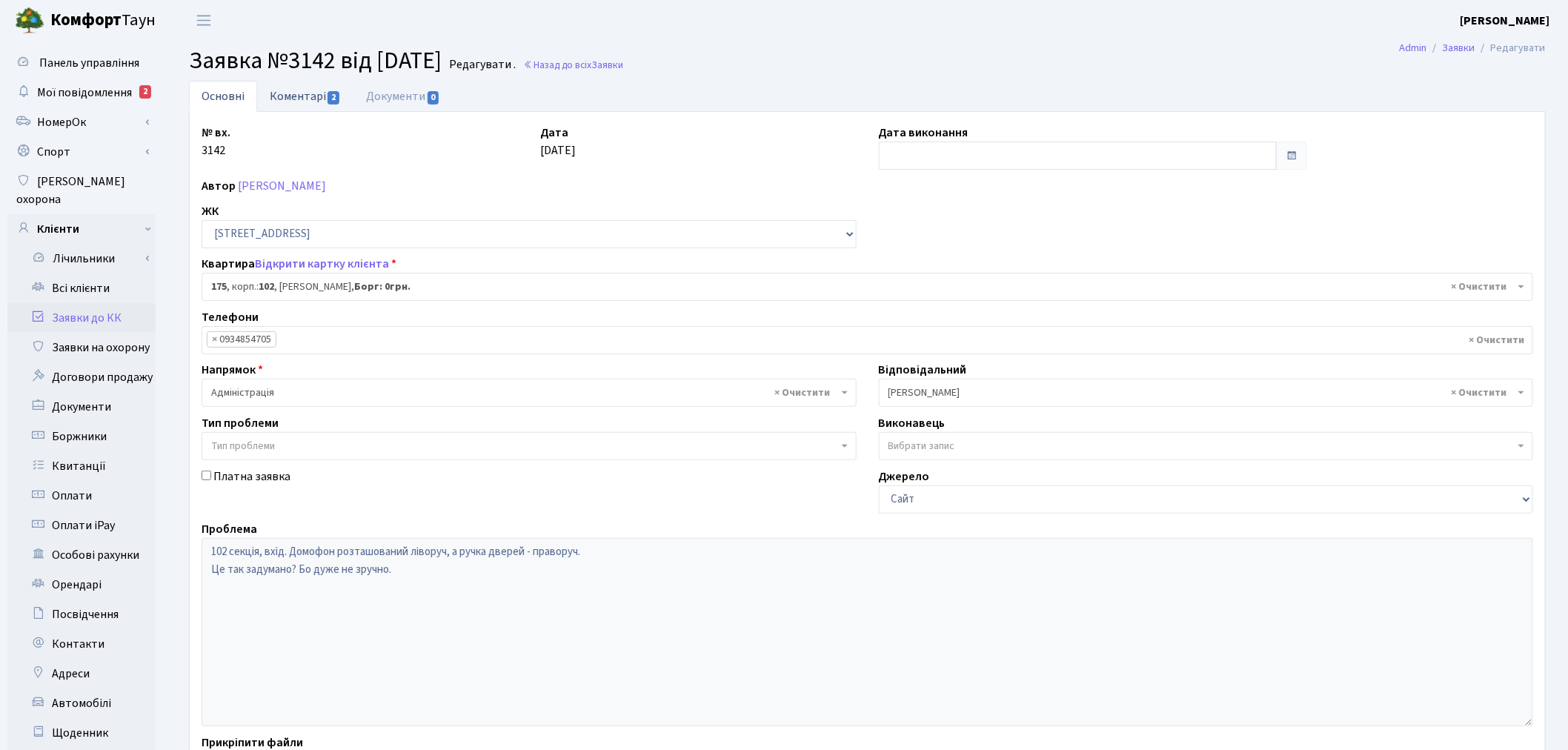
click at [312, 95] on link "Коментарі 2" at bounding box center [306, 96] width 96 height 31
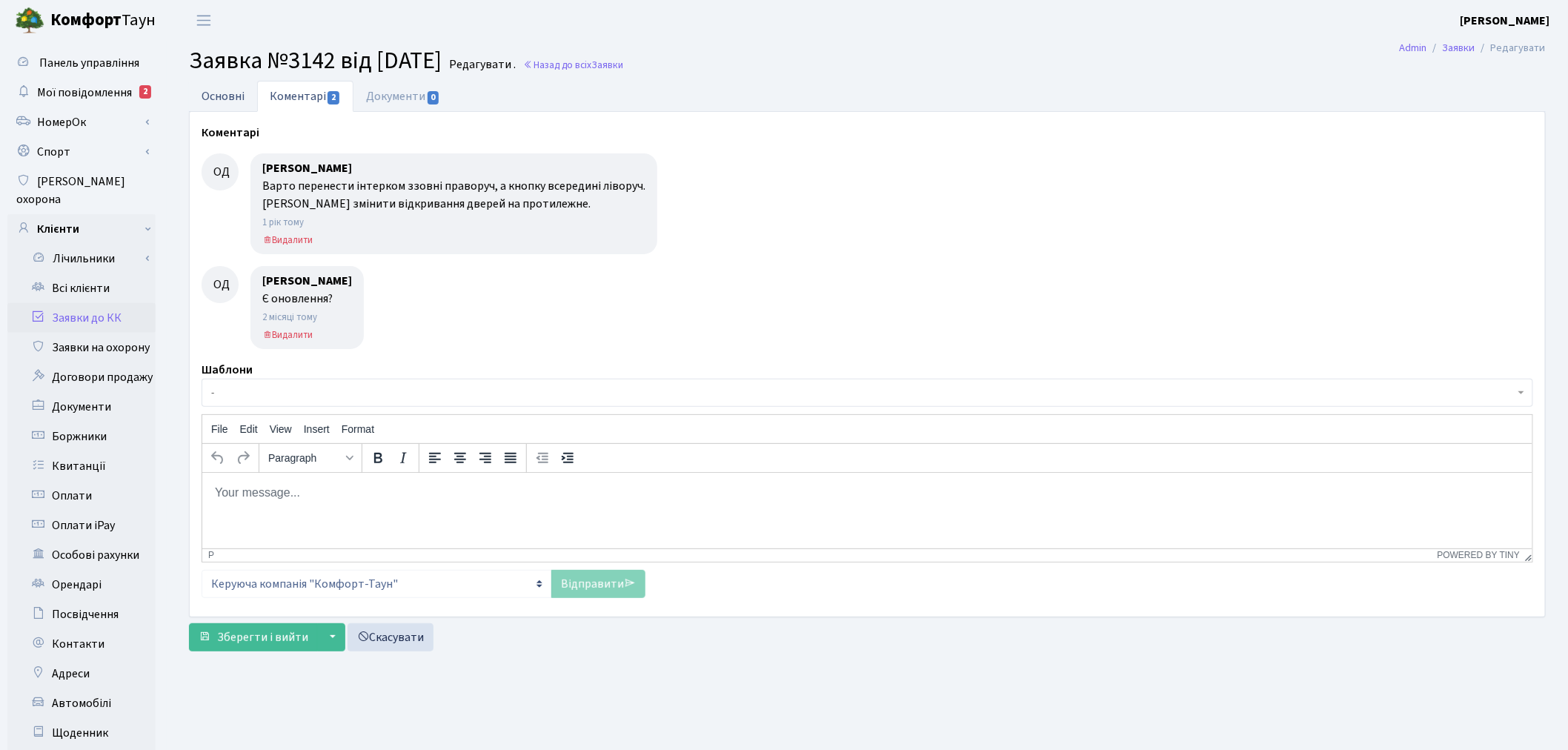
click at [237, 87] on link "Основні" at bounding box center [223, 96] width 68 height 31
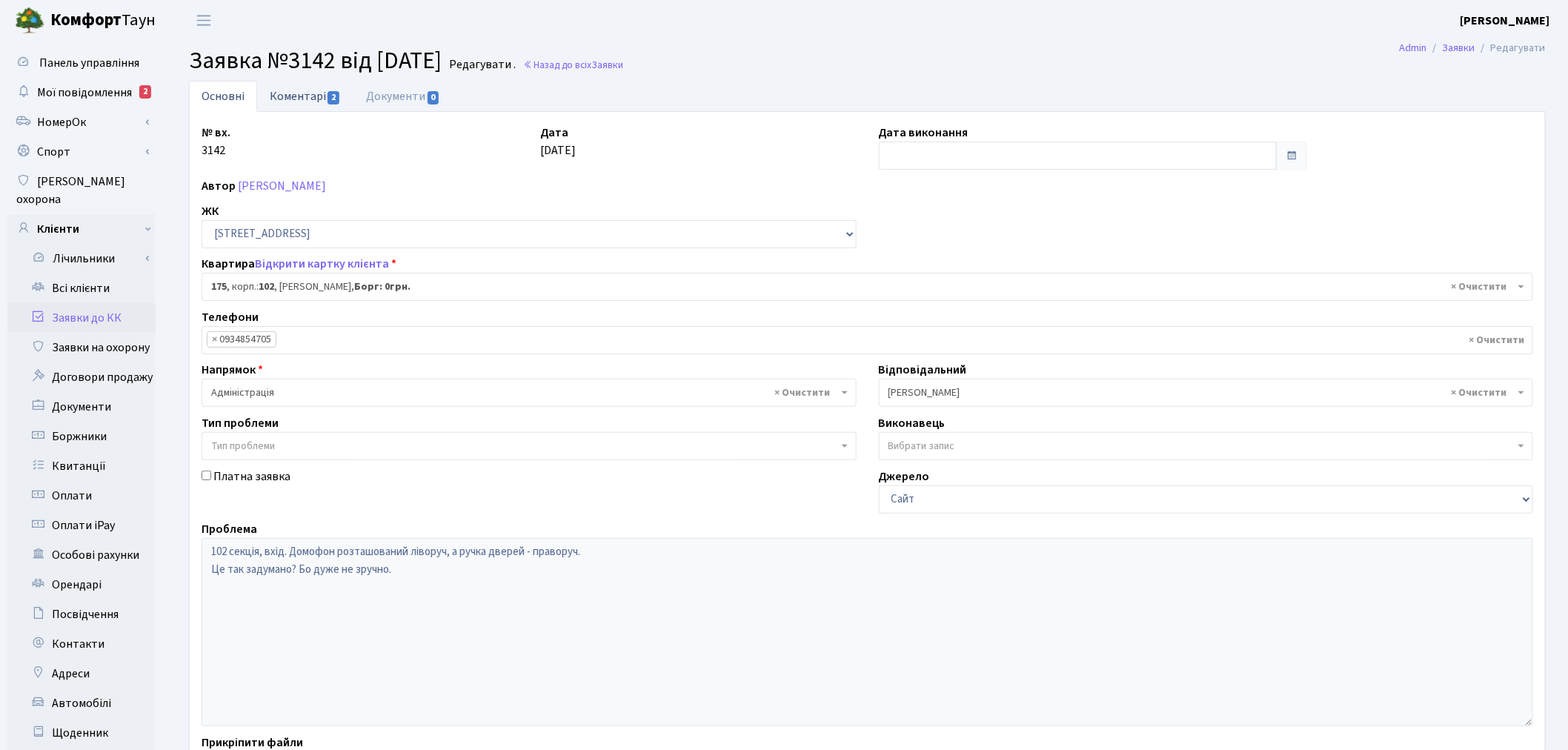
click at [322, 81] on link "Коментарі 2" at bounding box center [306, 96] width 96 height 31
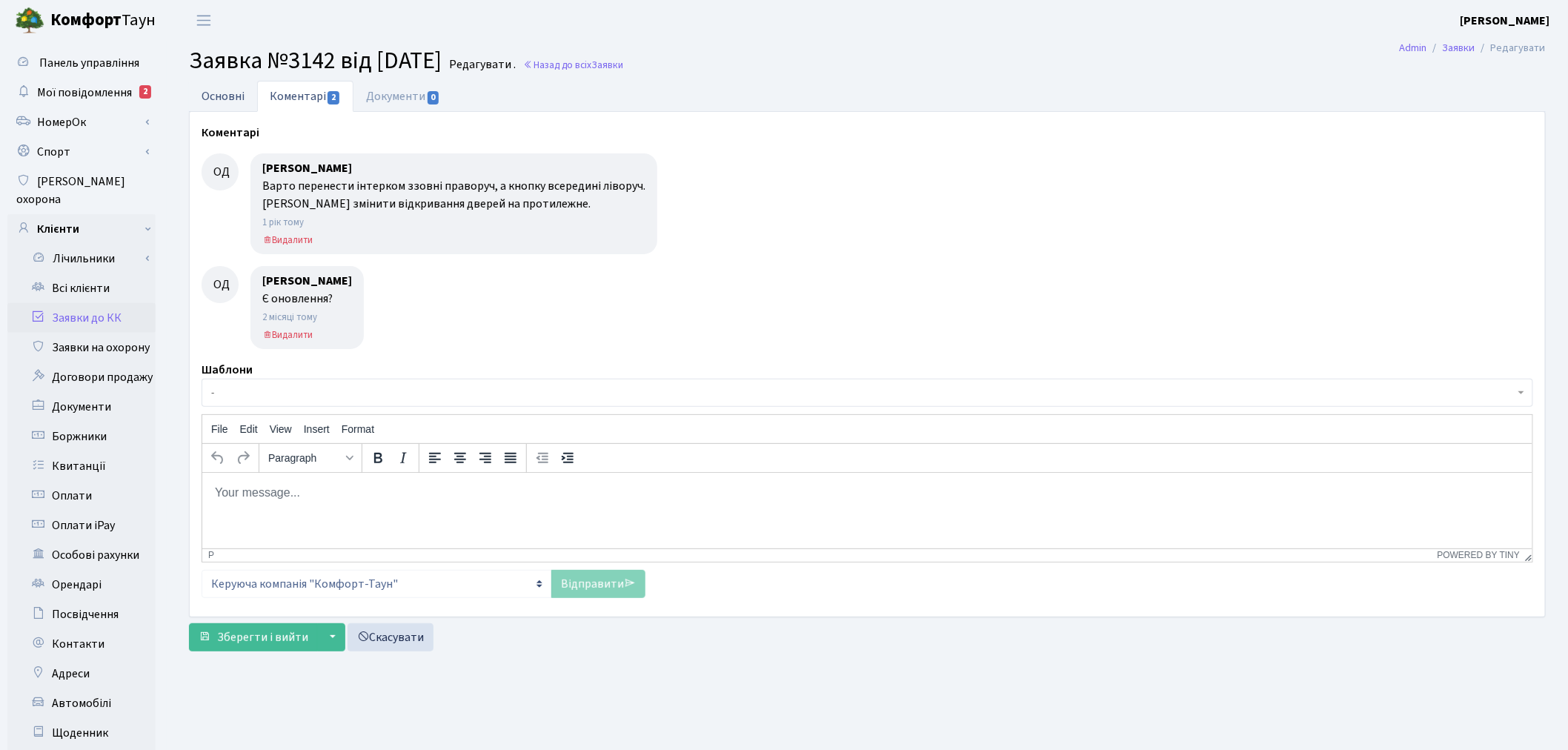
click at [218, 92] on link "Основні" at bounding box center [223, 96] width 68 height 31
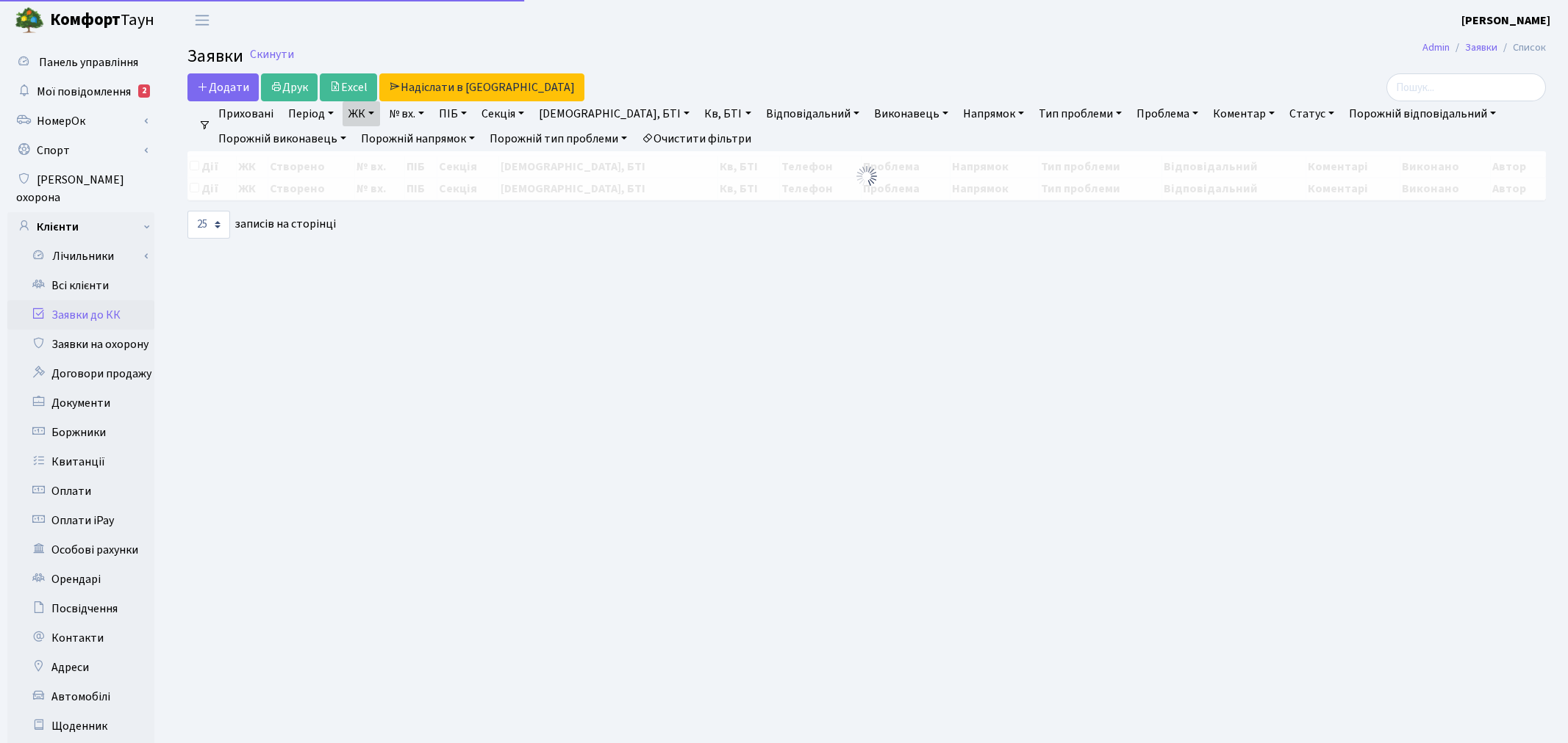
select select "25"
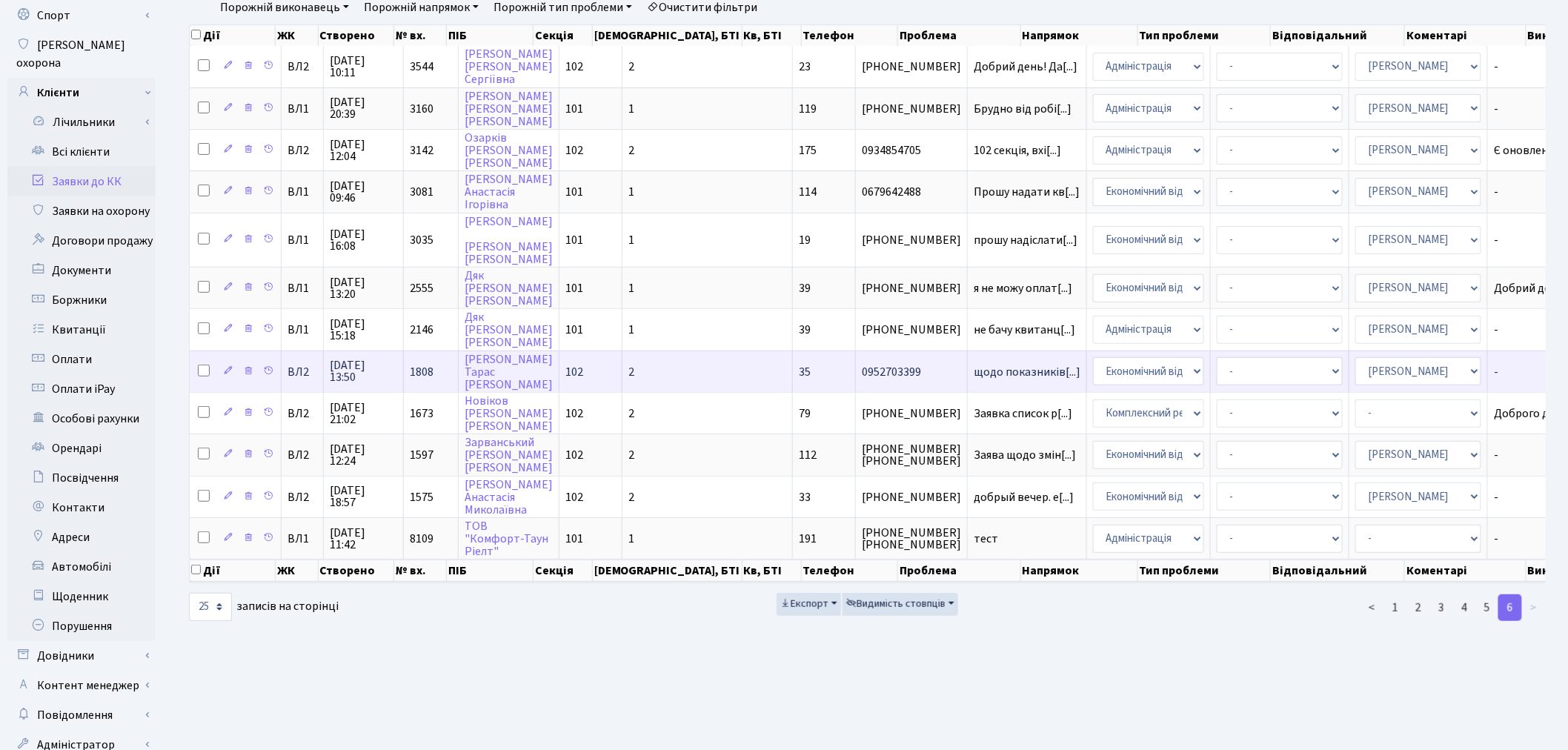
scroll to position [89, 0]
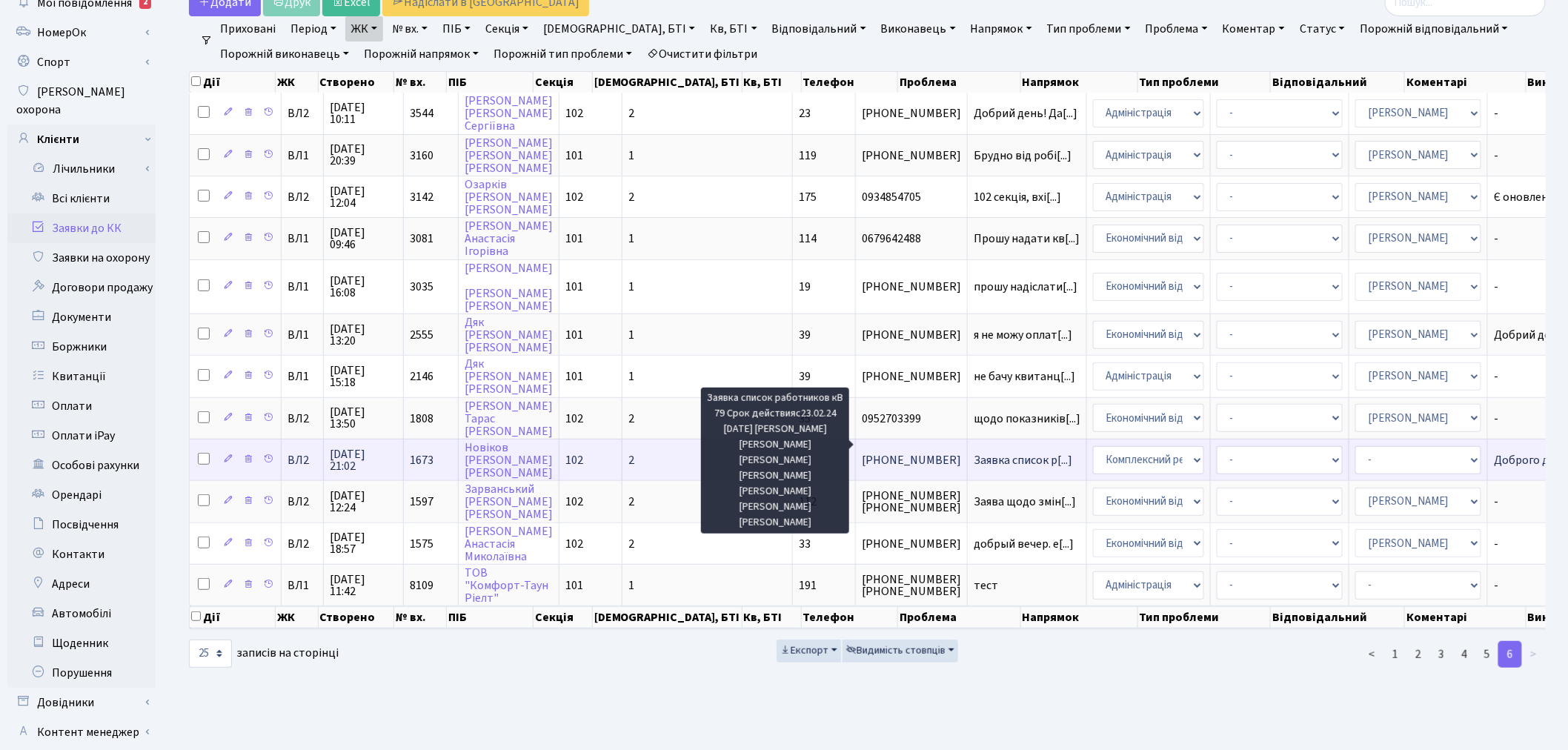
click at [974, 452] on span "Заявка список р[...]" at bounding box center [1023, 460] width 99 height 16
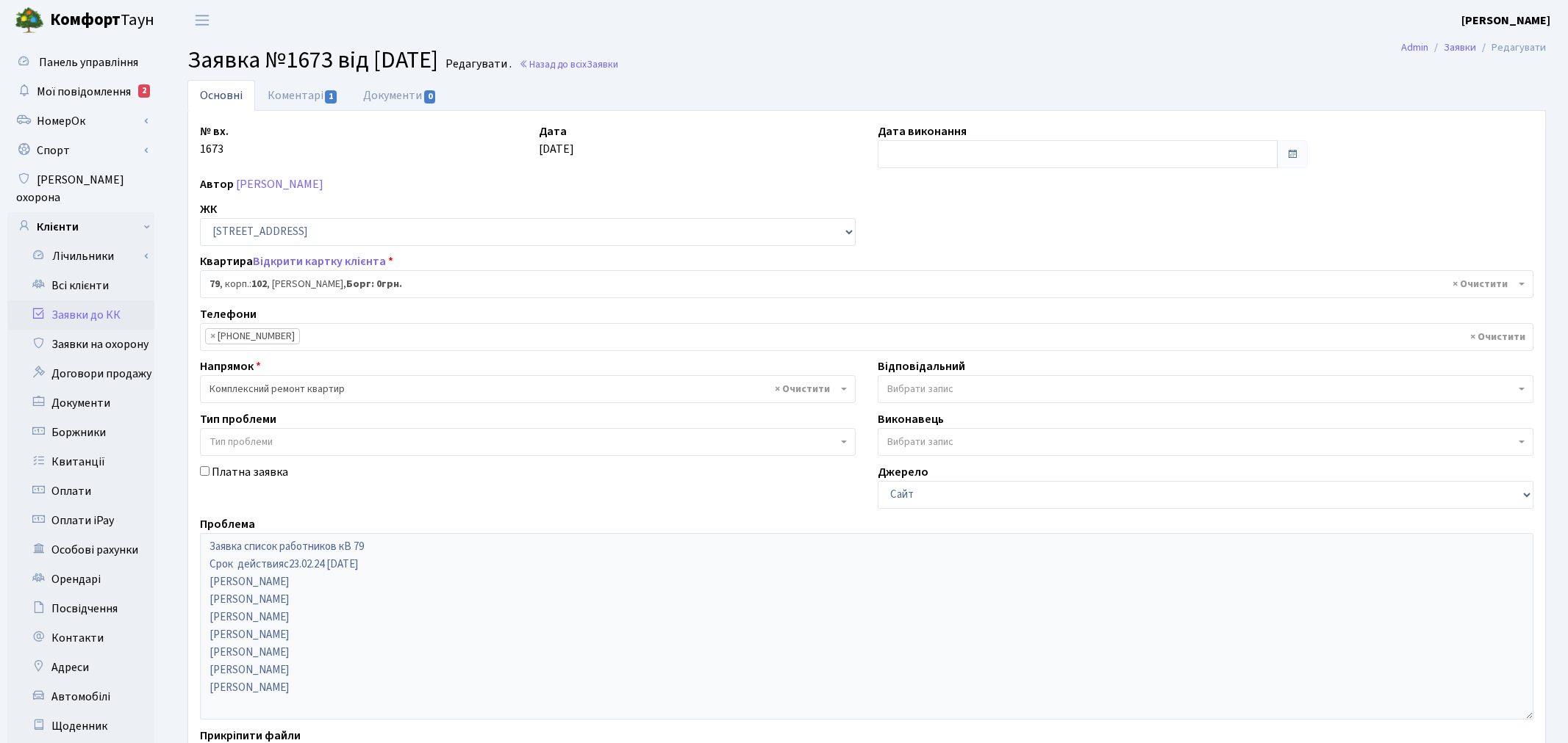
select select "38176"
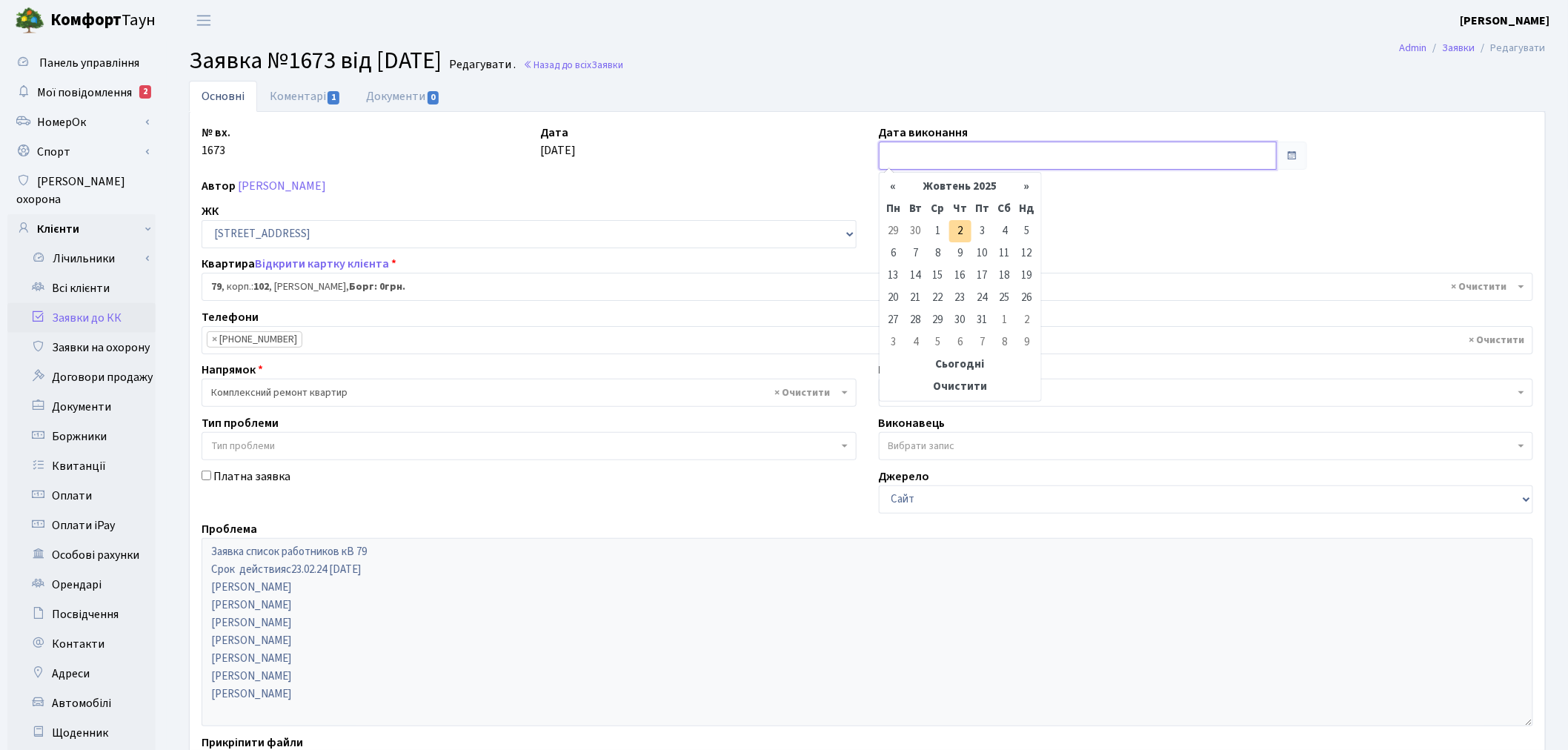
click at [894, 147] on input "text" at bounding box center [1078, 155] width 399 height 28
click at [898, 189] on th "«" at bounding box center [893, 187] width 22 height 22
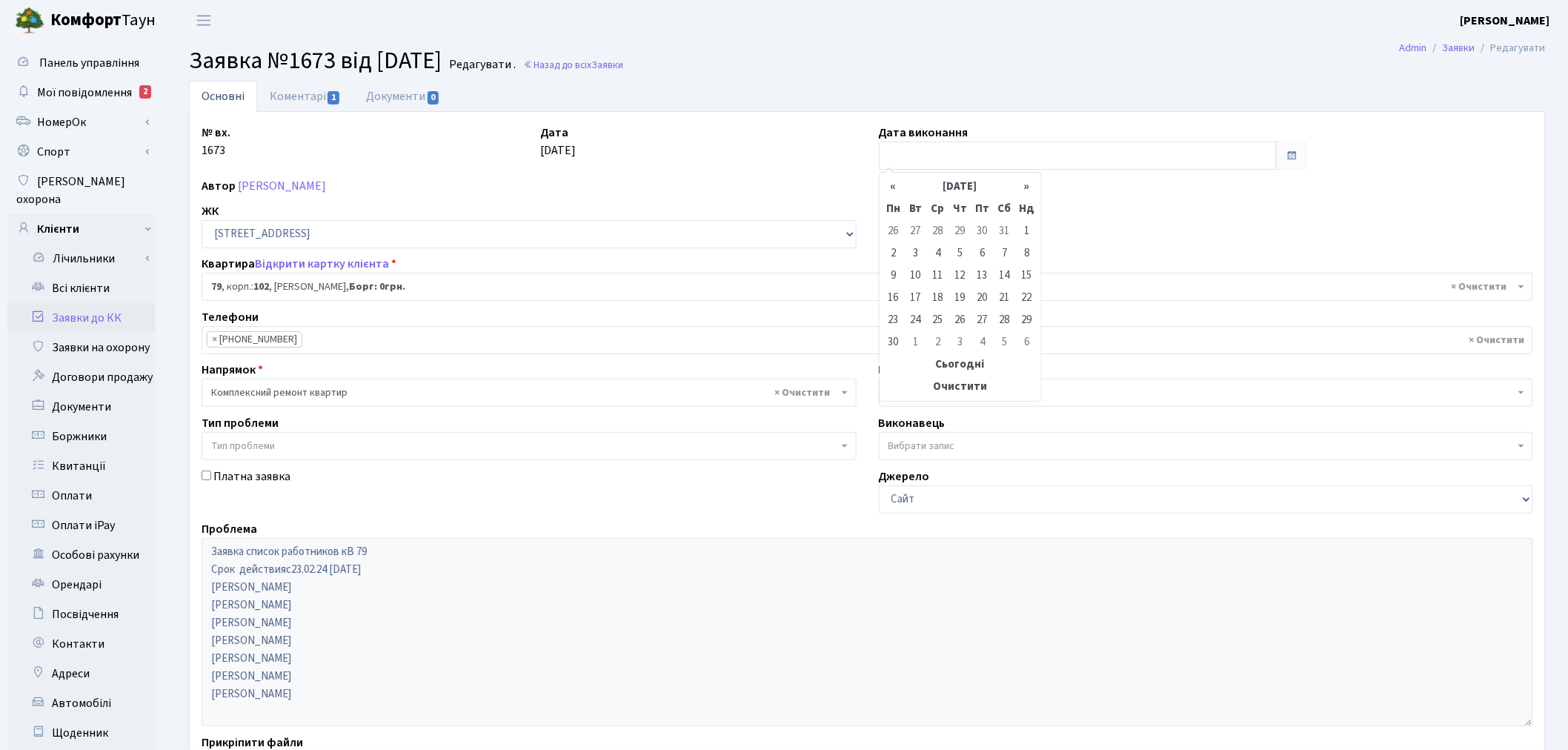
click at [898, 189] on th "«" at bounding box center [893, 187] width 22 height 22
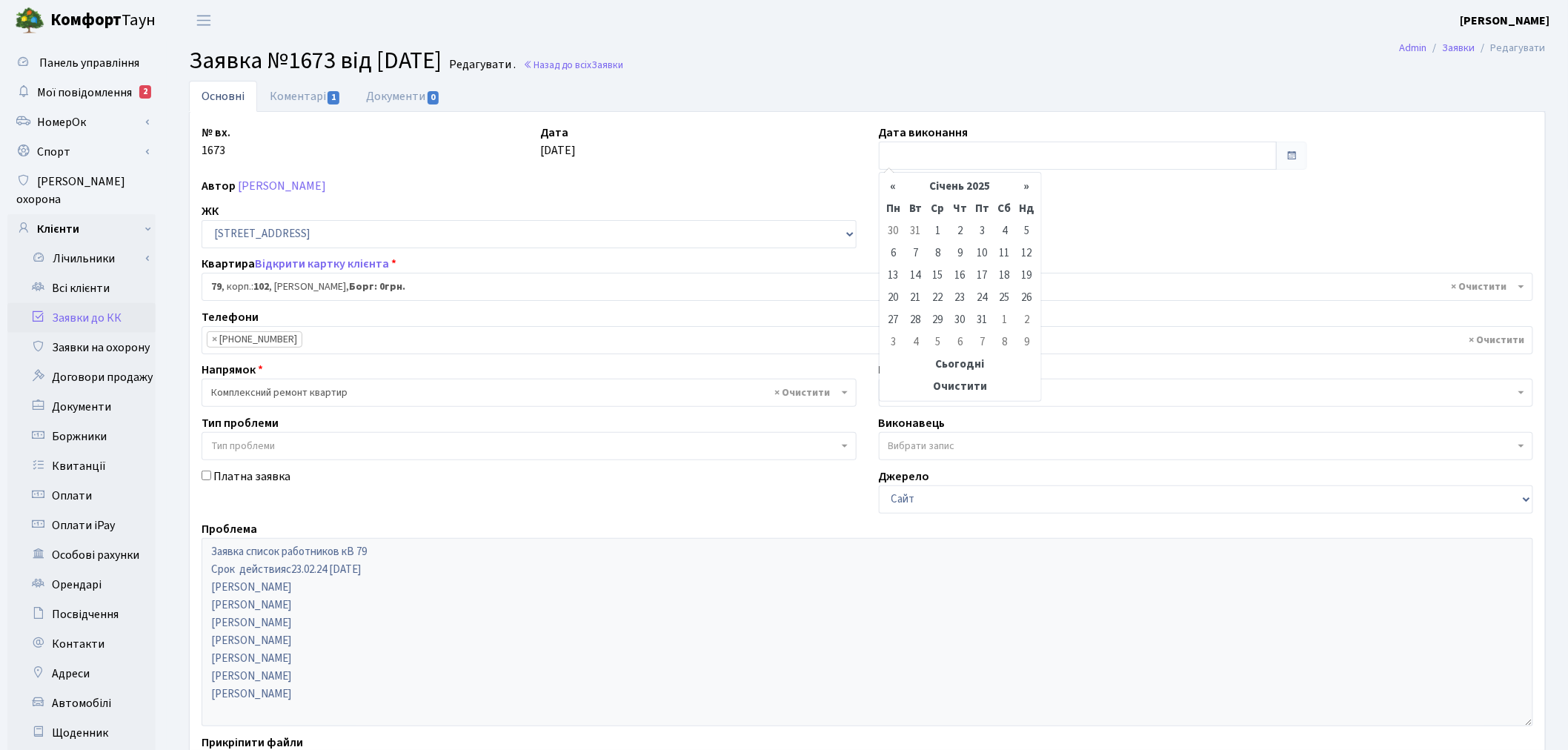
click at [898, 189] on th "«" at bounding box center [893, 187] width 22 height 22
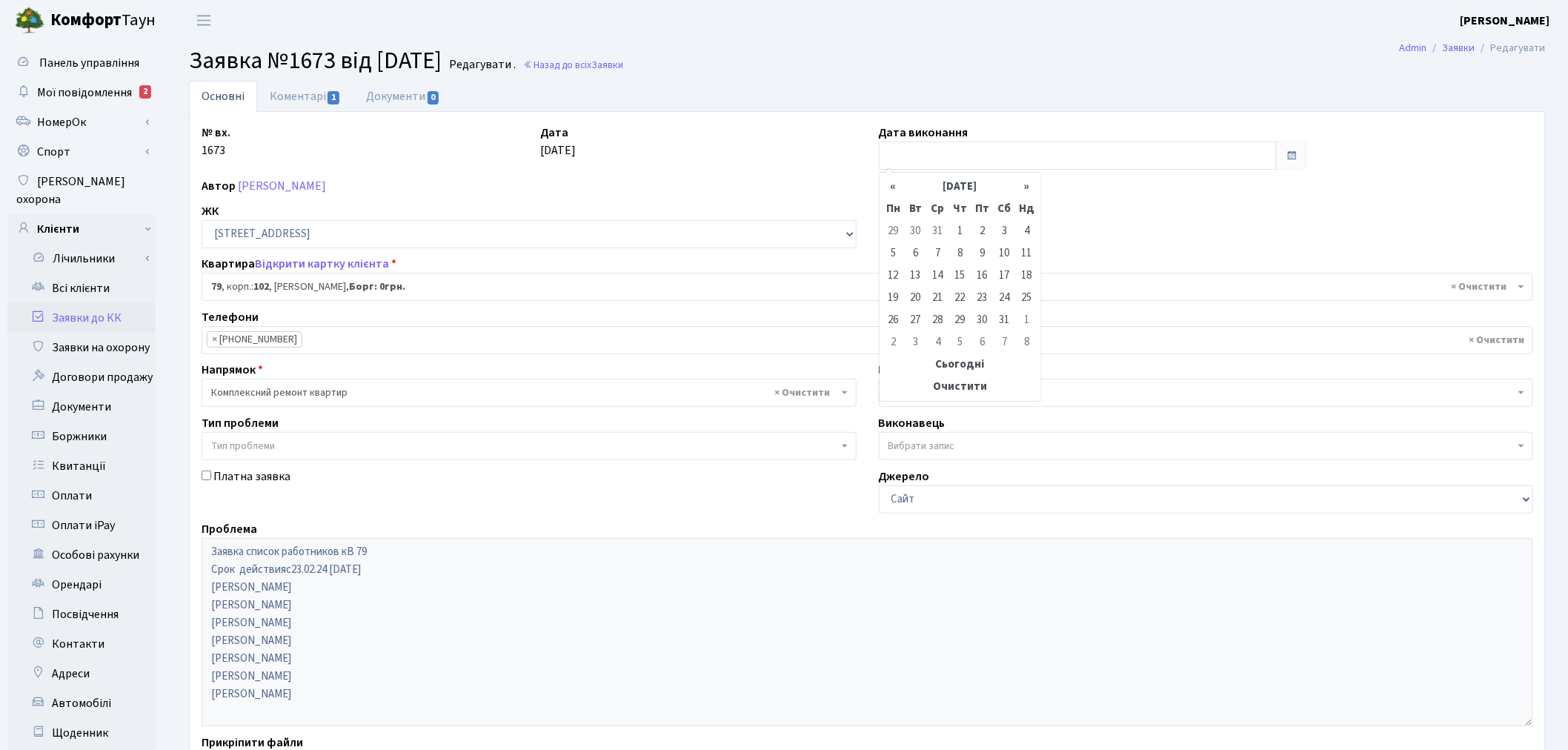
click at [898, 189] on th "«" at bounding box center [893, 187] width 22 height 22
click at [900, 189] on th "«" at bounding box center [893, 187] width 22 height 22
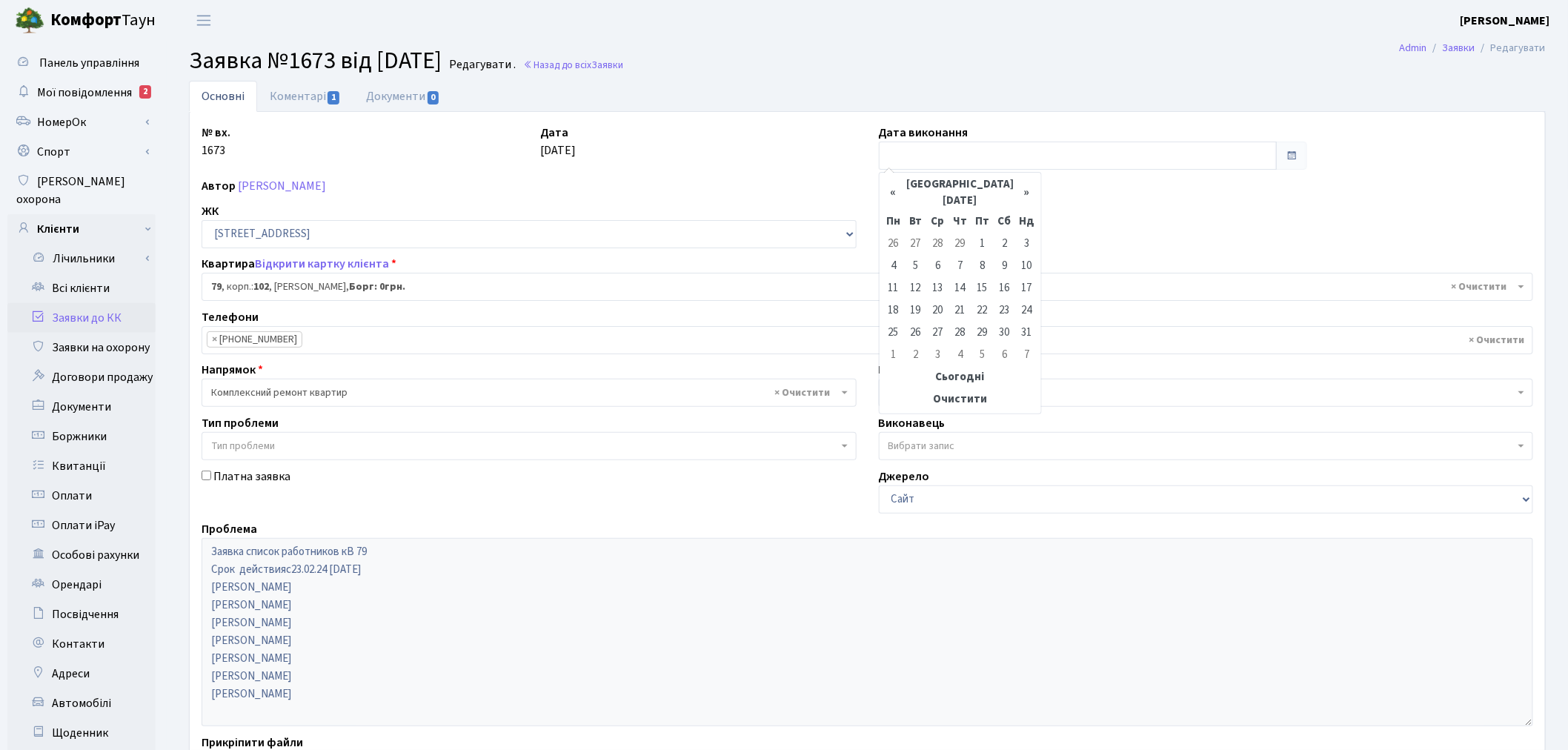
click at [900, 189] on th "«" at bounding box center [893, 193] width 22 height 35
click at [954, 320] on td "29" at bounding box center [960, 320] width 22 height 22
type input "[DATE]"
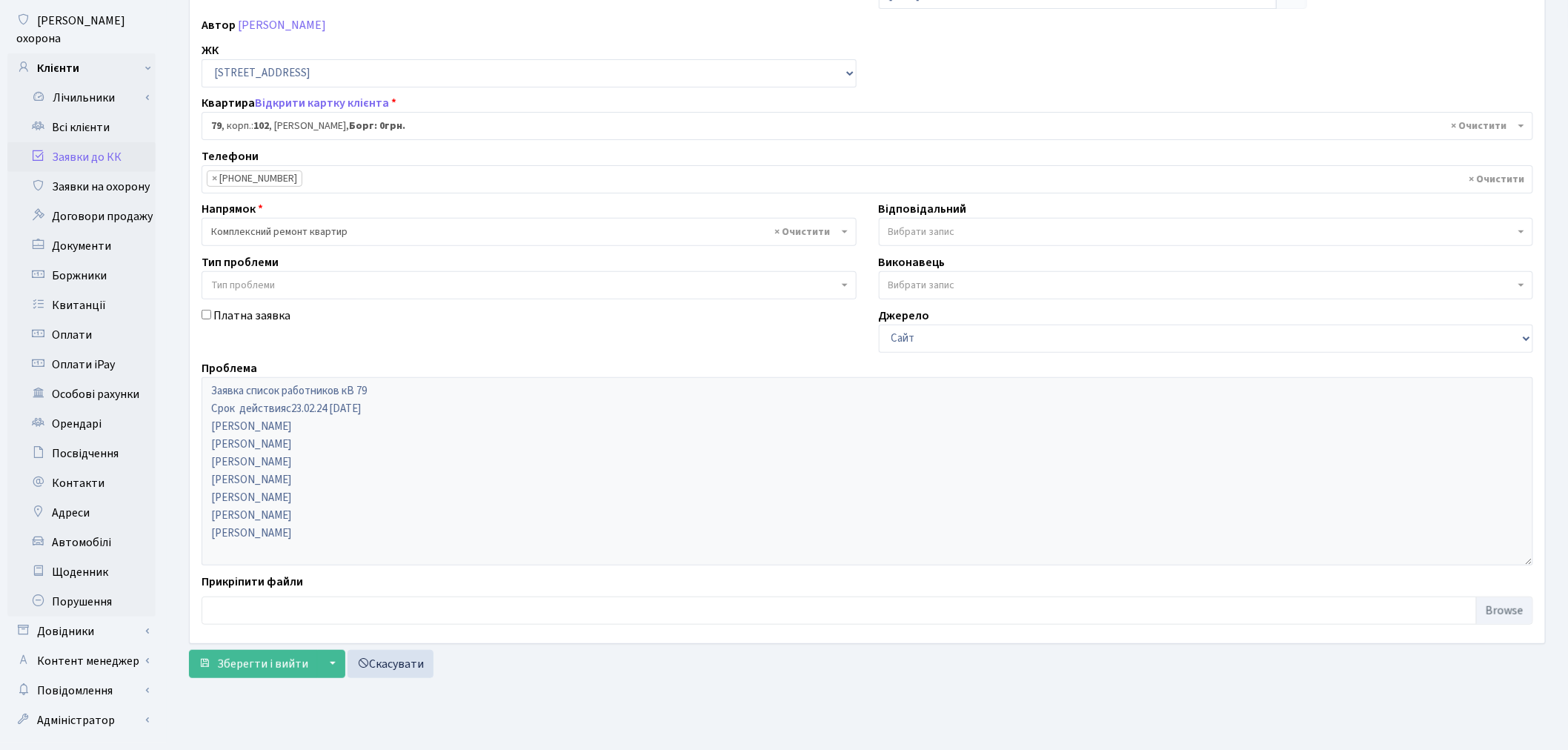
scroll to position [172, 0]
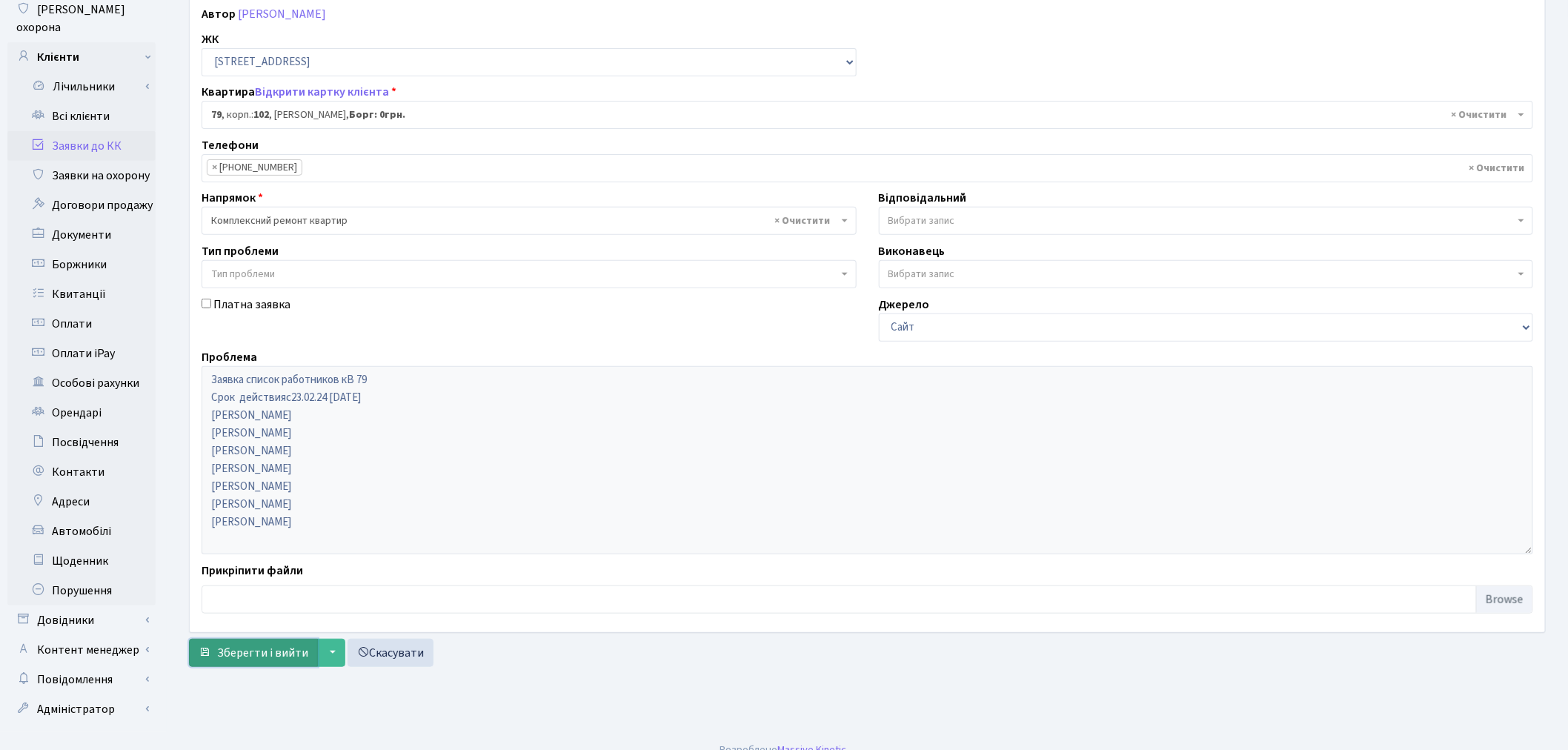
click at [262, 653] on span "Зберегти і вийти" at bounding box center [262, 653] width 91 height 16
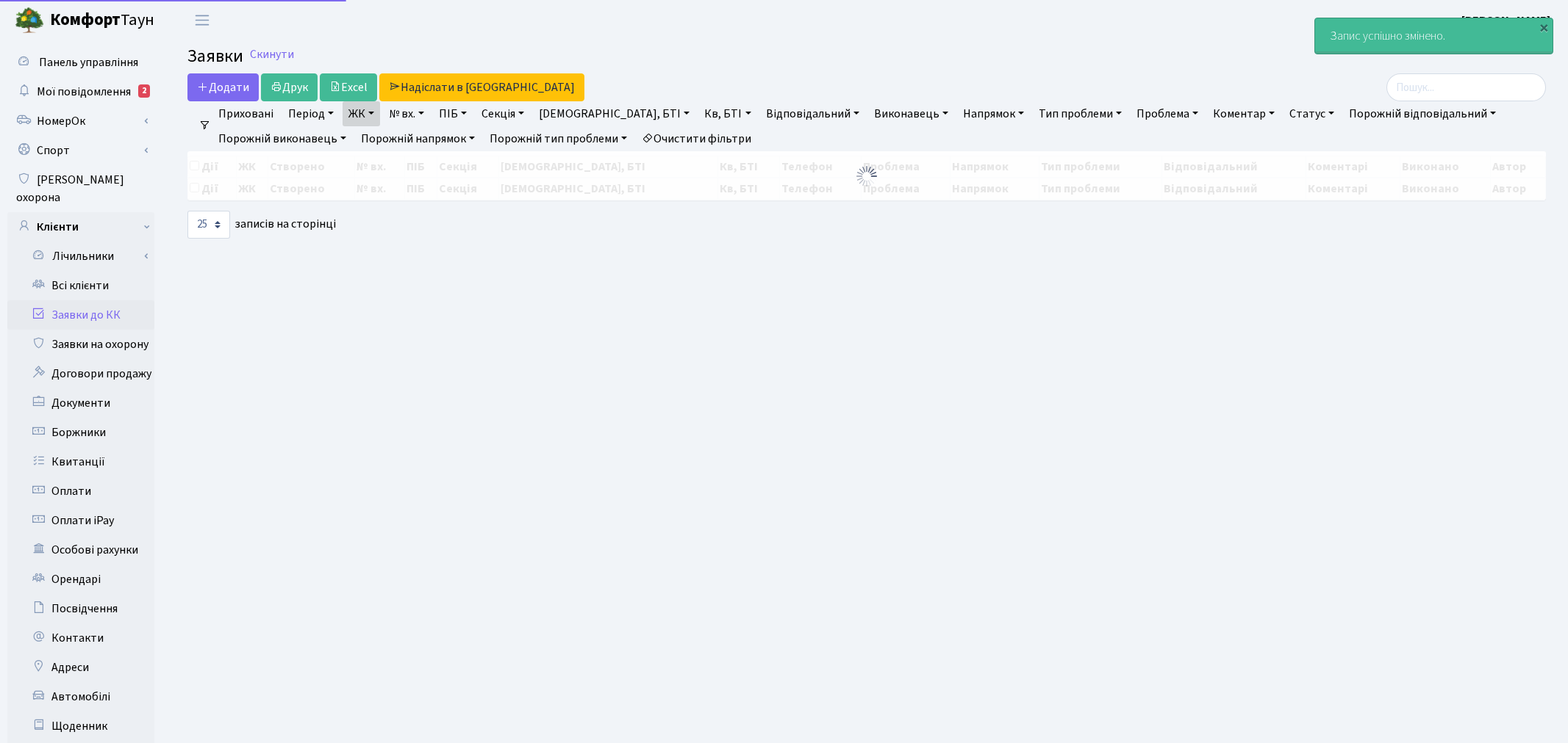
select select "25"
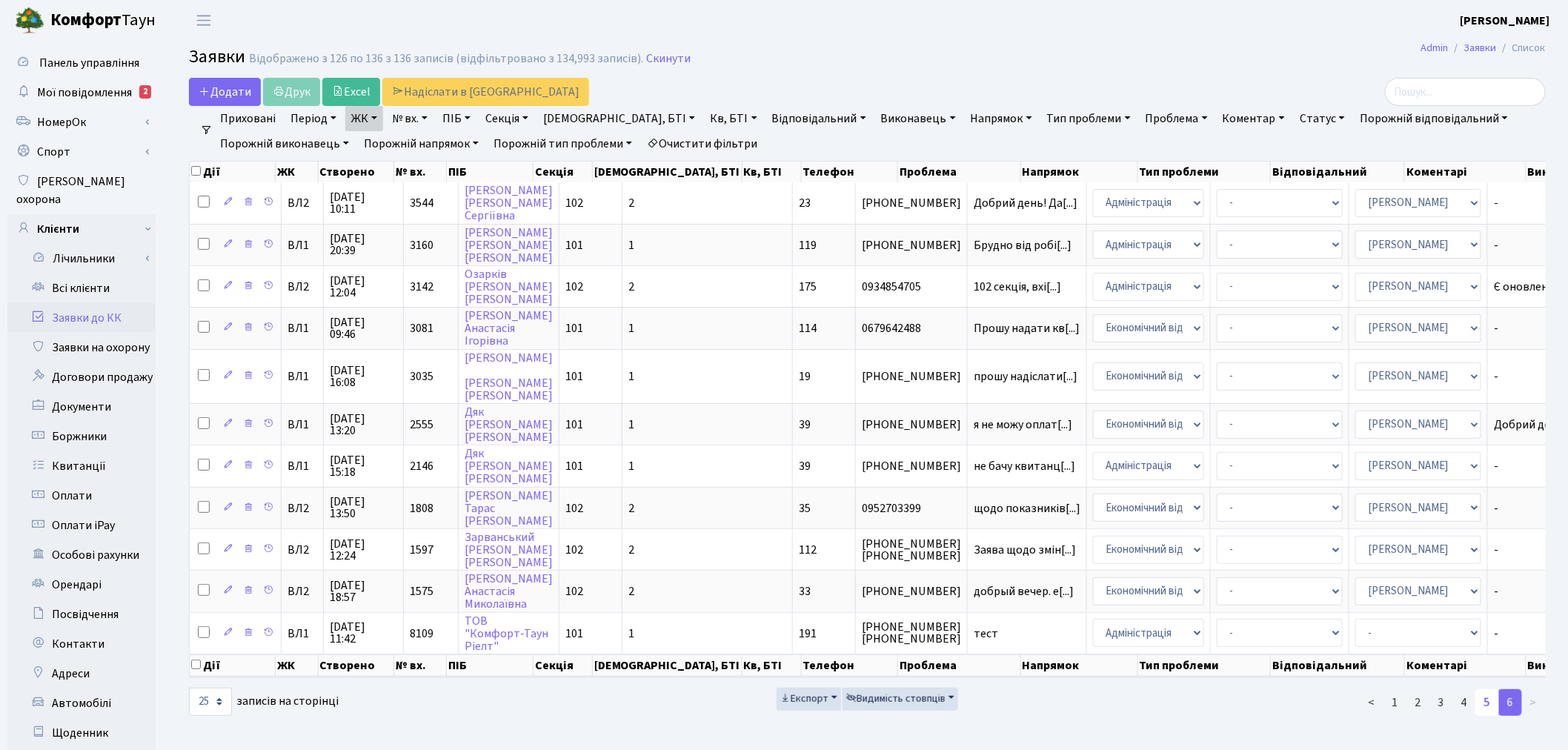
click at [1494, 701] on link "5" at bounding box center [1487, 703] width 24 height 27
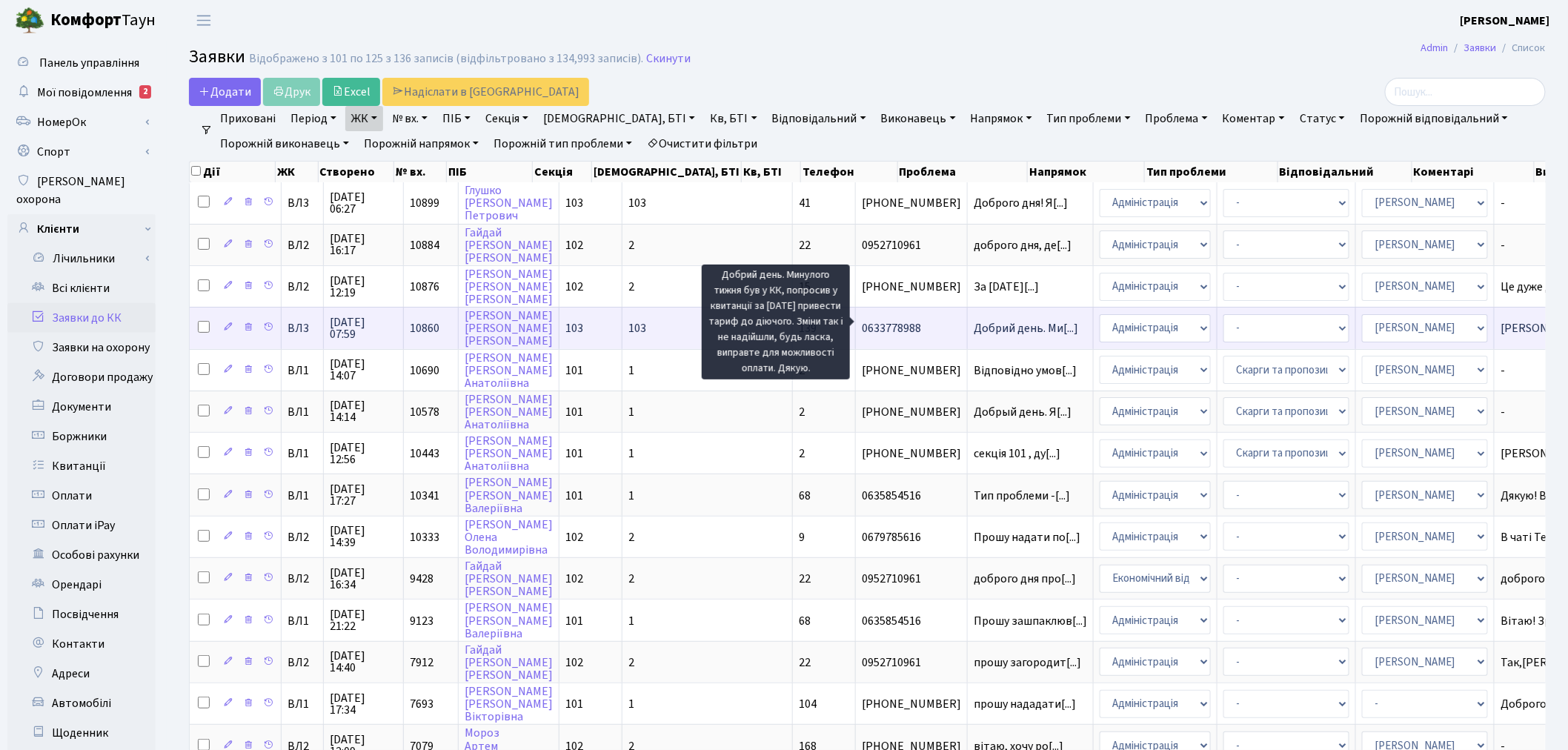
click at [974, 322] on span "Добрий день. Ми[...]" at bounding box center [1026, 328] width 105 height 16
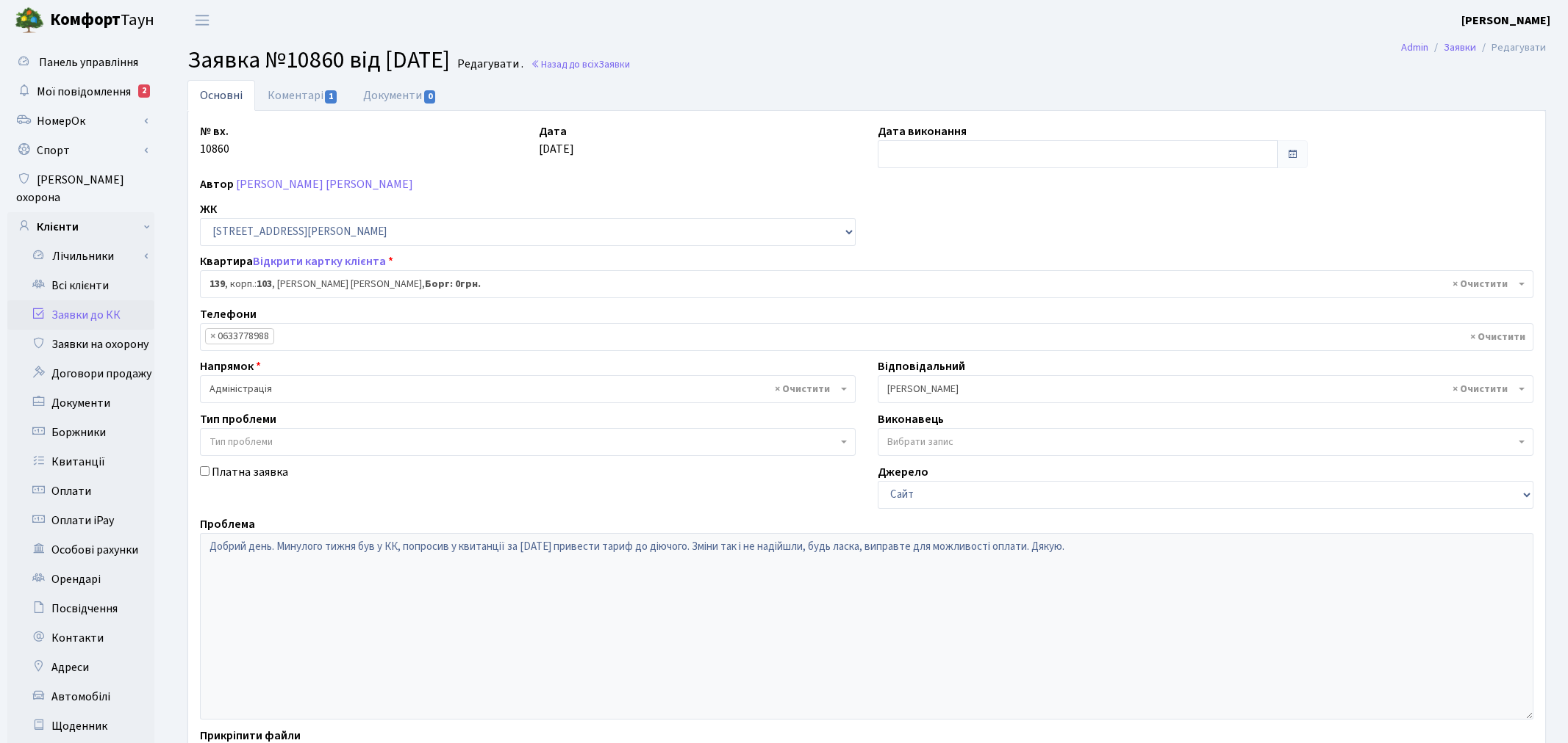
select select "42988"
click at [319, 103] on link "Коментарі 1" at bounding box center [303, 95] width 95 height 30
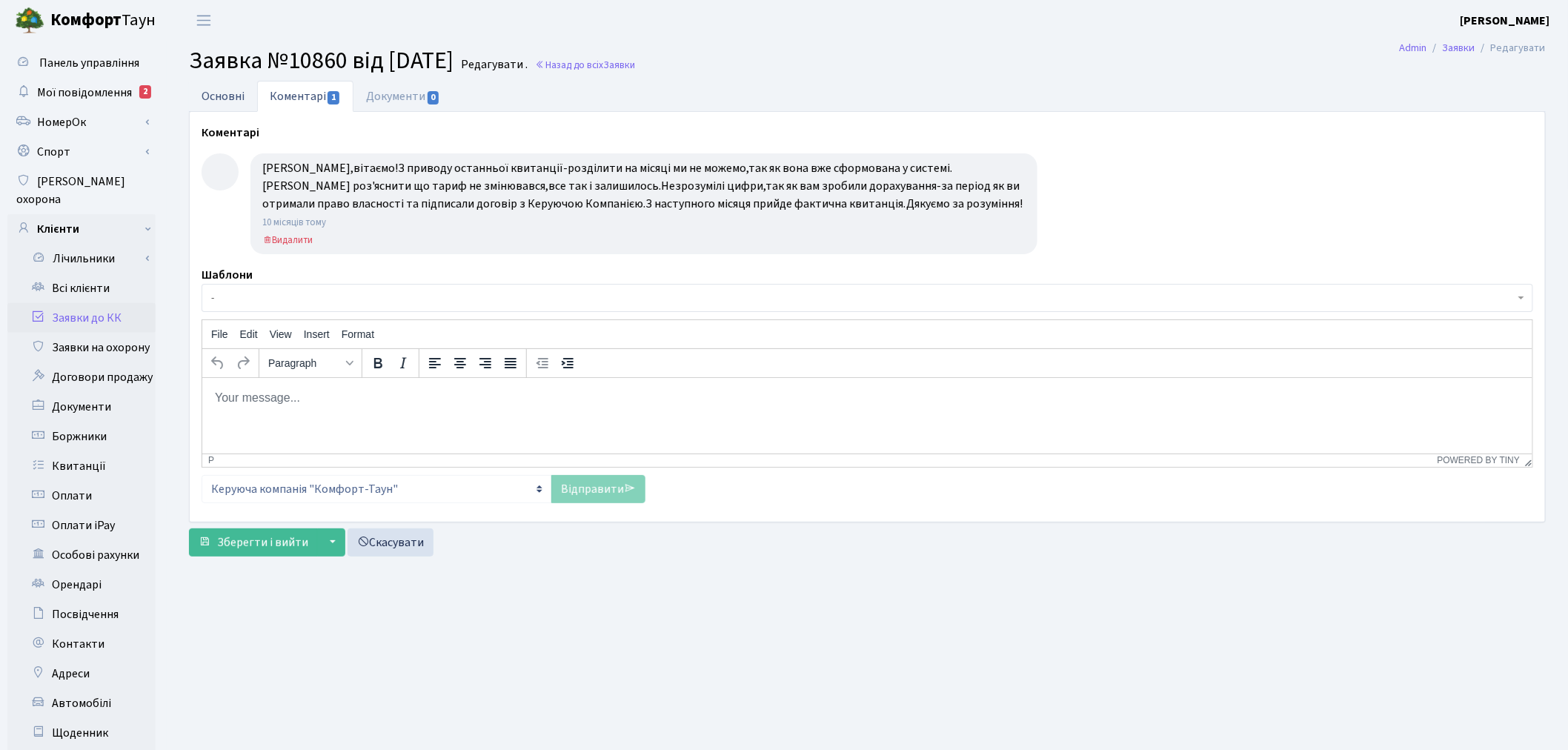
click at [225, 83] on link "Основні" at bounding box center [223, 96] width 68 height 31
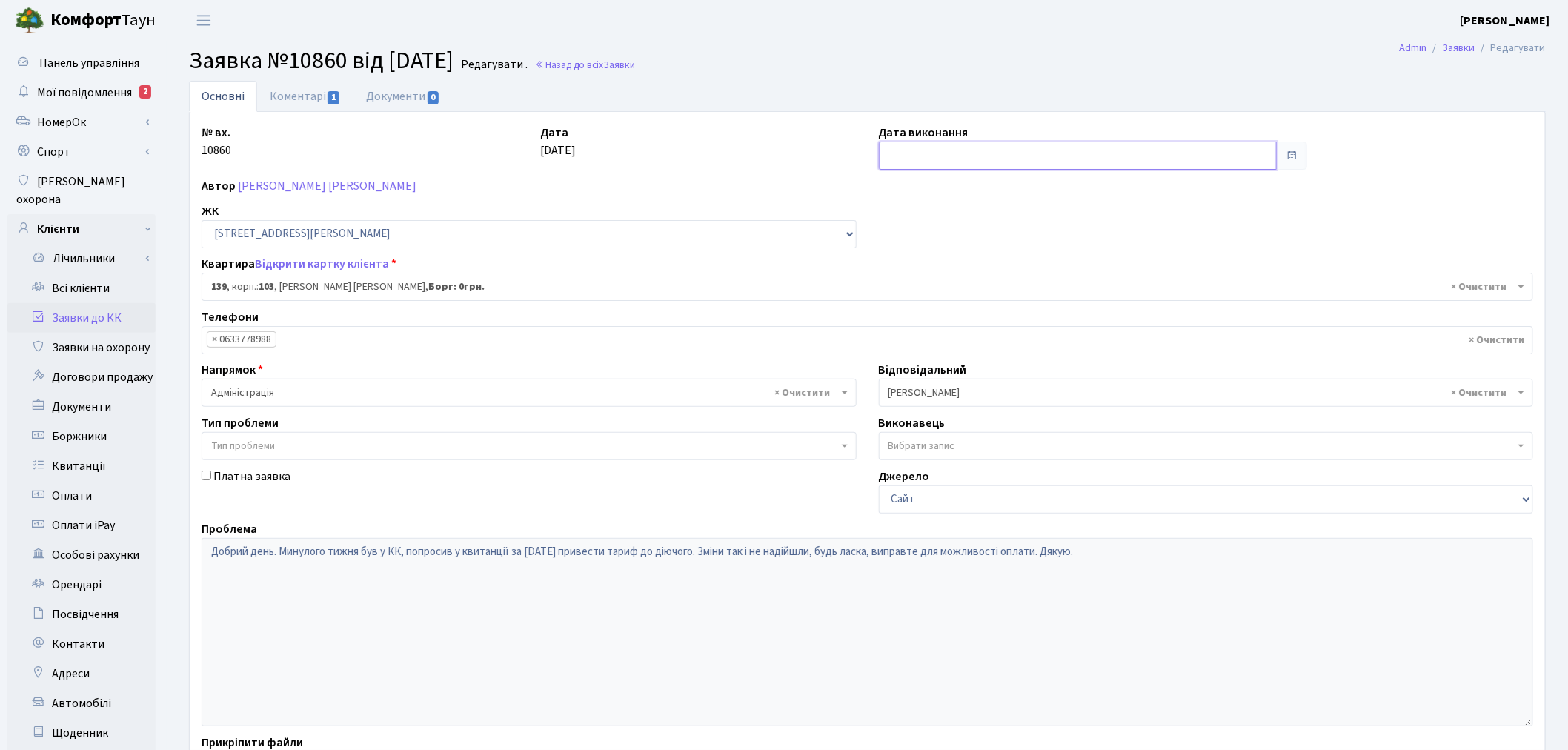
click at [914, 161] on input "text" at bounding box center [1078, 155] width 399 height 28
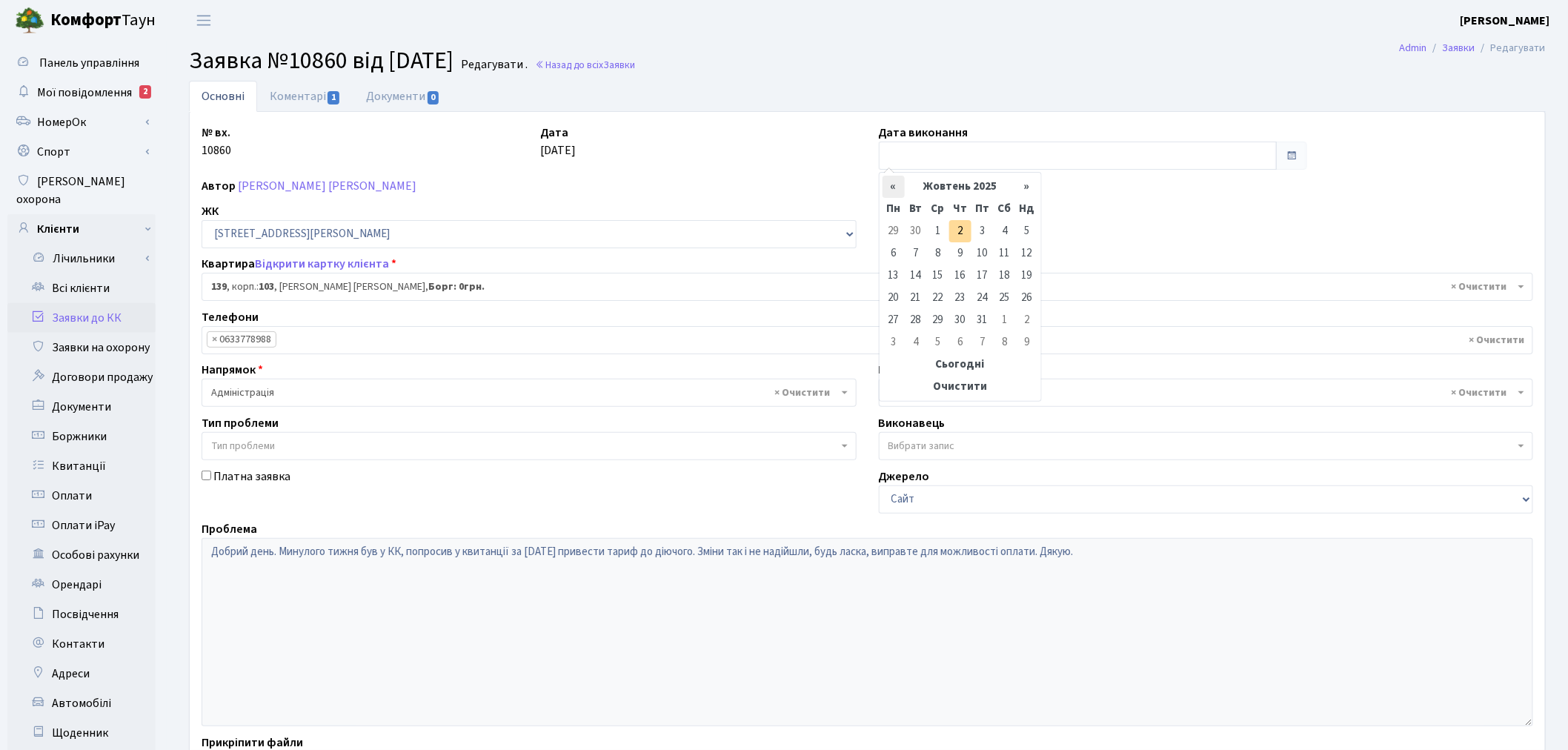
click at [886, 191] on th "«" at bounding box center [893, 187] width 22 height 22
click at [885, 191] on th "«" at bounding box center [893, 187] width 22 height 22
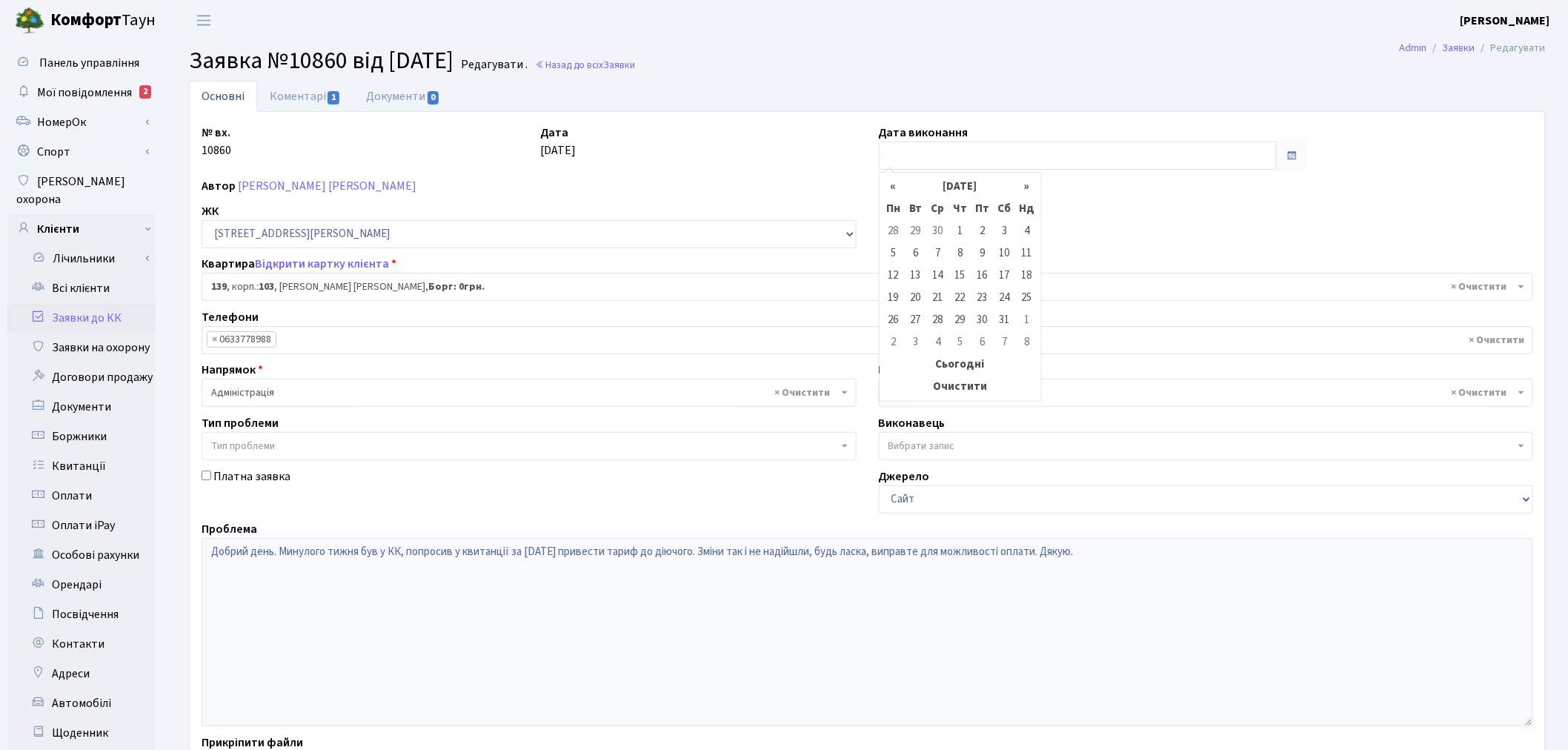
click at [885, 191] on th "«" at bounding box center [893, 187] width 22 height 22
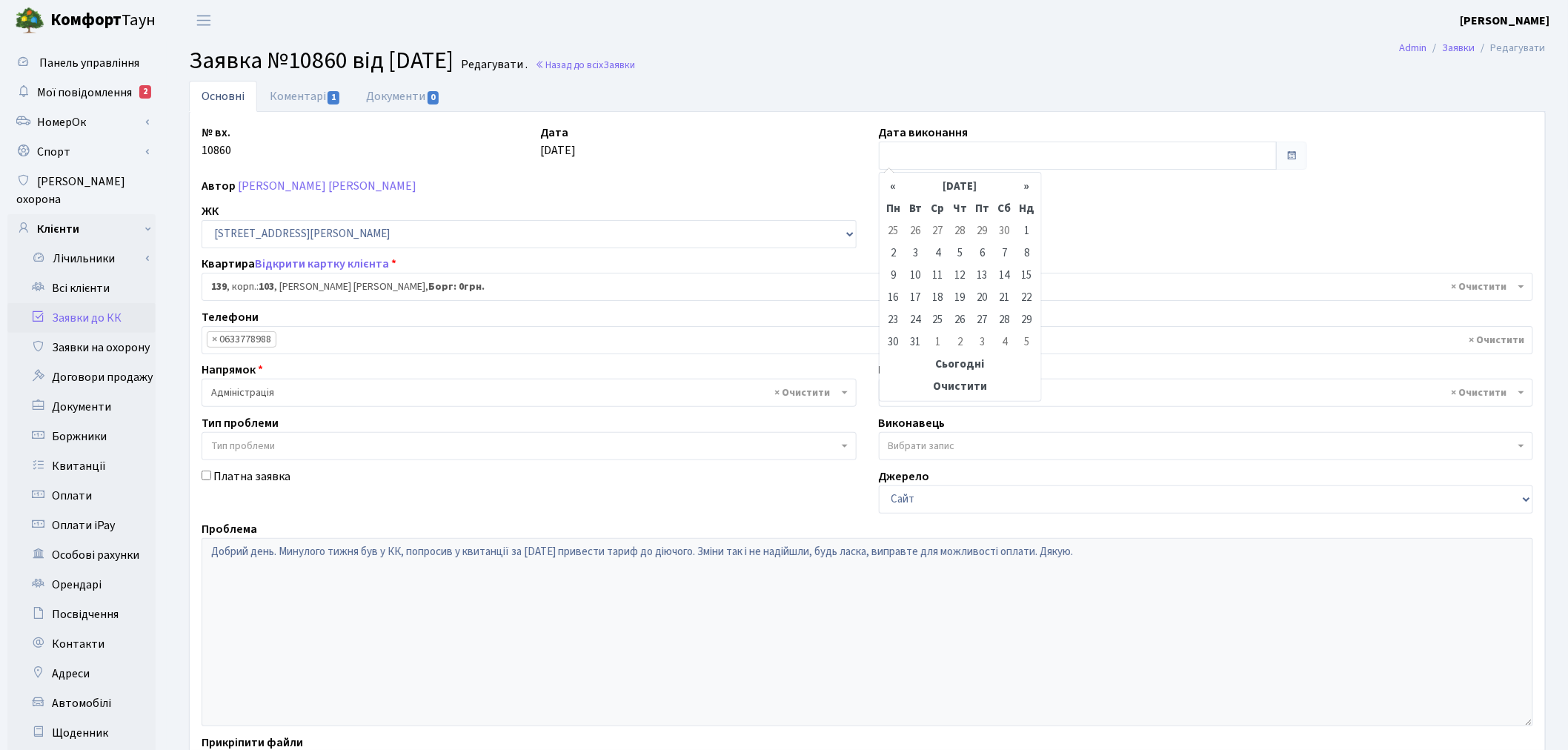
click at [885, 191] on th "«" at bounding box center [893, 187] width 22 height 22
click at [998, 313] on td "30" at bounding box center [1005, 320] width 22 height 22
type input "[DATE]"
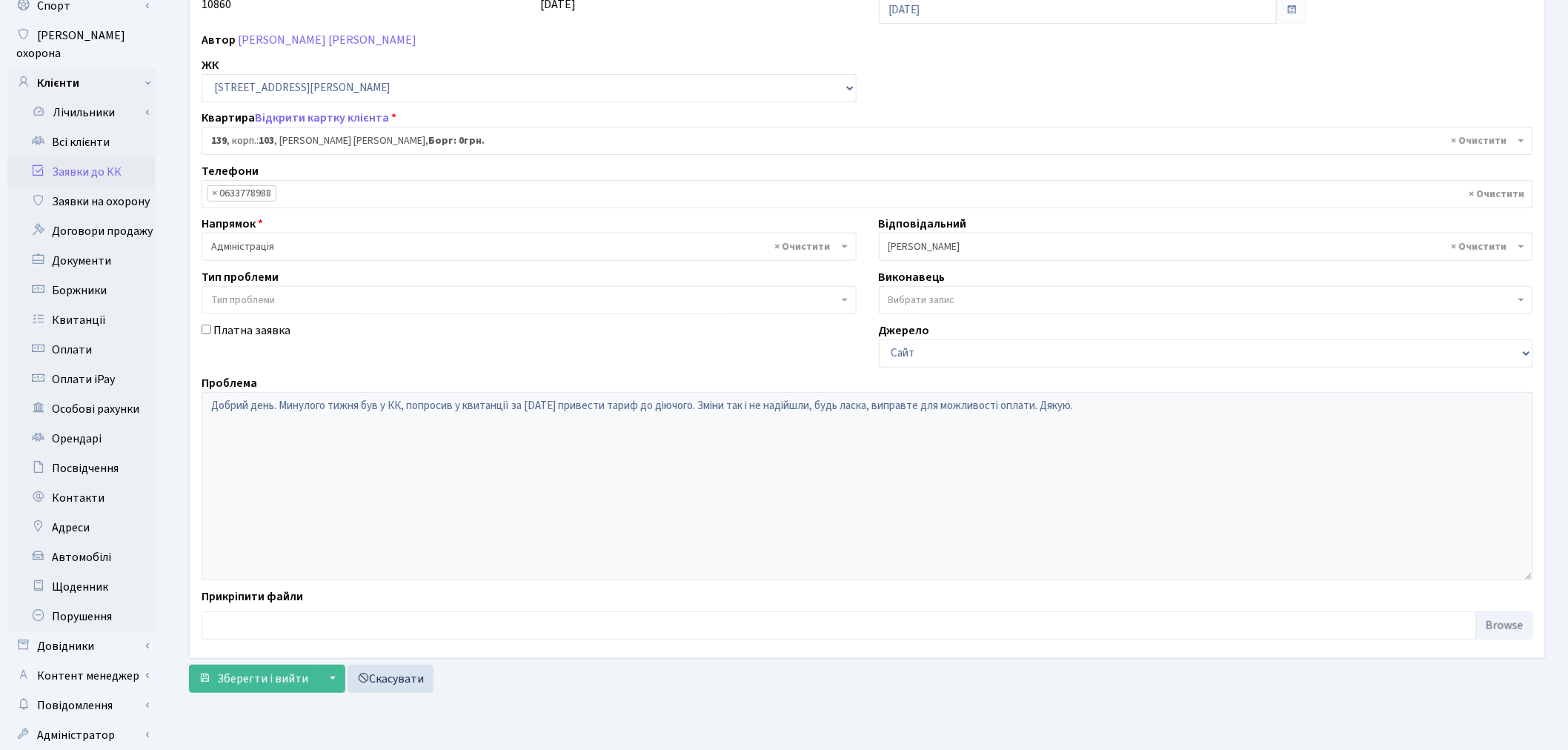
scroll to position [172, 0]
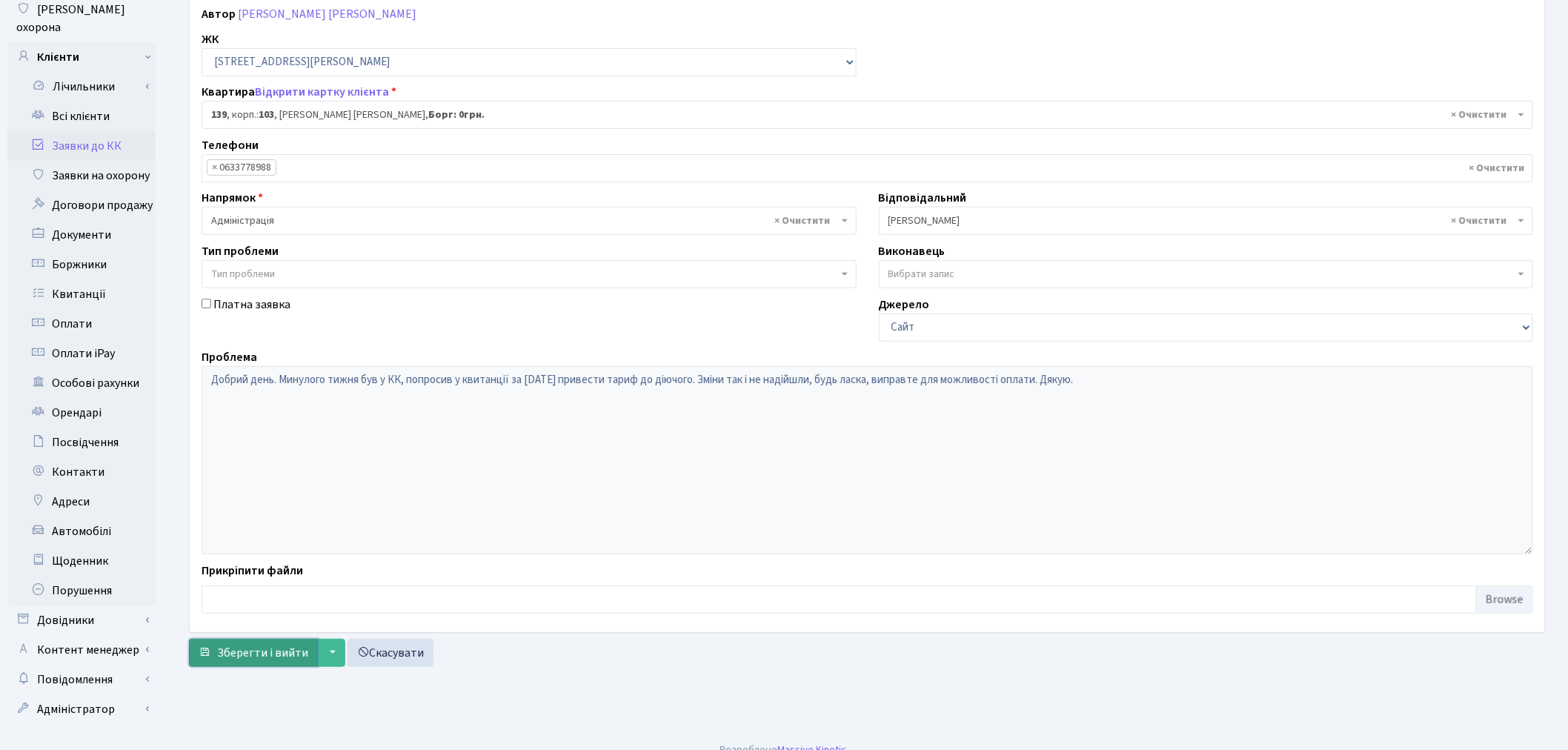
click at [270, 652] on span "Зберегти і вийти" at bounding box center [262, 653] width 91 height 16
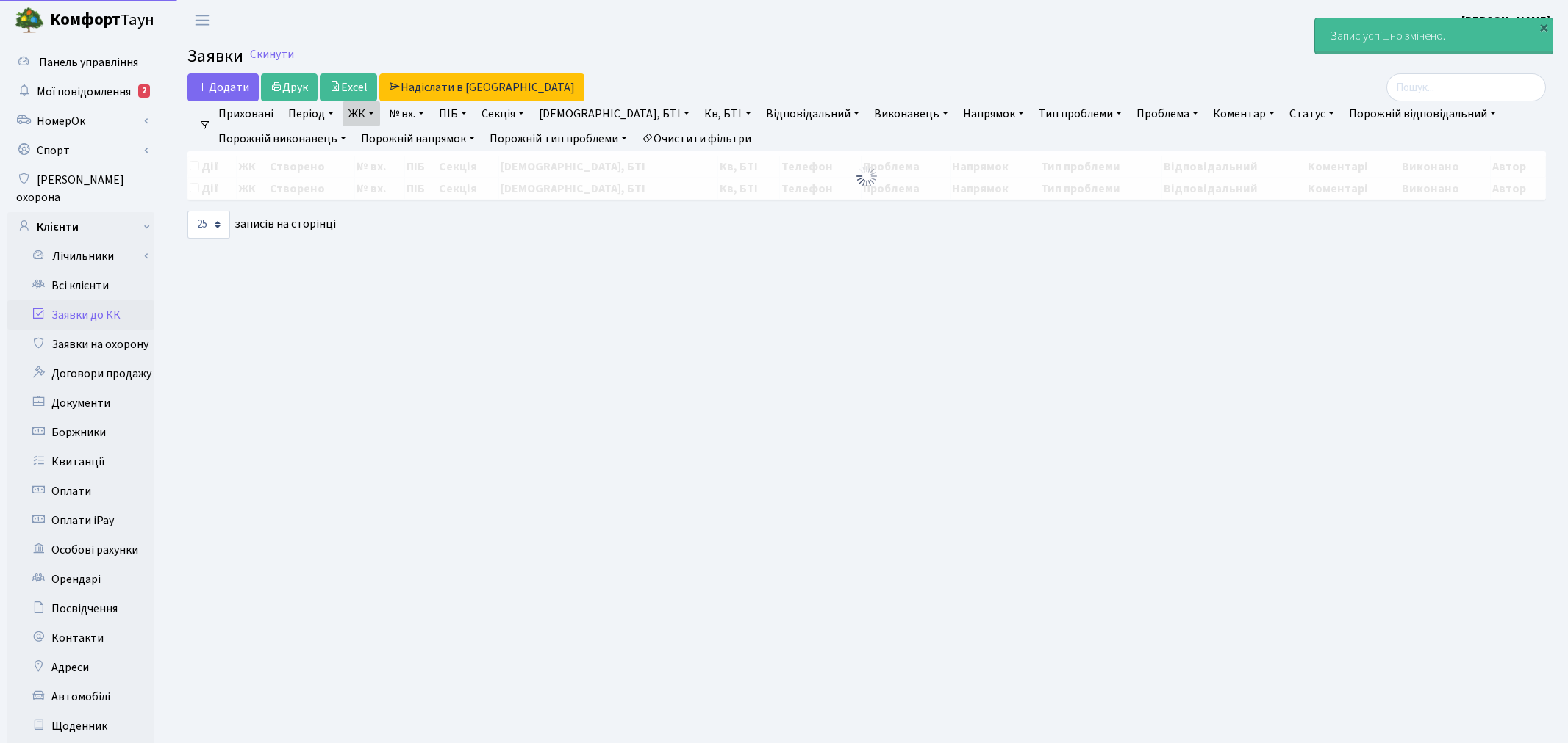
select select "25"
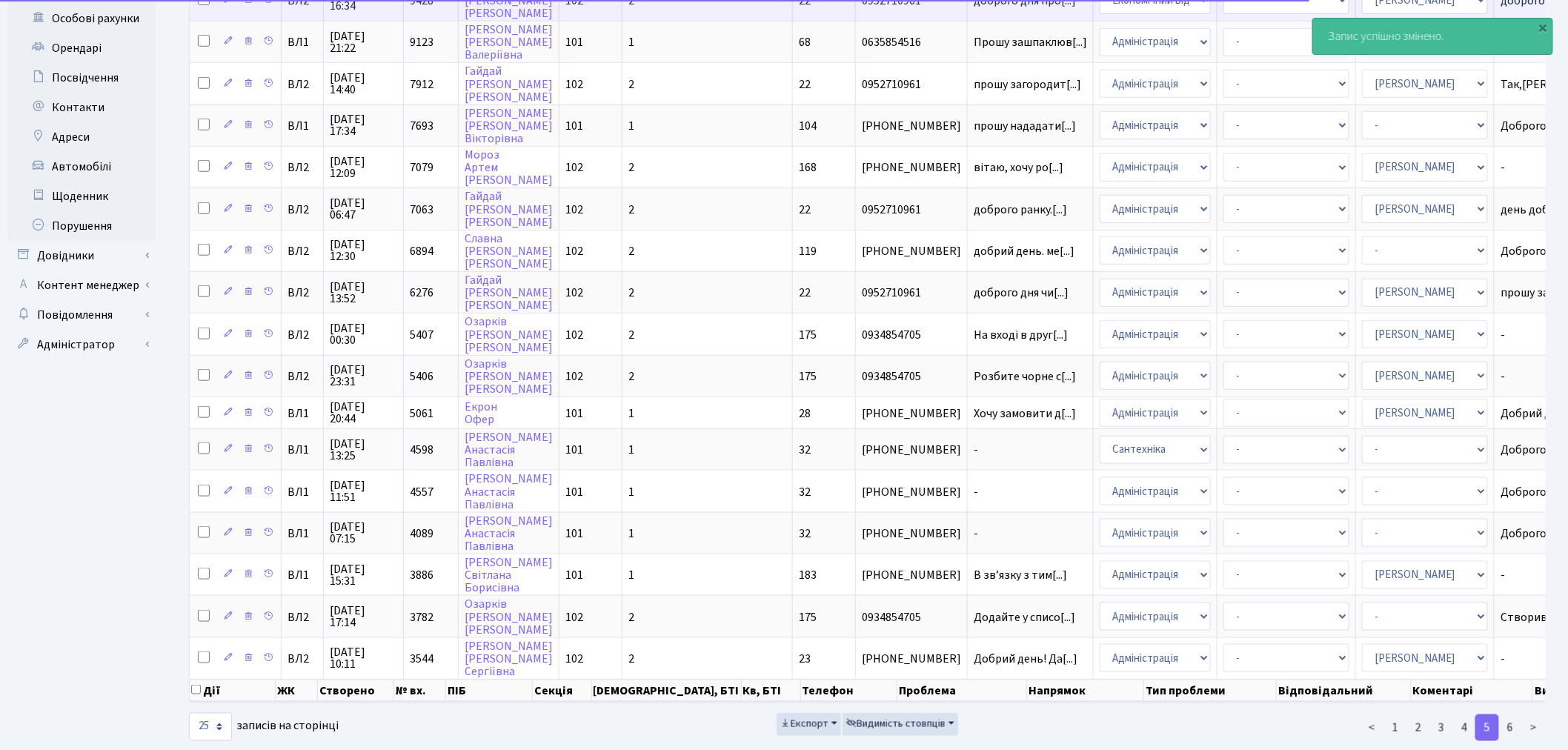
scroll to position [539, 0]
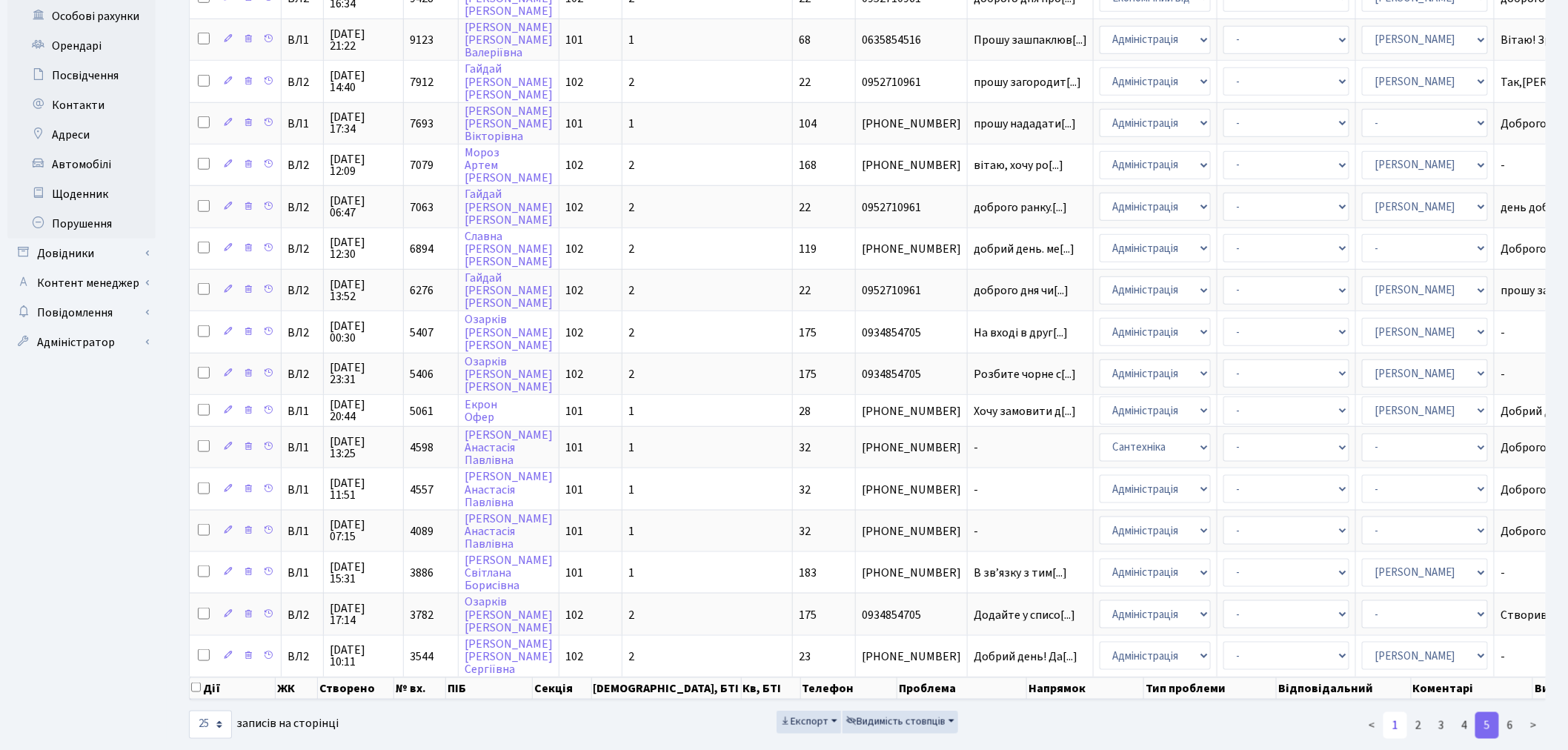
click at [1397, 712] on link "1" at bounding box center [1395, 726] width 24 height 27
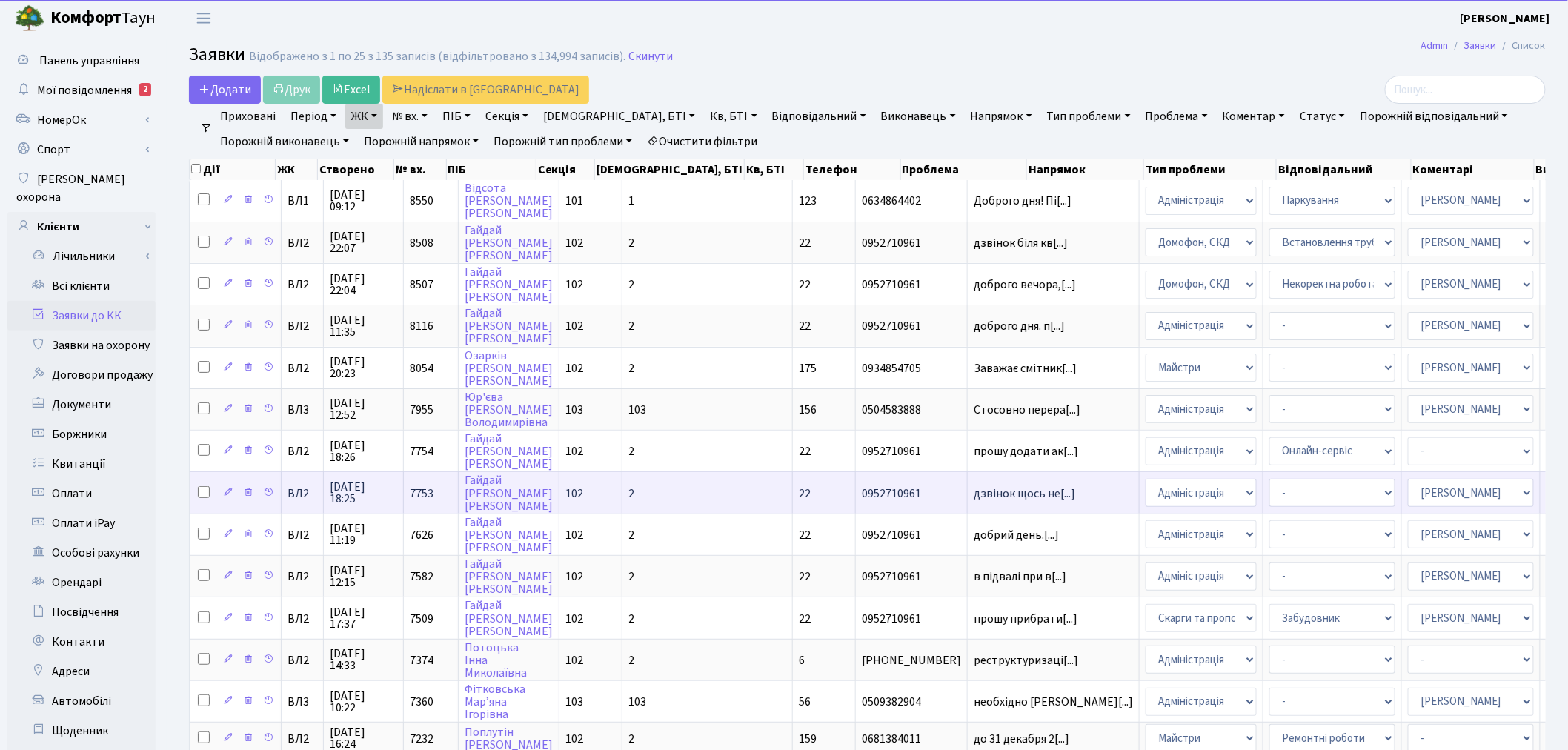
scroll to position [0, 0]
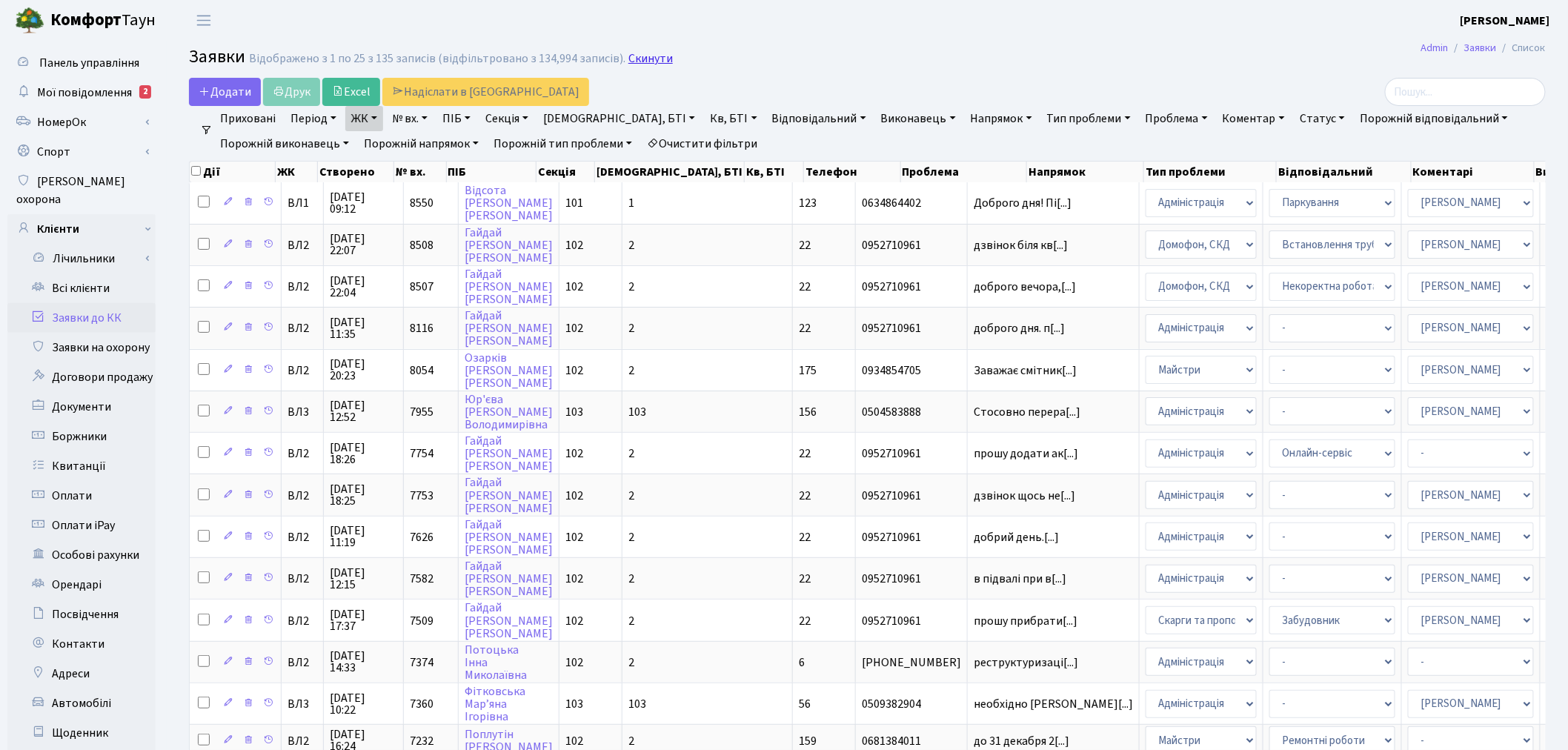
click at [641, 54] on link "Скинути" at bounding box center [651, 59] width 44 height 14
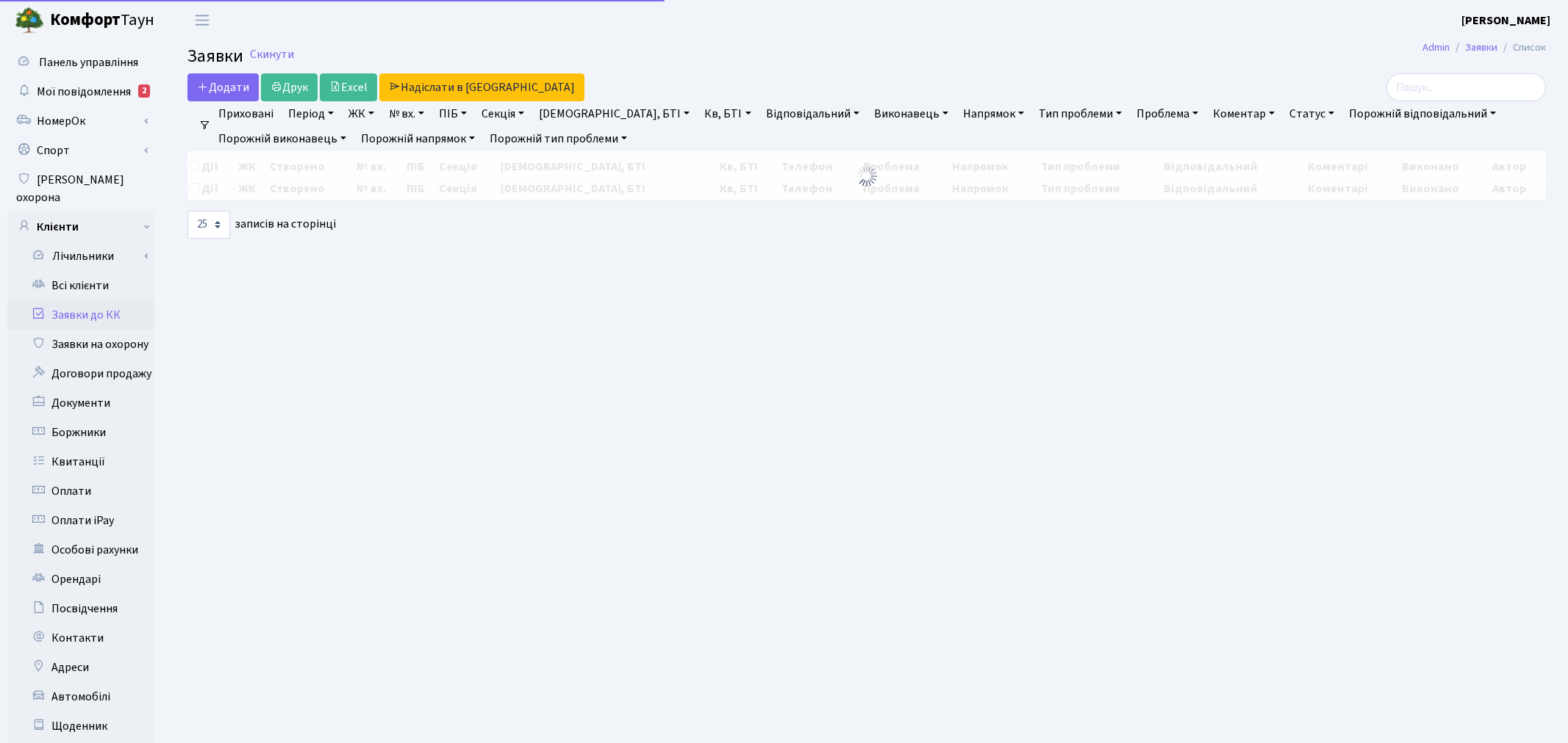
select select "25"
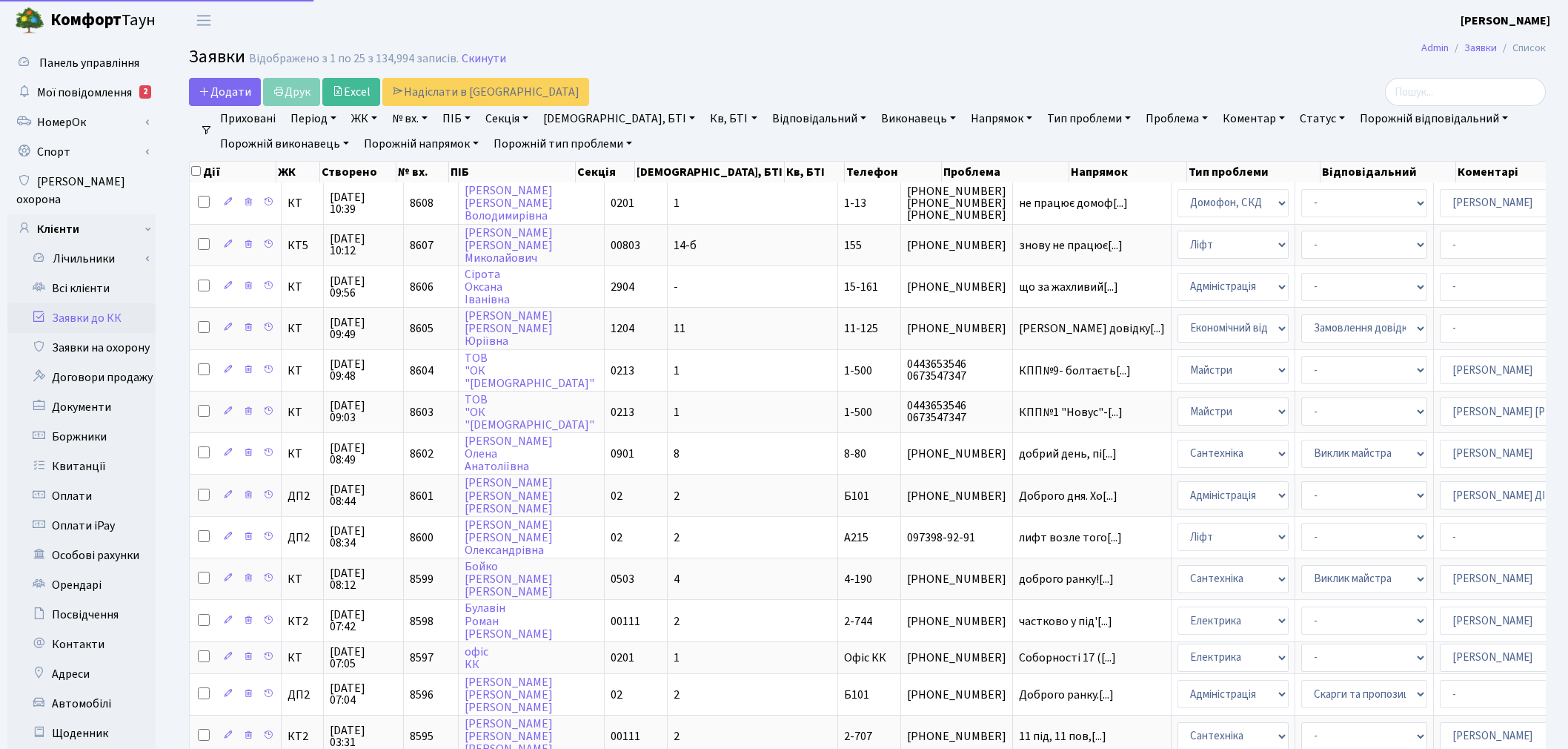
select select "25"
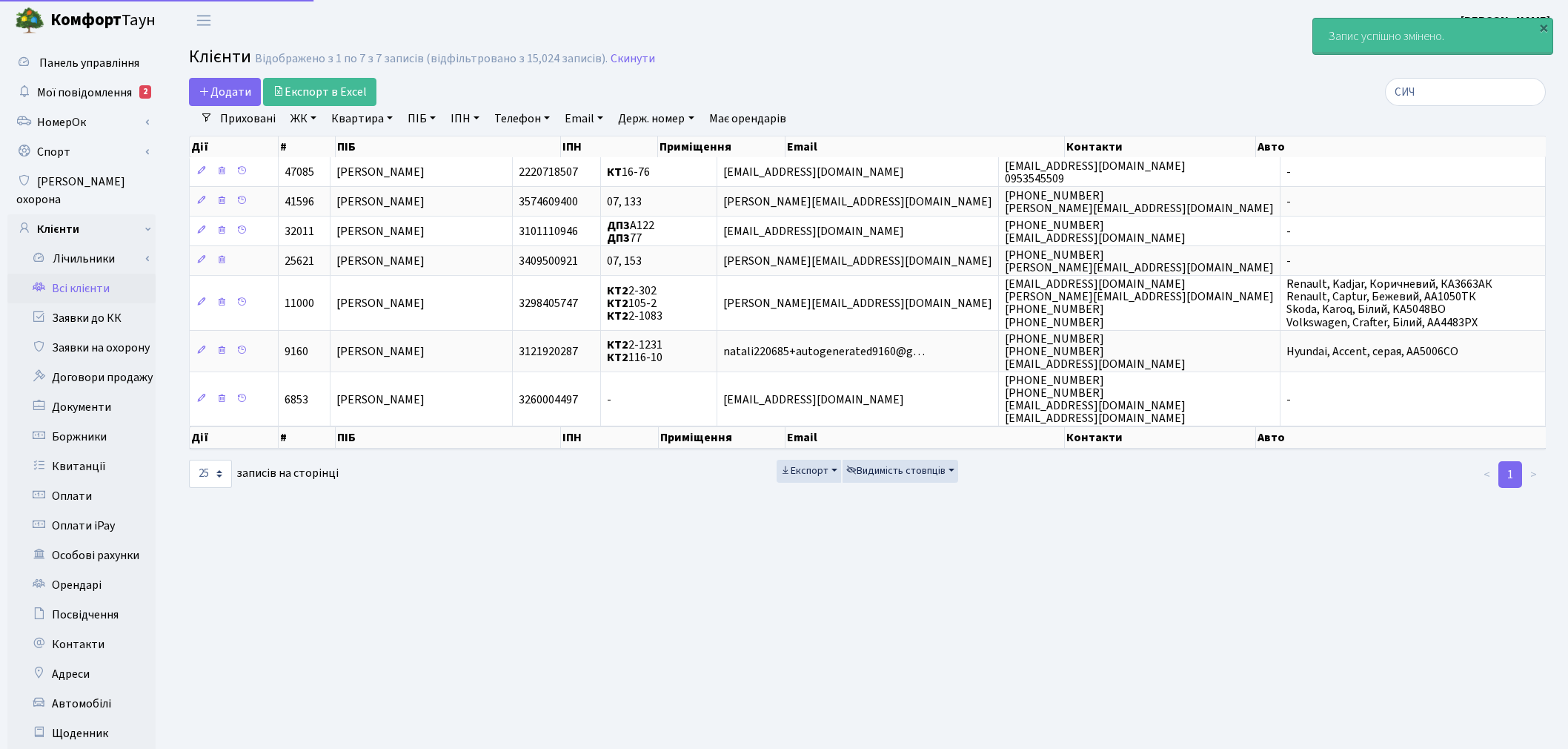
select select "25"
